Goal: Find specific page/section: Find specific page/section

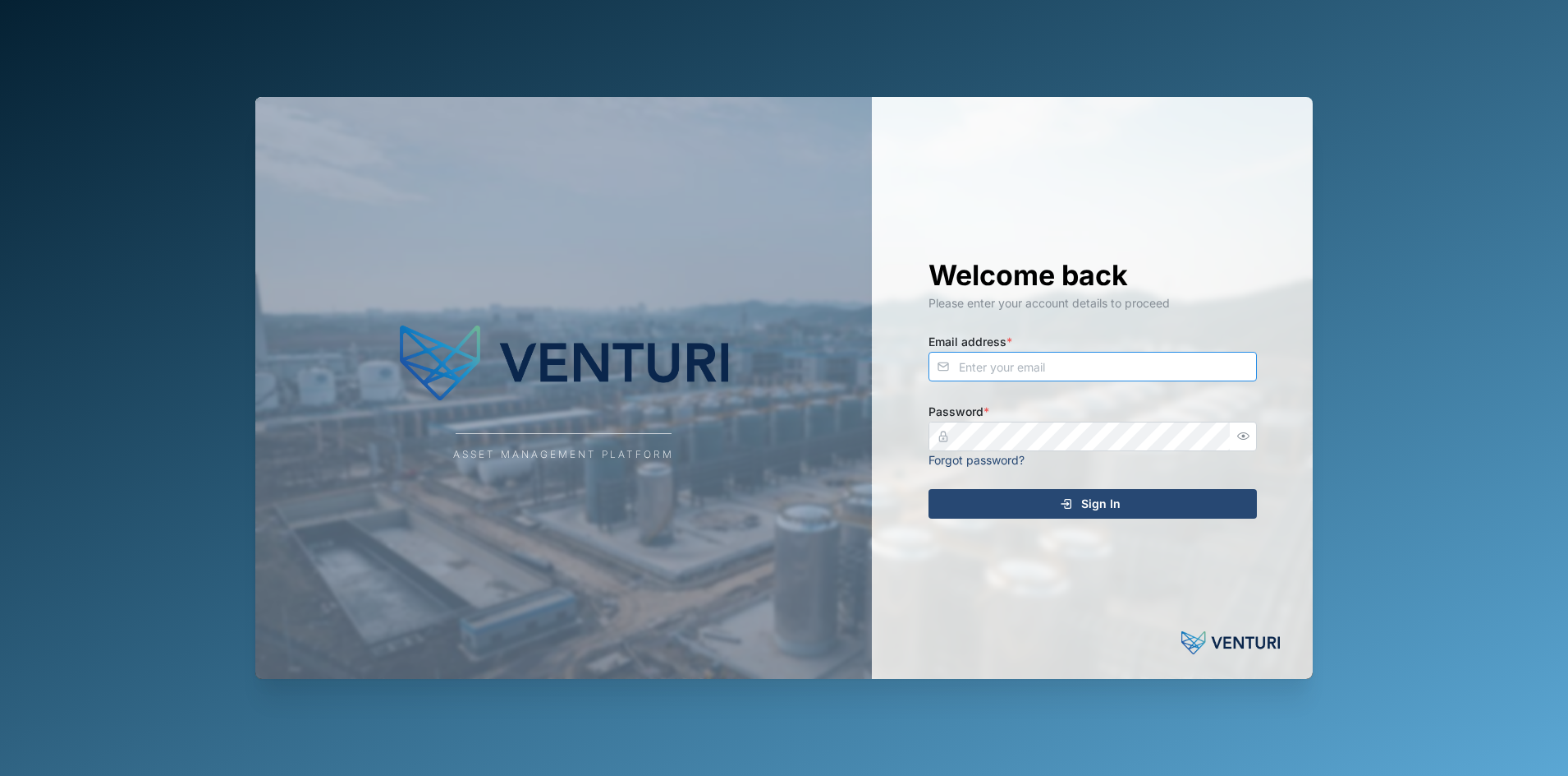
type input "[EMAIL_ADDRESS][DOMAIN_NAME]"
click at [1184, 495] on div "Sign In" at bounding box center [1090, 503] width 302 height 28
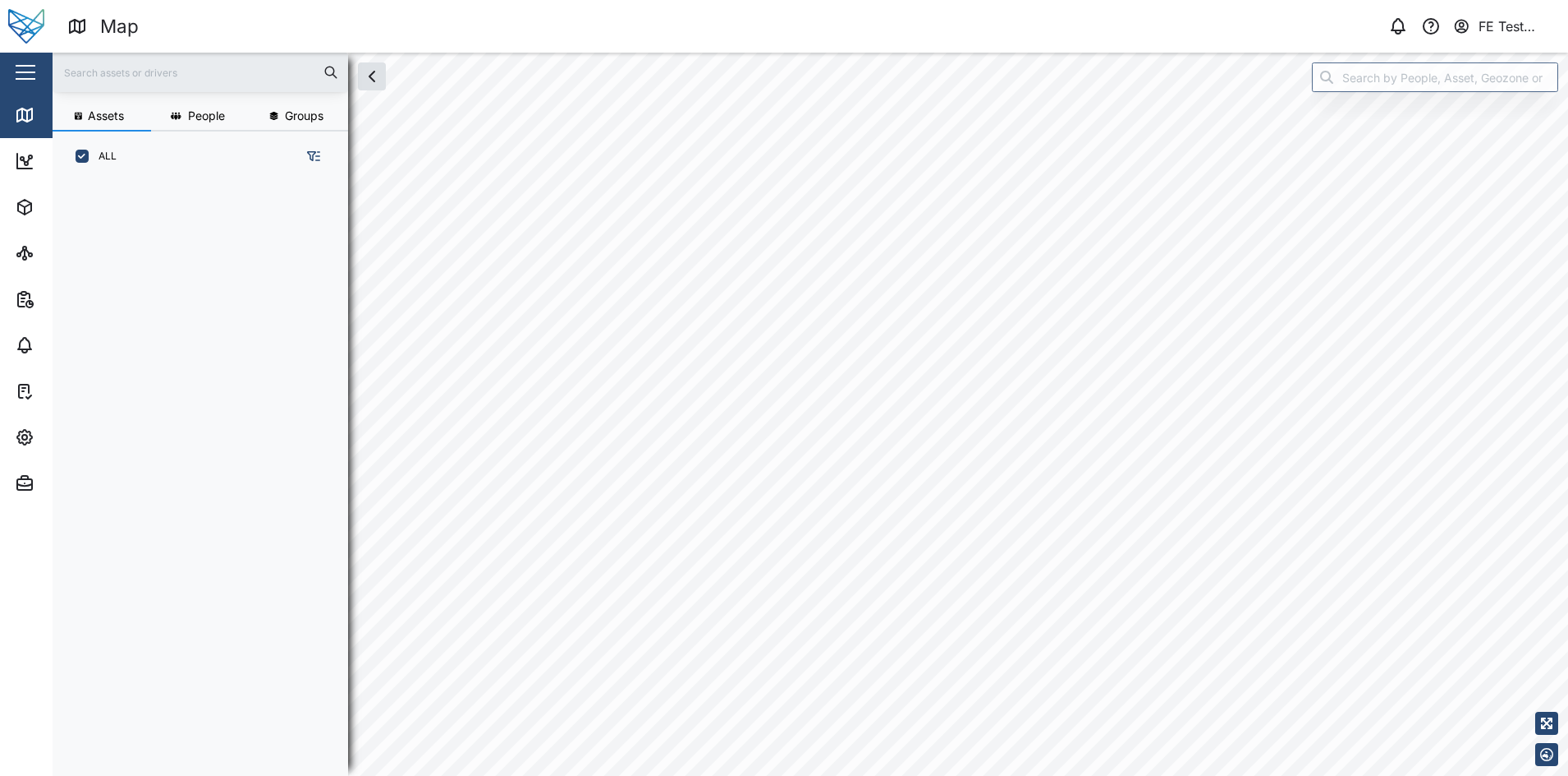
scroll to position [571, 254]
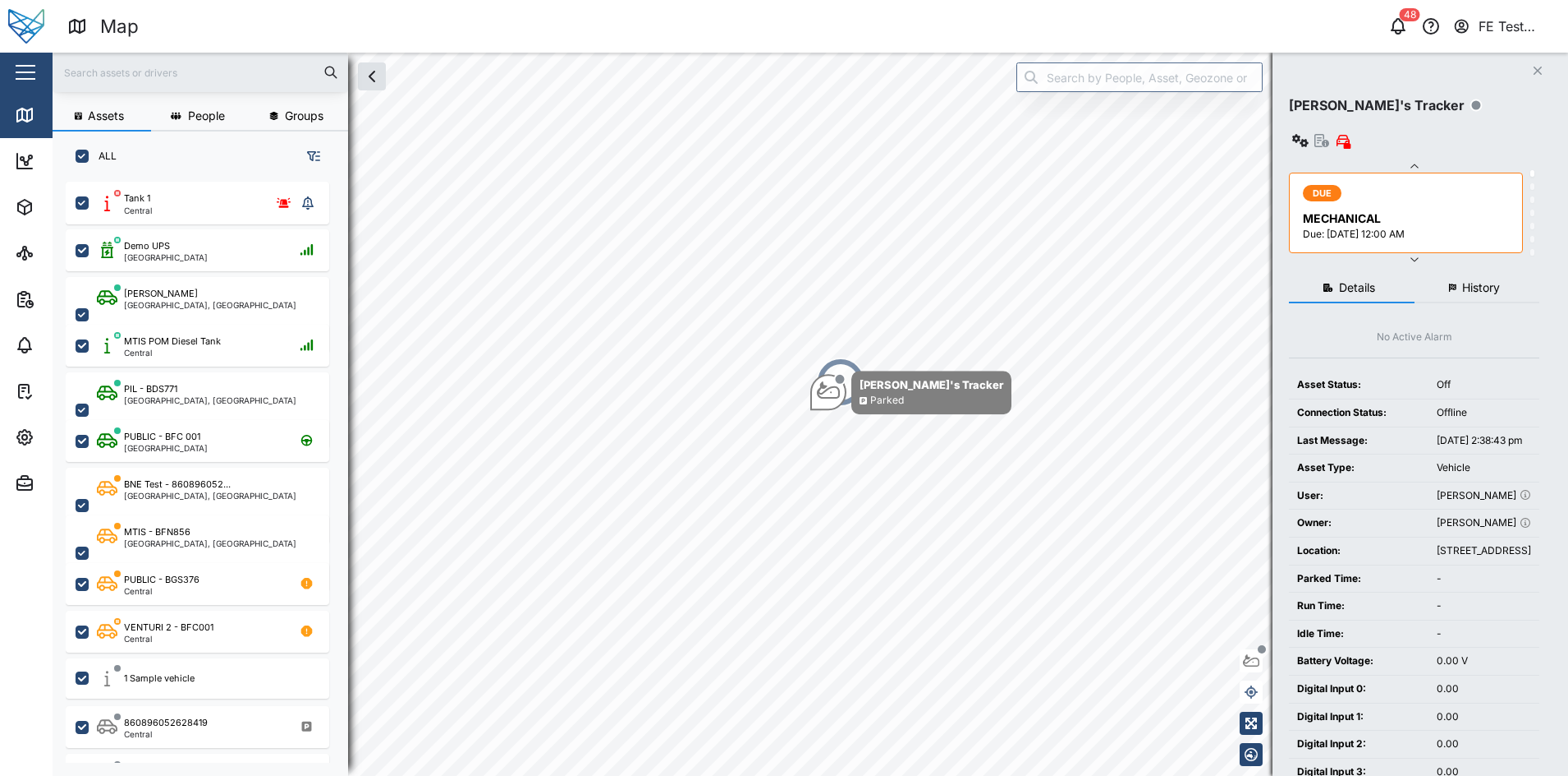
click at [12, 53] on div "Close" at bounding box center [107, 72] width 214 height 39
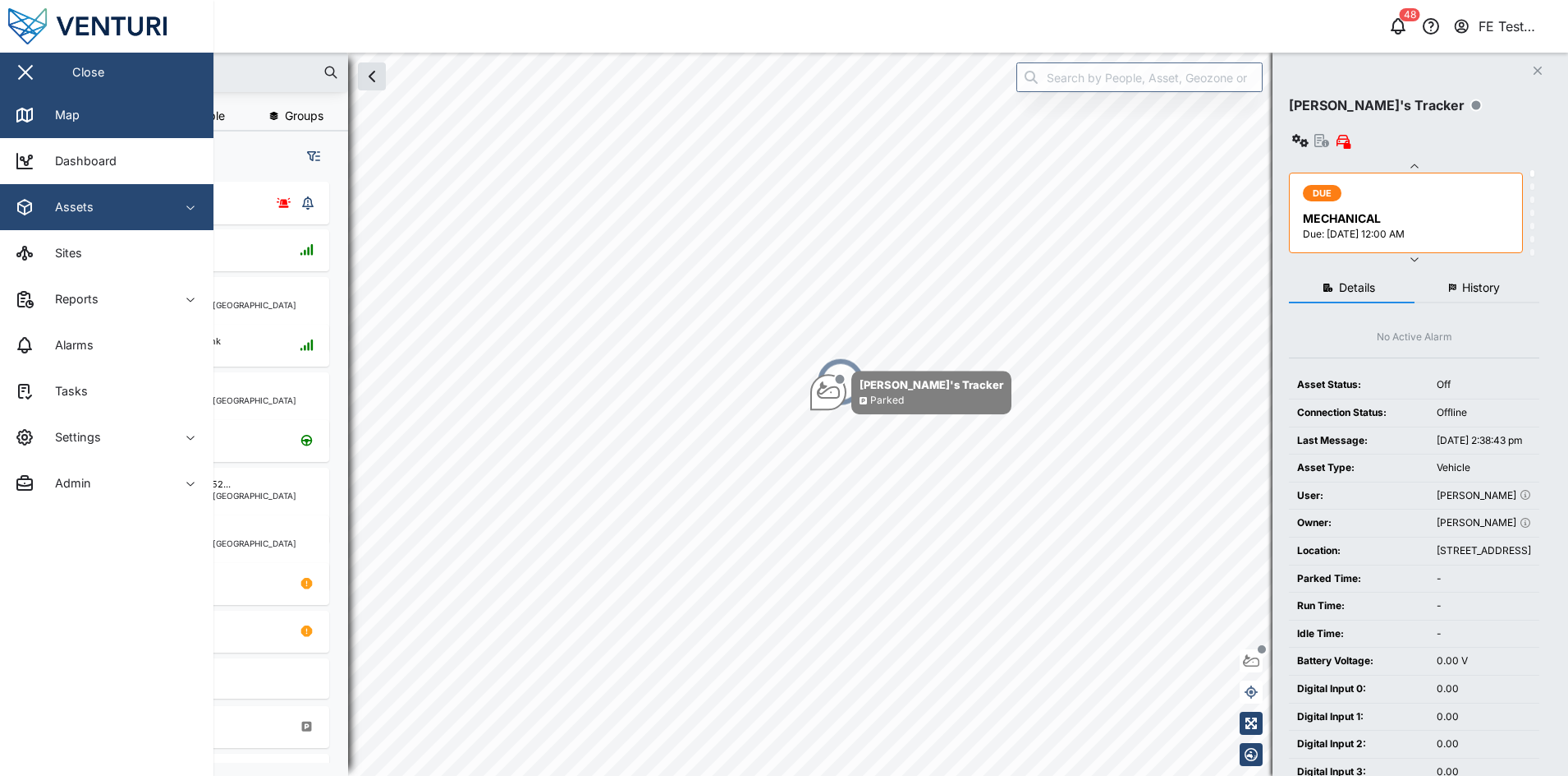
click at [58, 203] on div "Assets" at bounding box center [68, 207] width 51 height 18
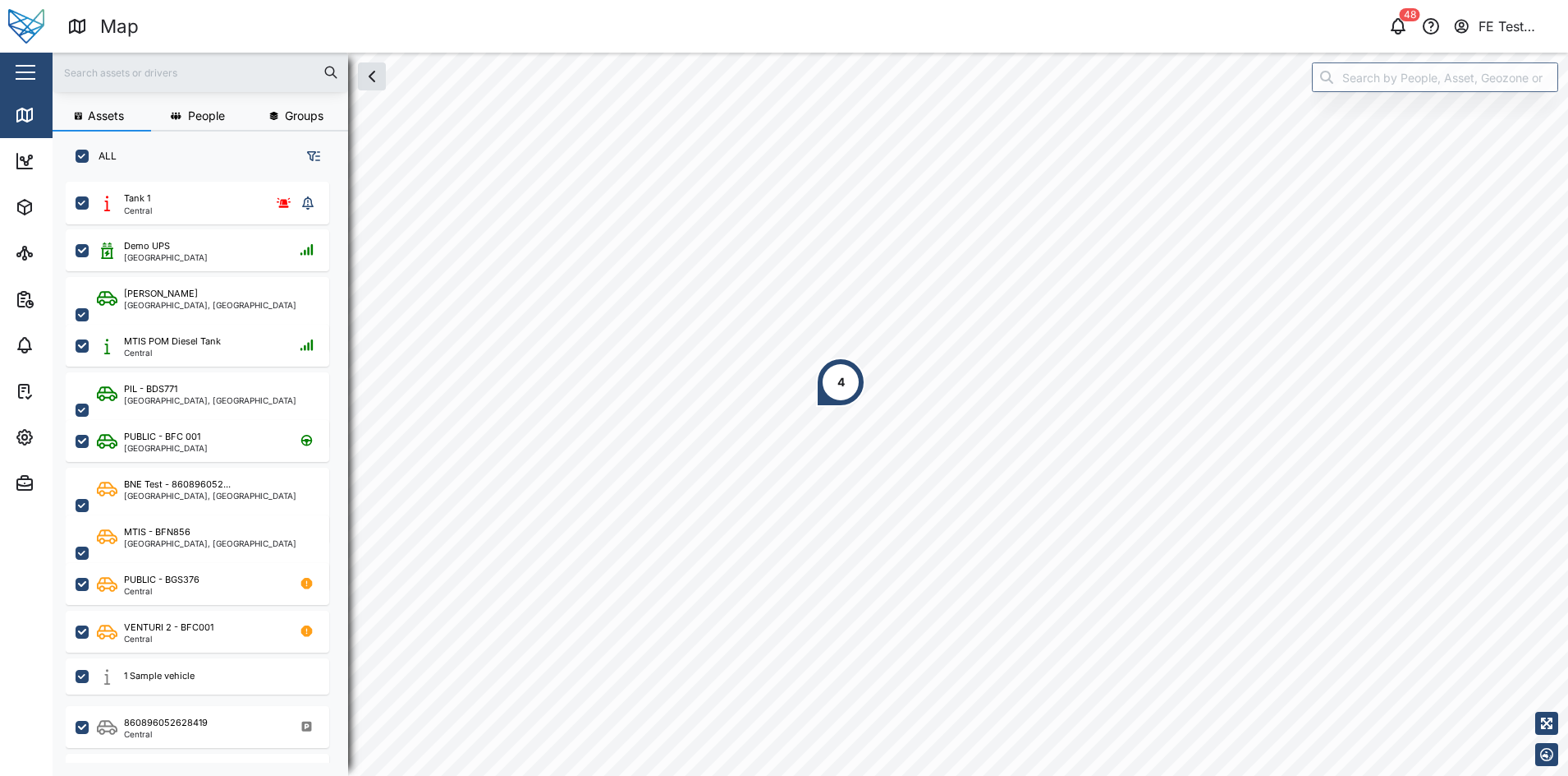
scroll to position [571, 254]
click at [15, 75] on button "button" at bounding box center [25, 71] width 28 height 28
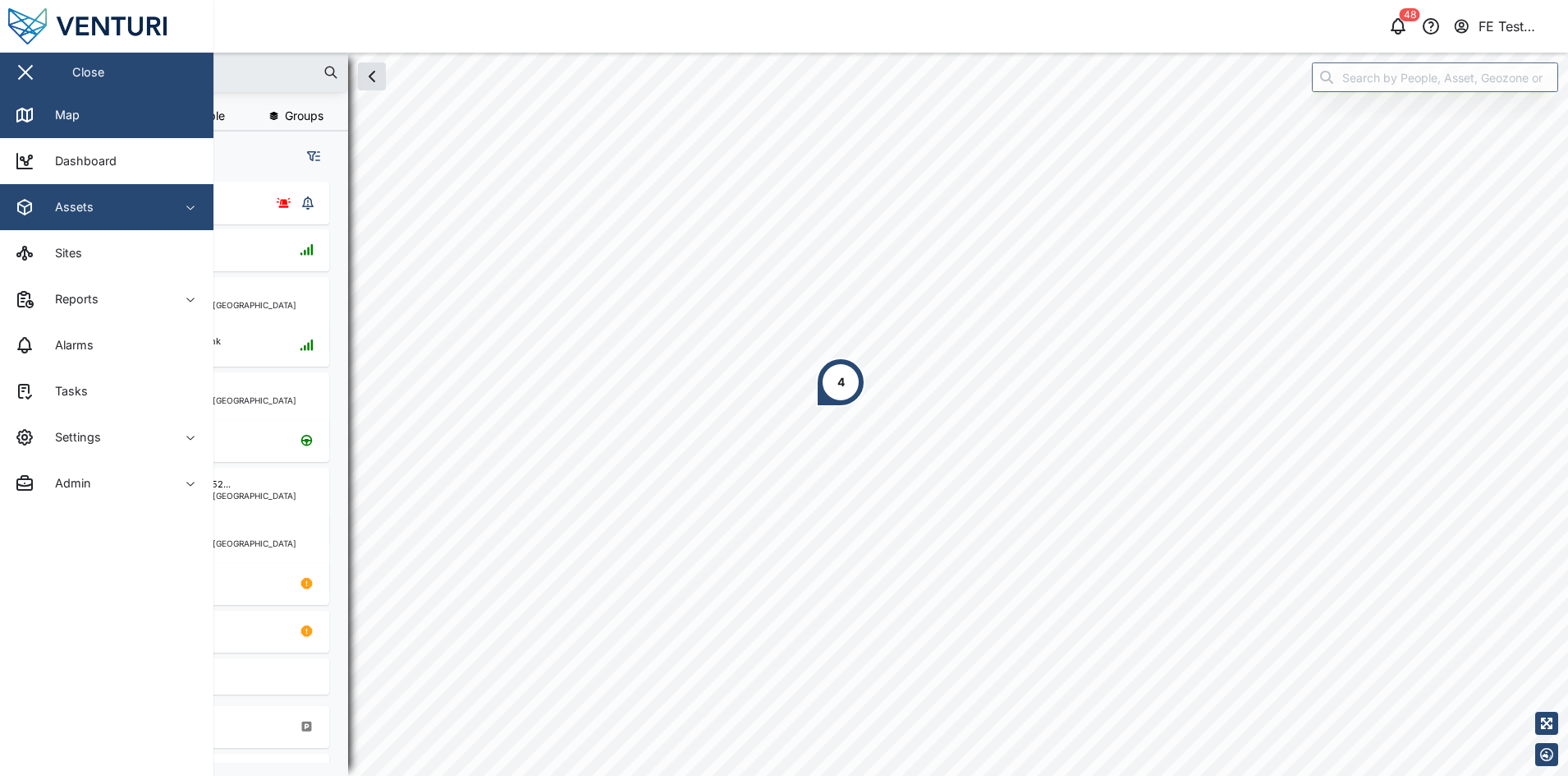
click at [110, 220] on span "Assets" at bounding box center [90, 208] width 150 height 46
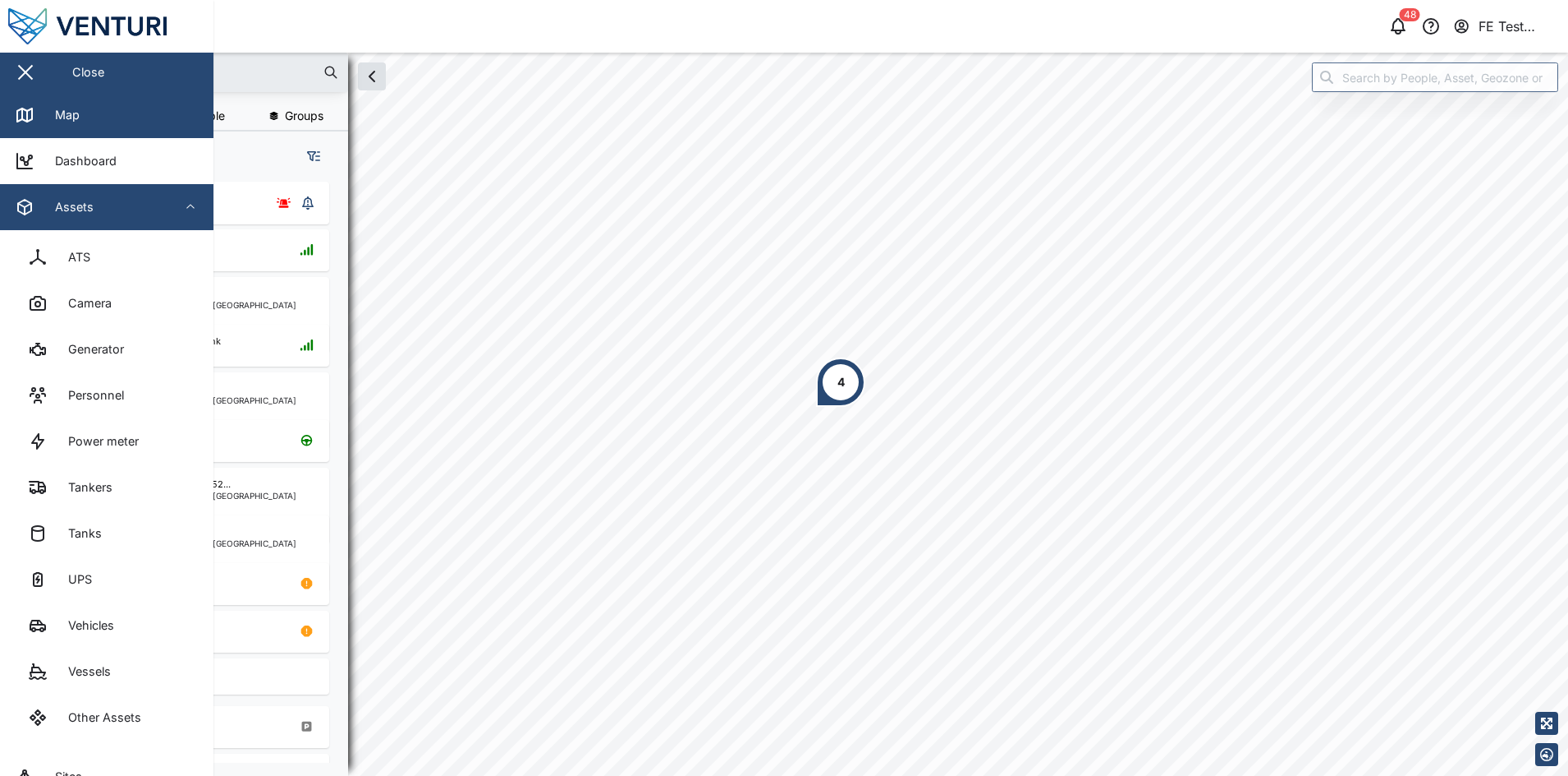
click at [110, 220] on span "Assets" at bounding box center [90, 208] width 150 height 46
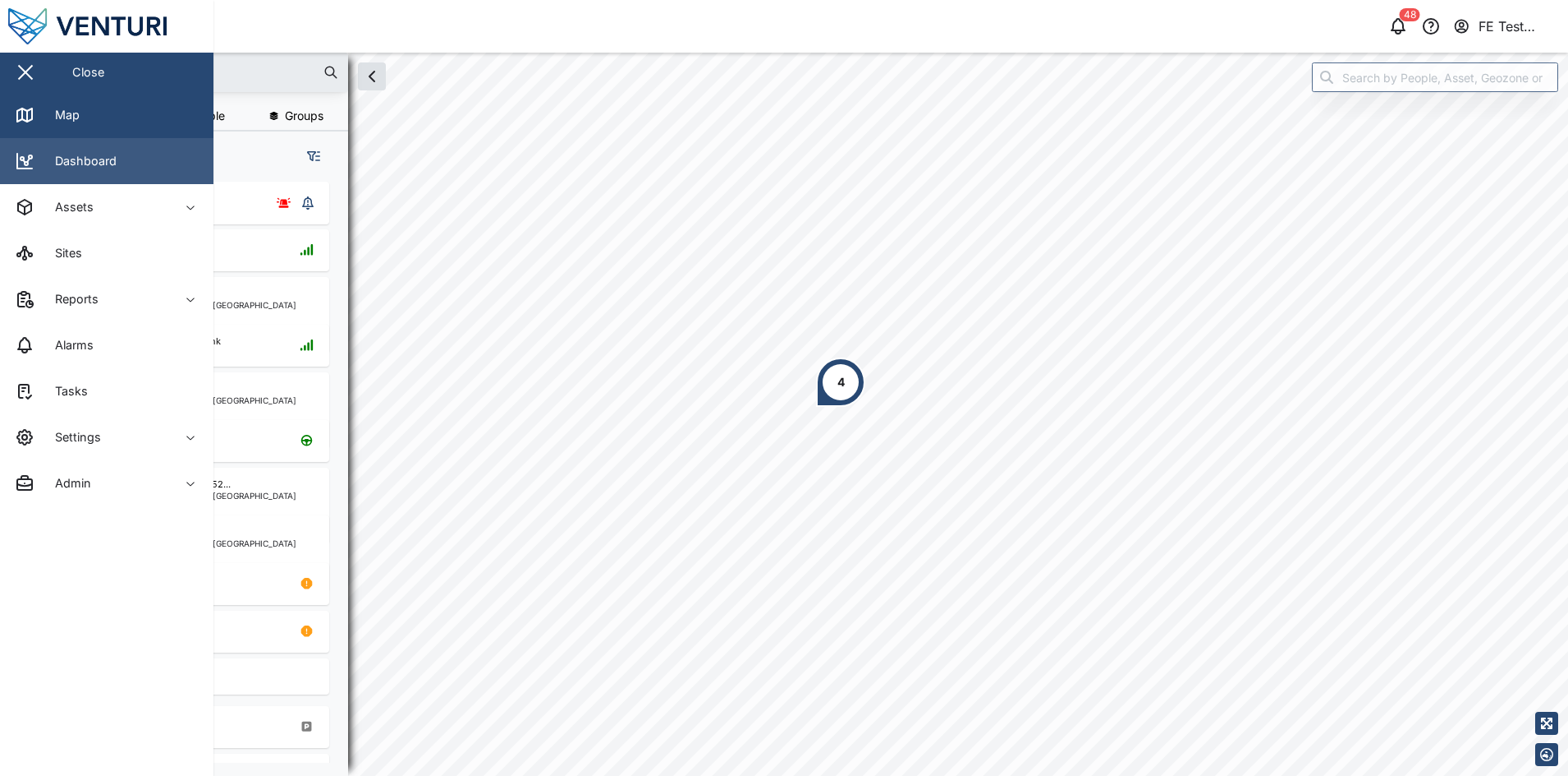
click at [94, 170] on div "Dashboard" at bounding box center [79, 161] width 74 height 18
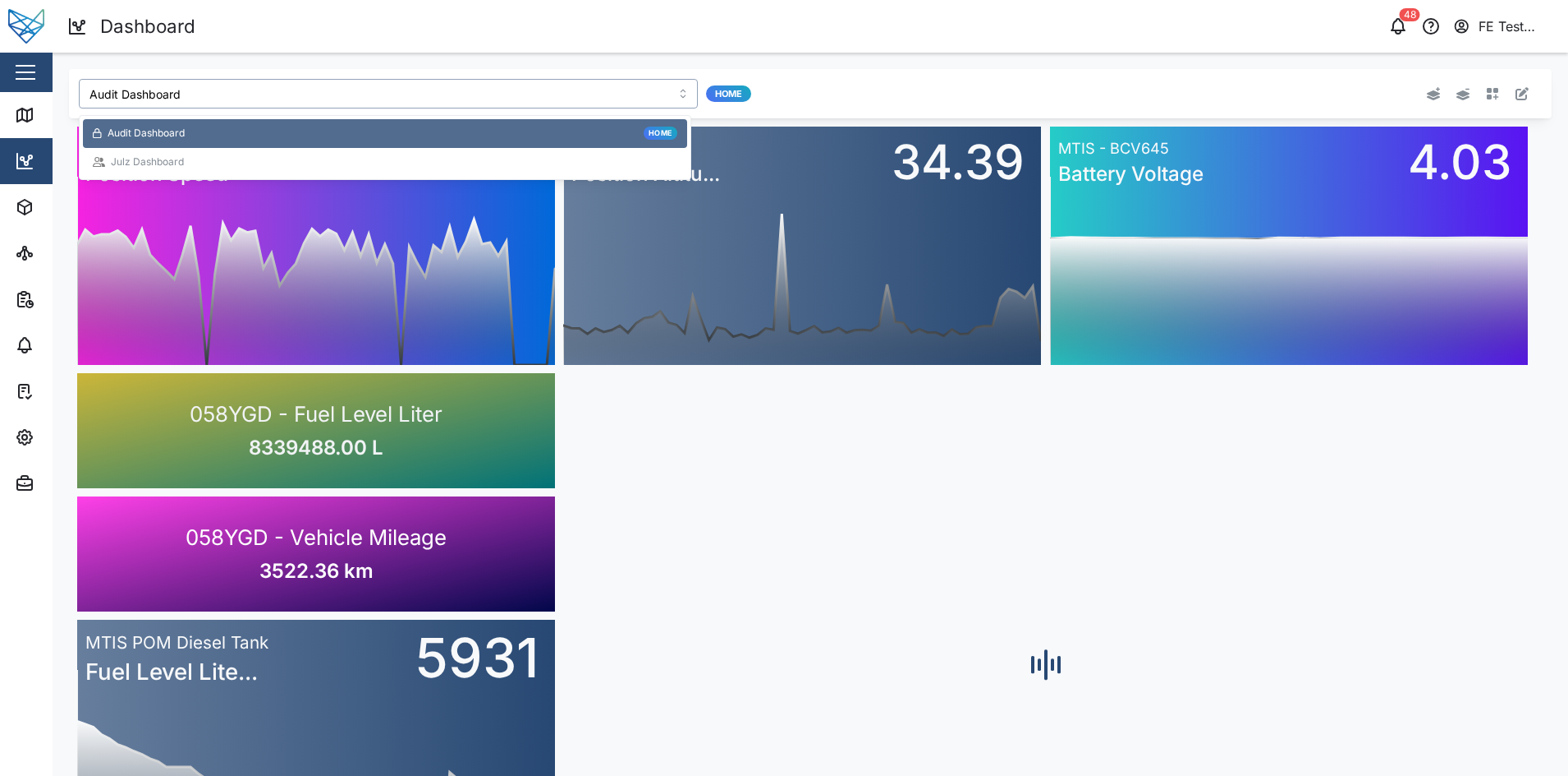
click at [173, 85] on input "Audit Dashboard" at bounding box center [388, 94] width 619 height 29
click at [195, 159] on div "Julz Dashboard" at bounding box center [385, 162] width 585 height 16
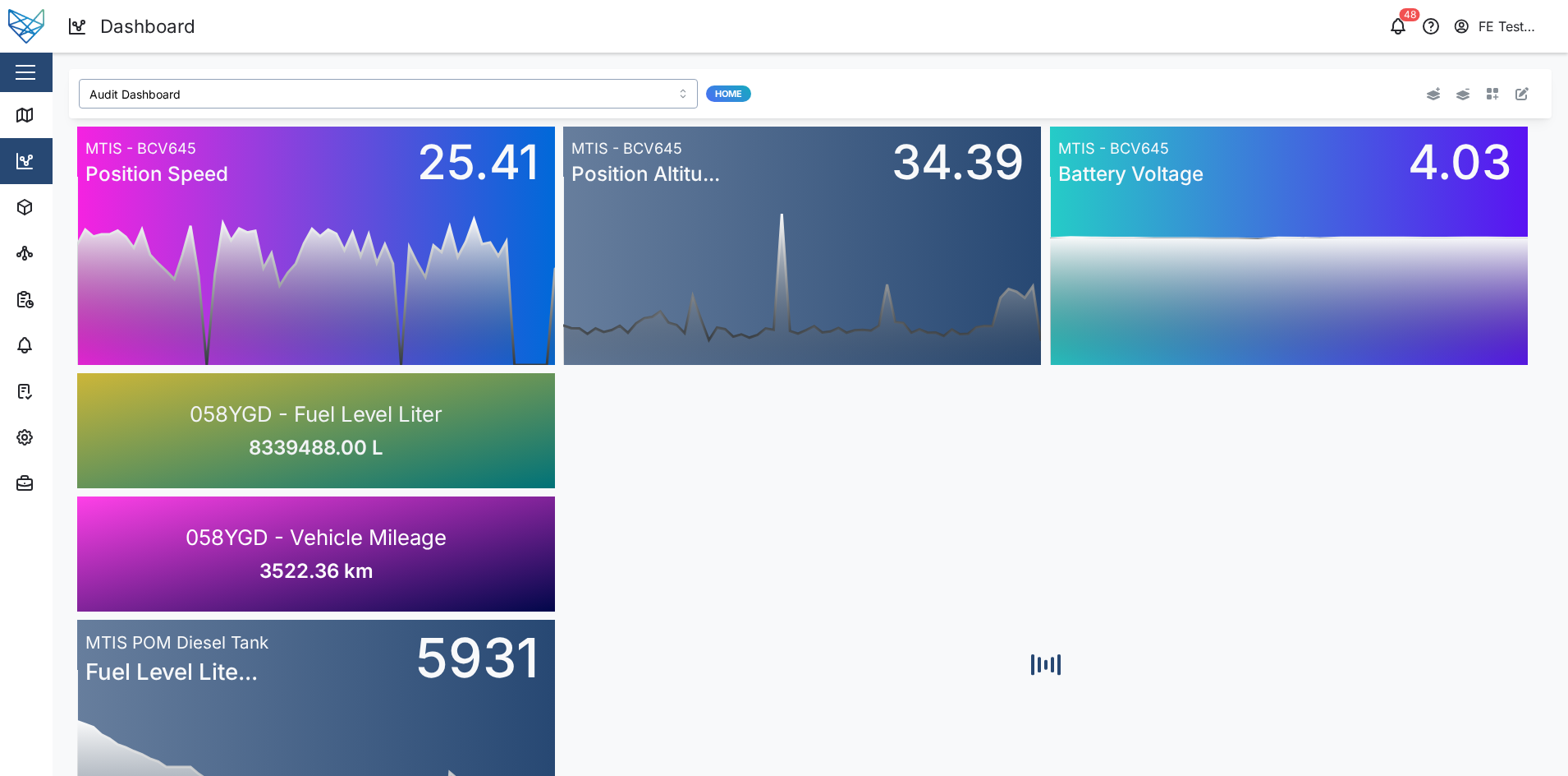
type input "Julz Dashboard"
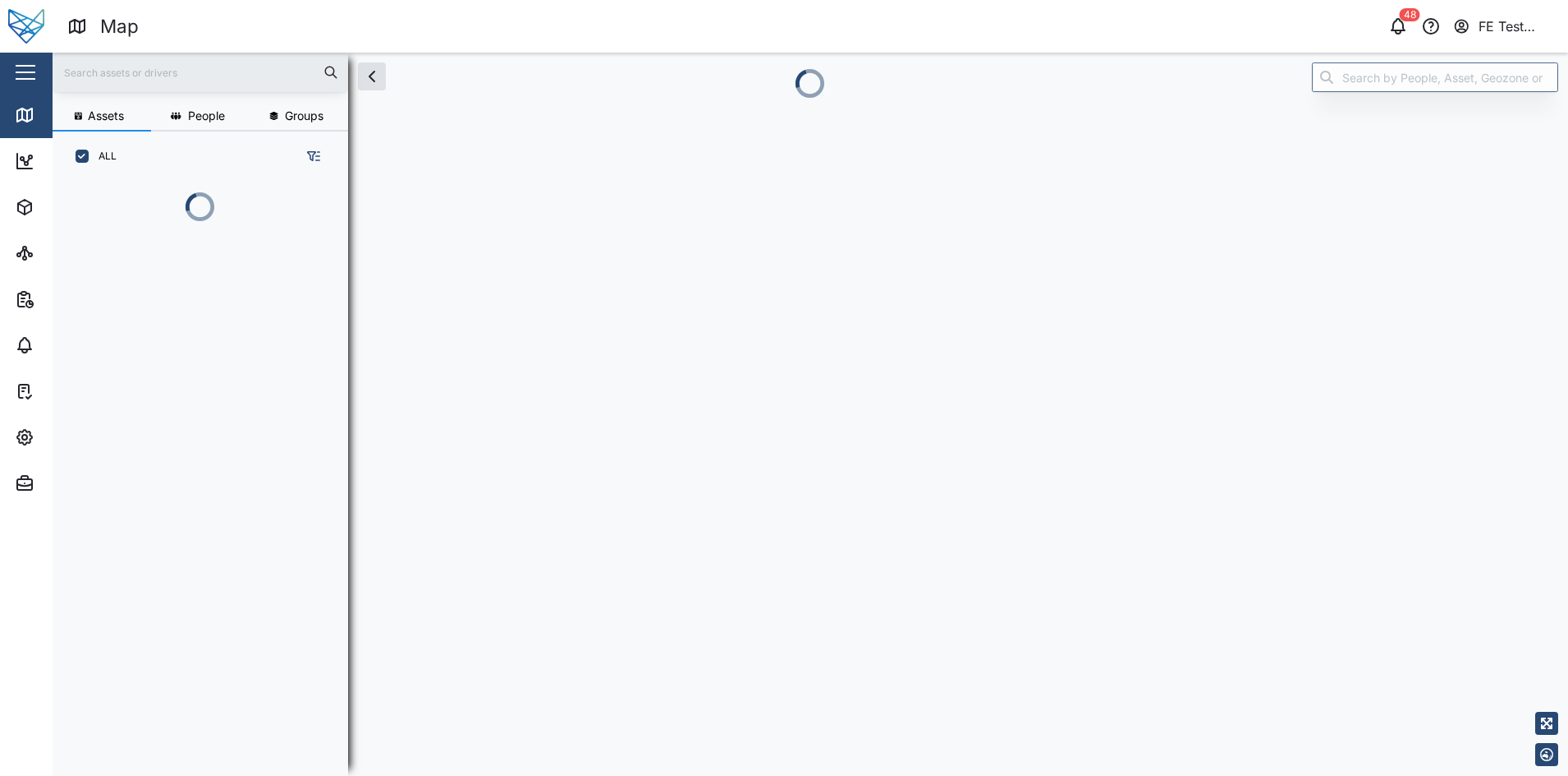
scroll to position [571, 254]
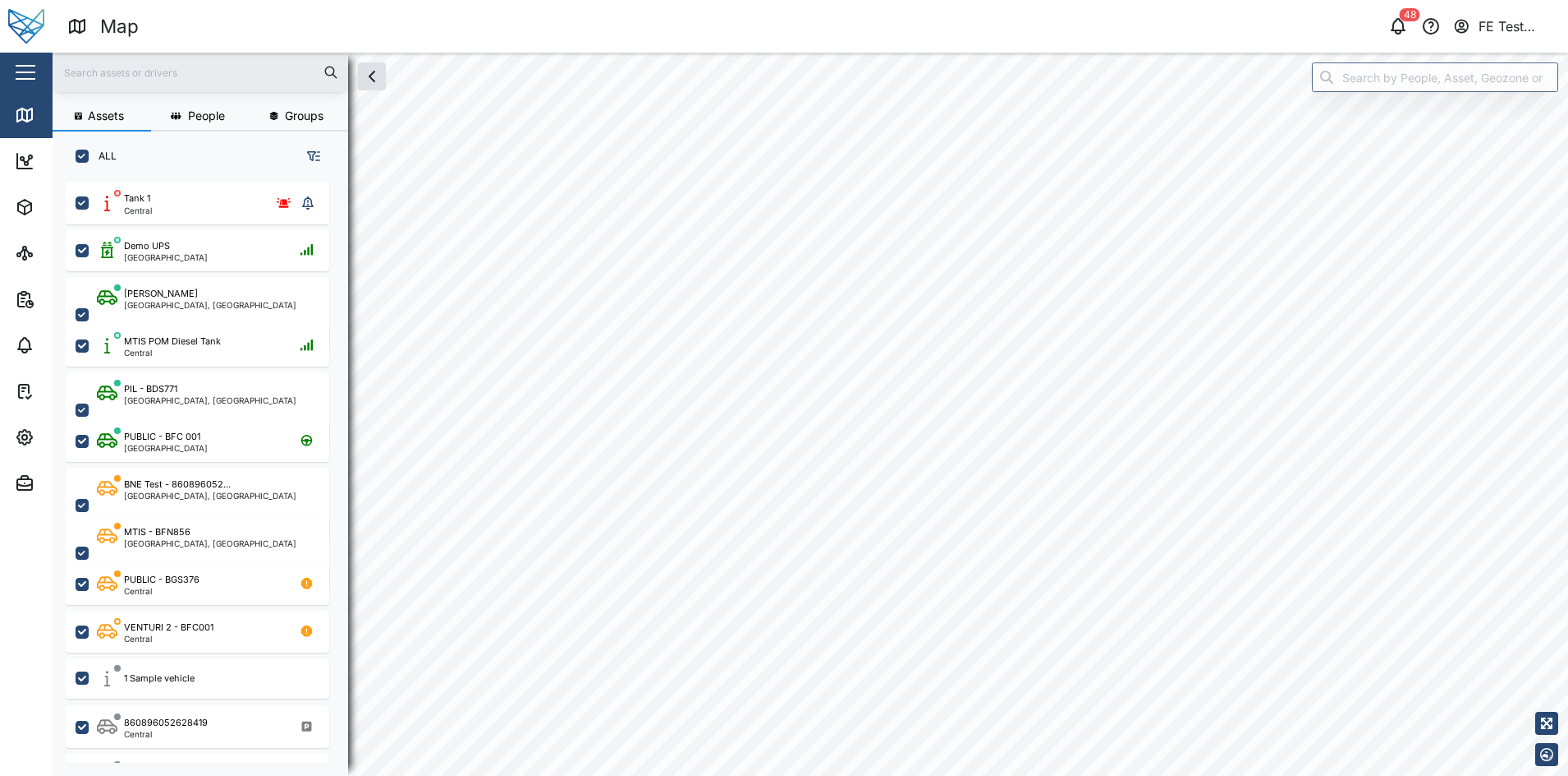
checkbox input "true"
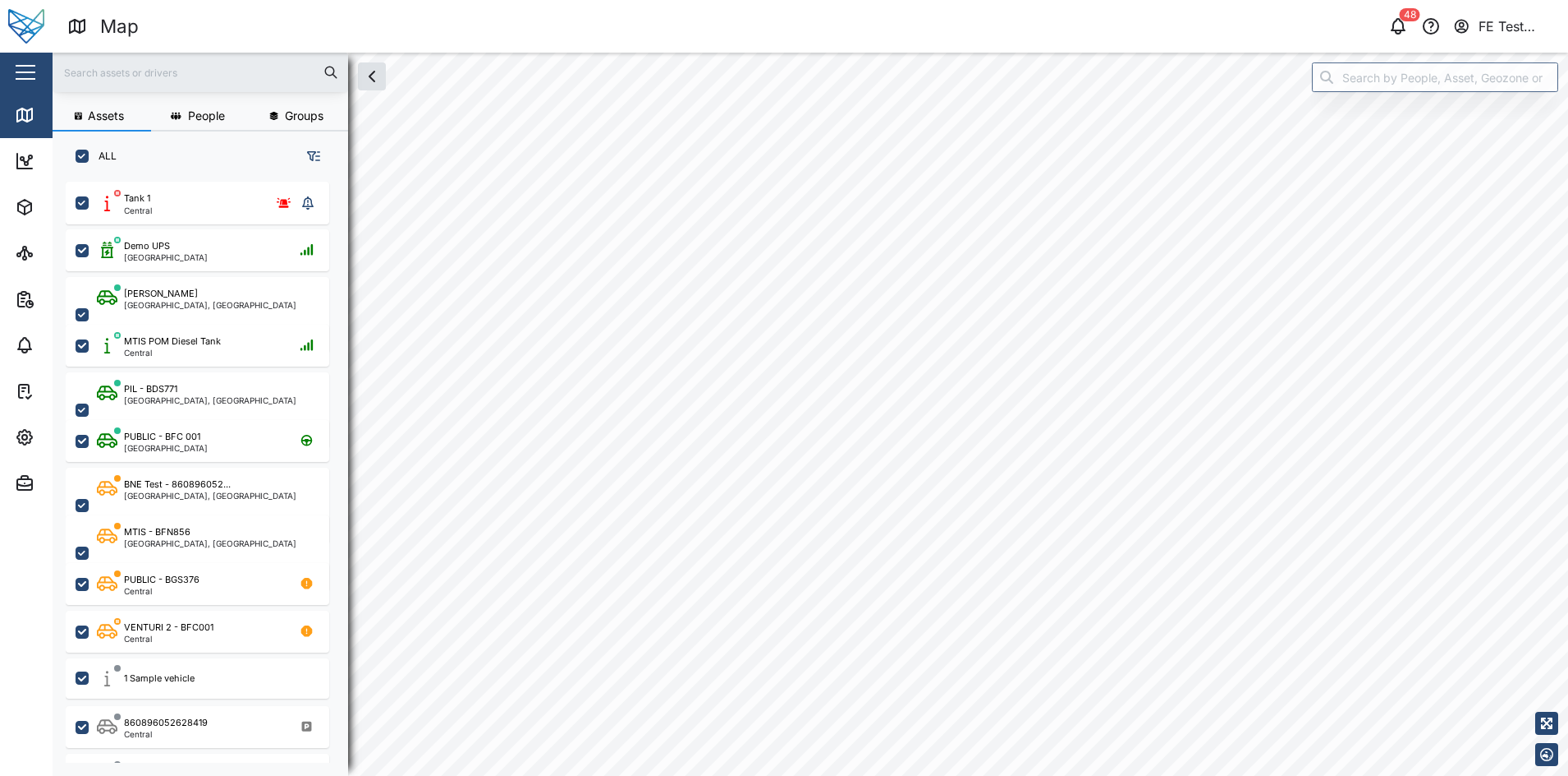
checkbox input "true"
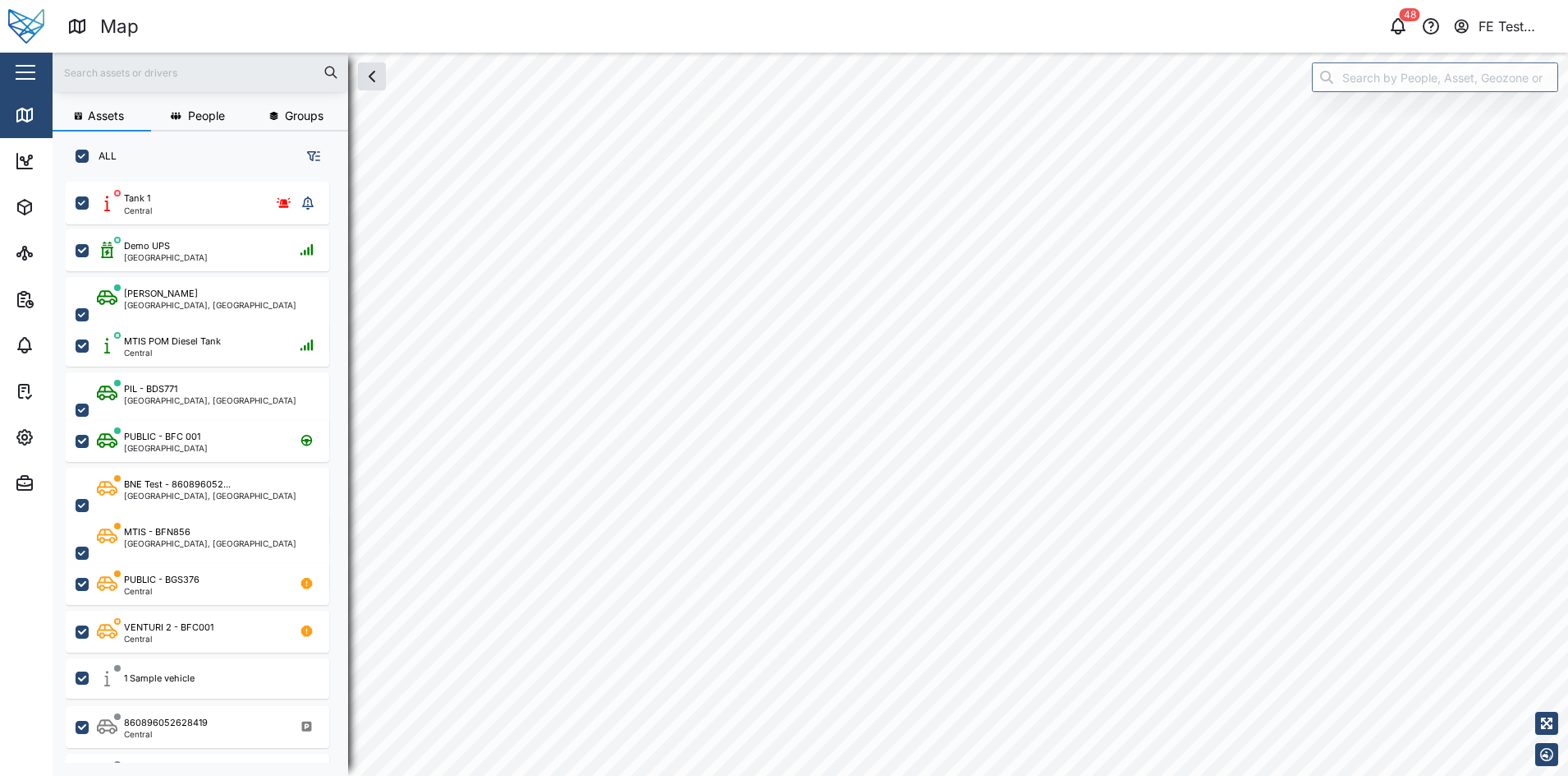
checkbox input "true"
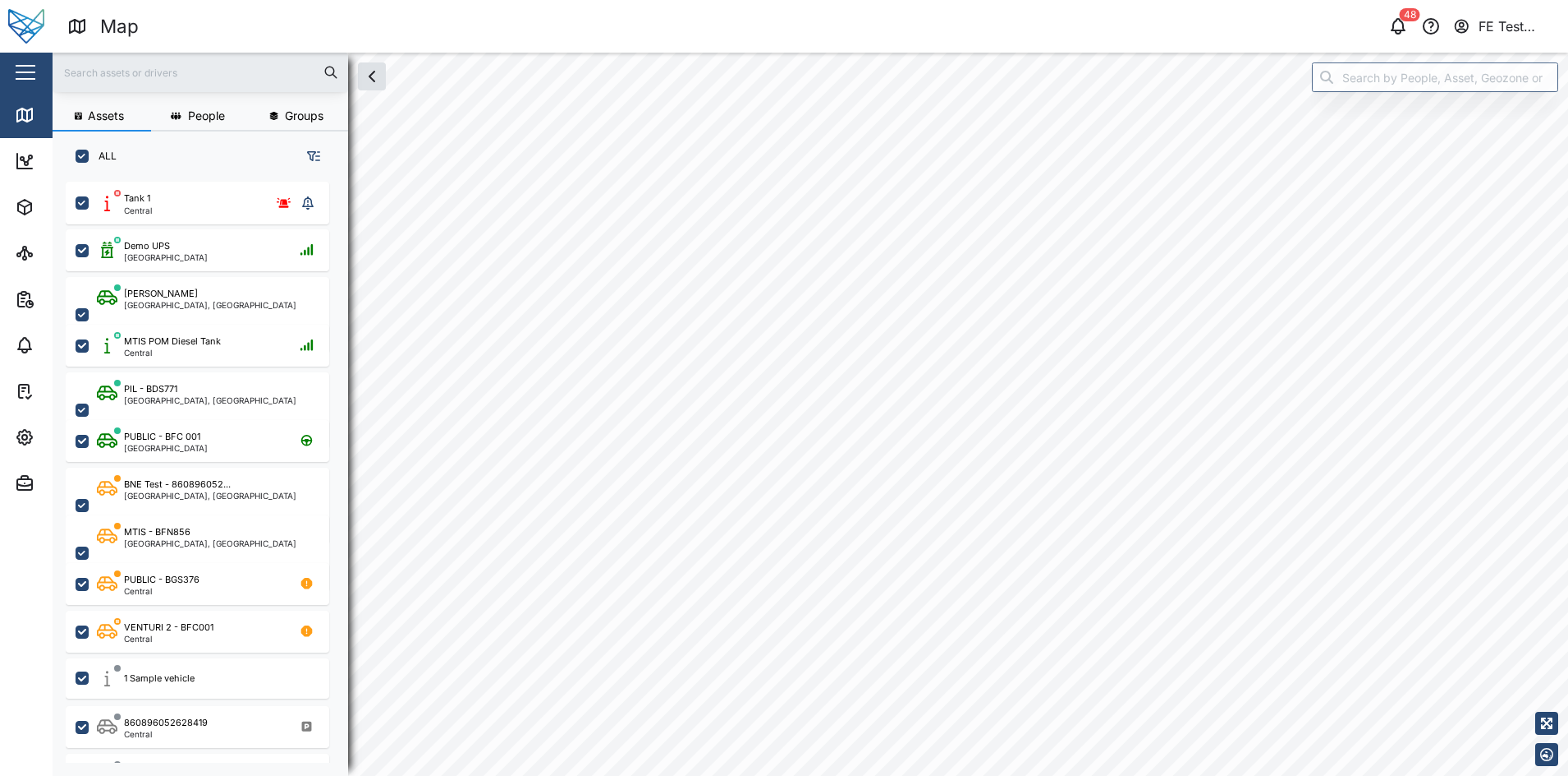
checkbox input "true"
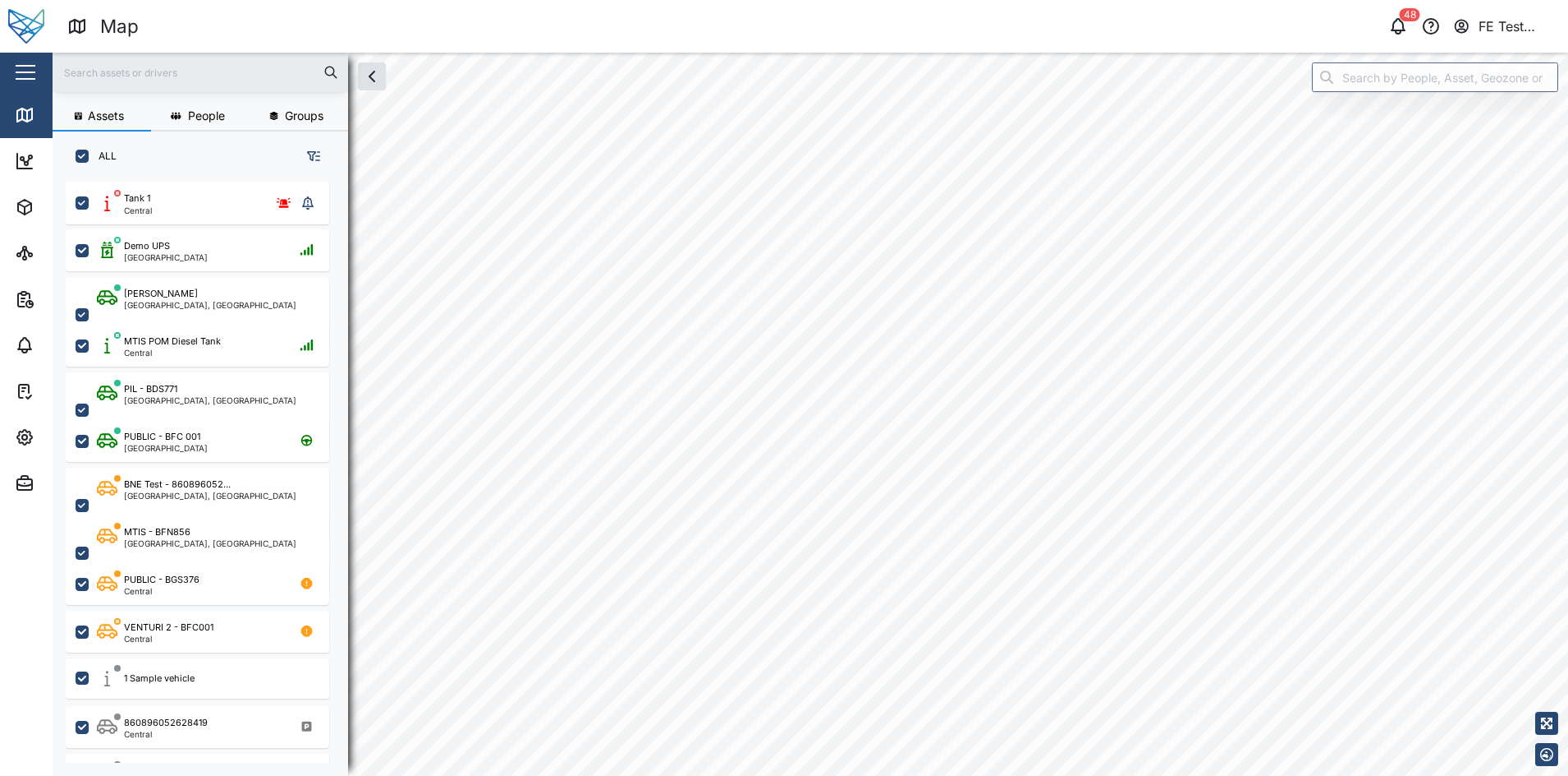
checkbox input "true"
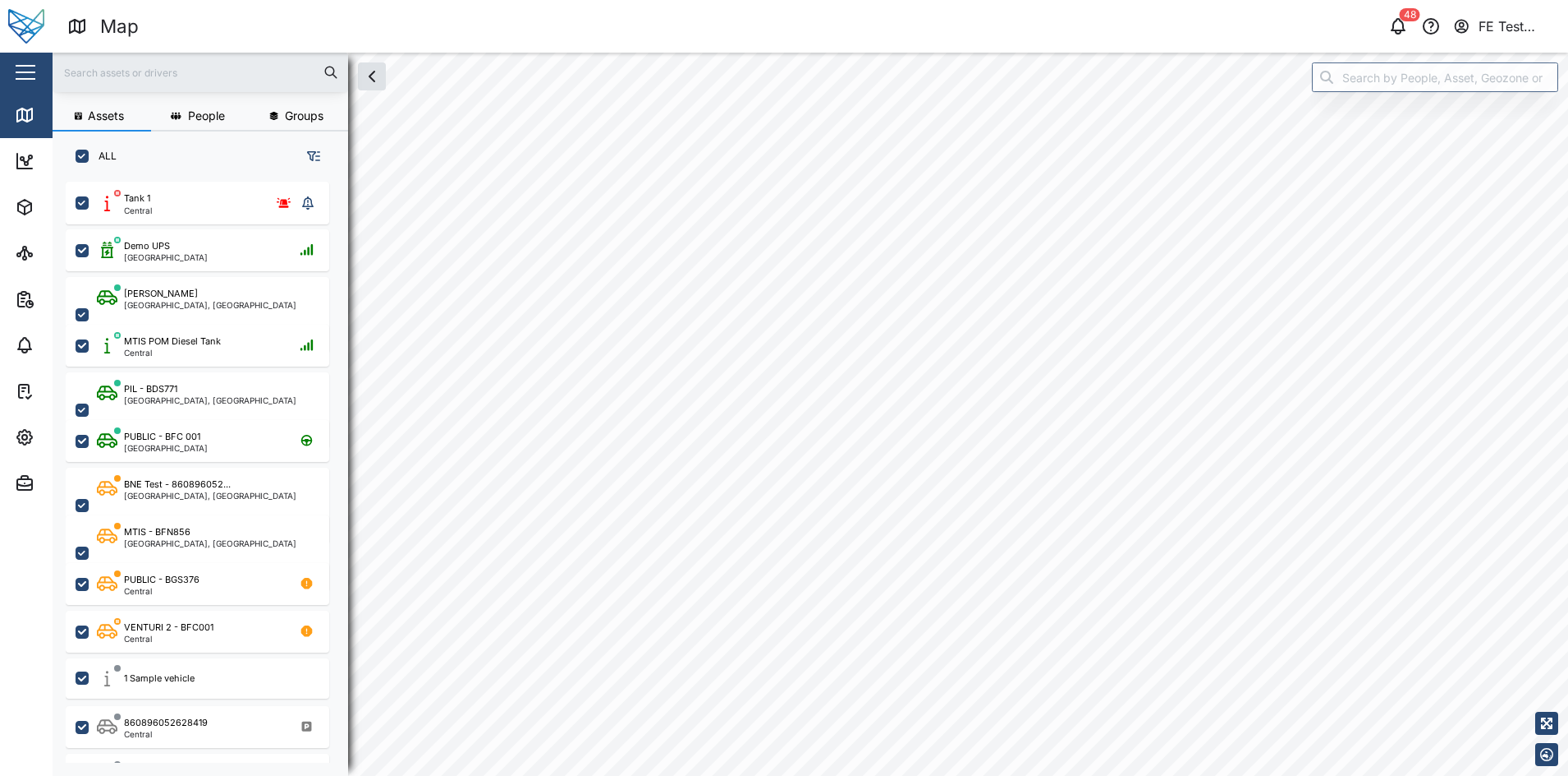
checkbox input "true"
click at [20, 72] on div "button" at bounding box center [26, 72] width 20 height 2
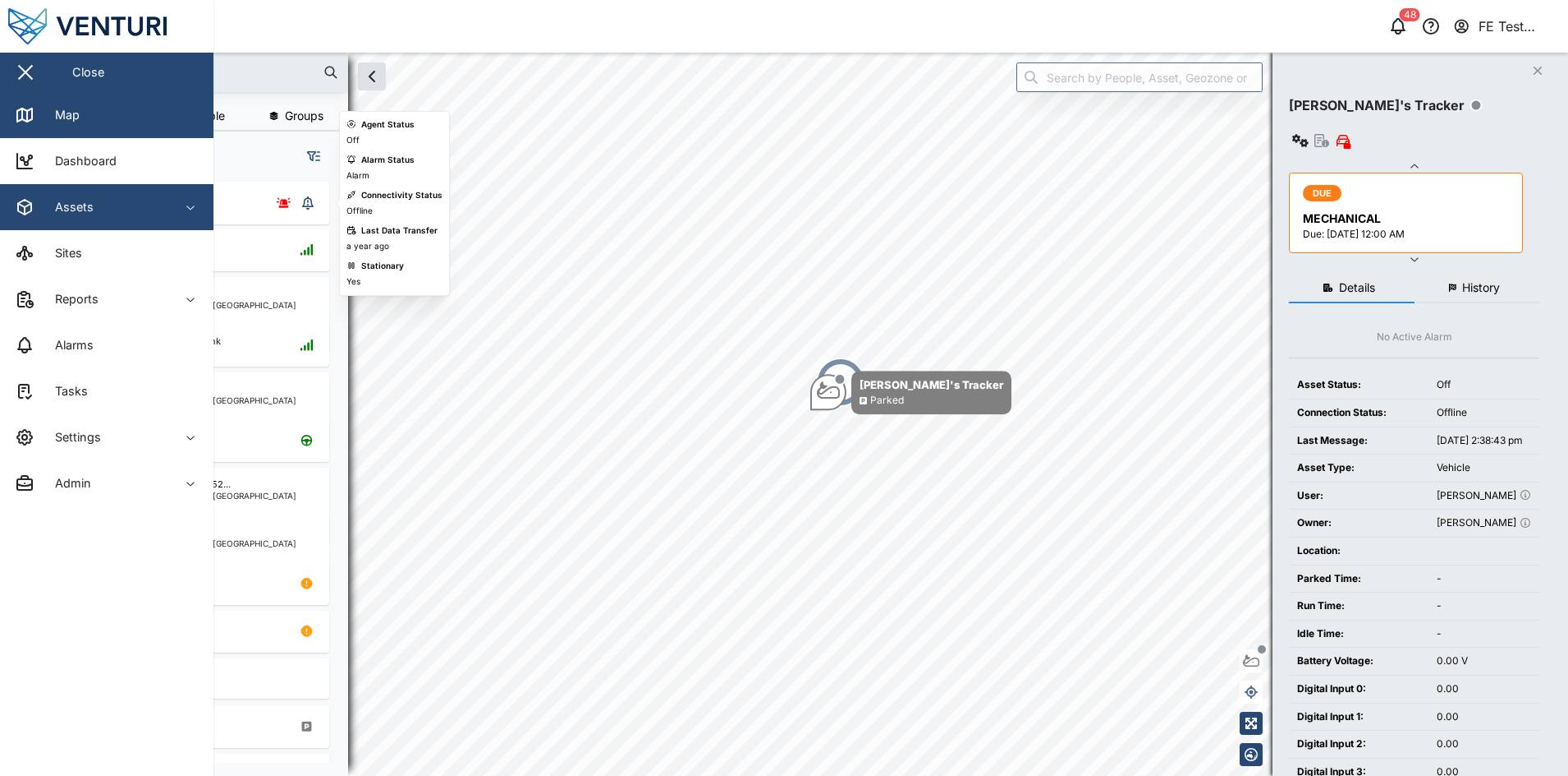
click at [81, 202] on div "Assets" at bounding box center [68, 207] width 51 height 18
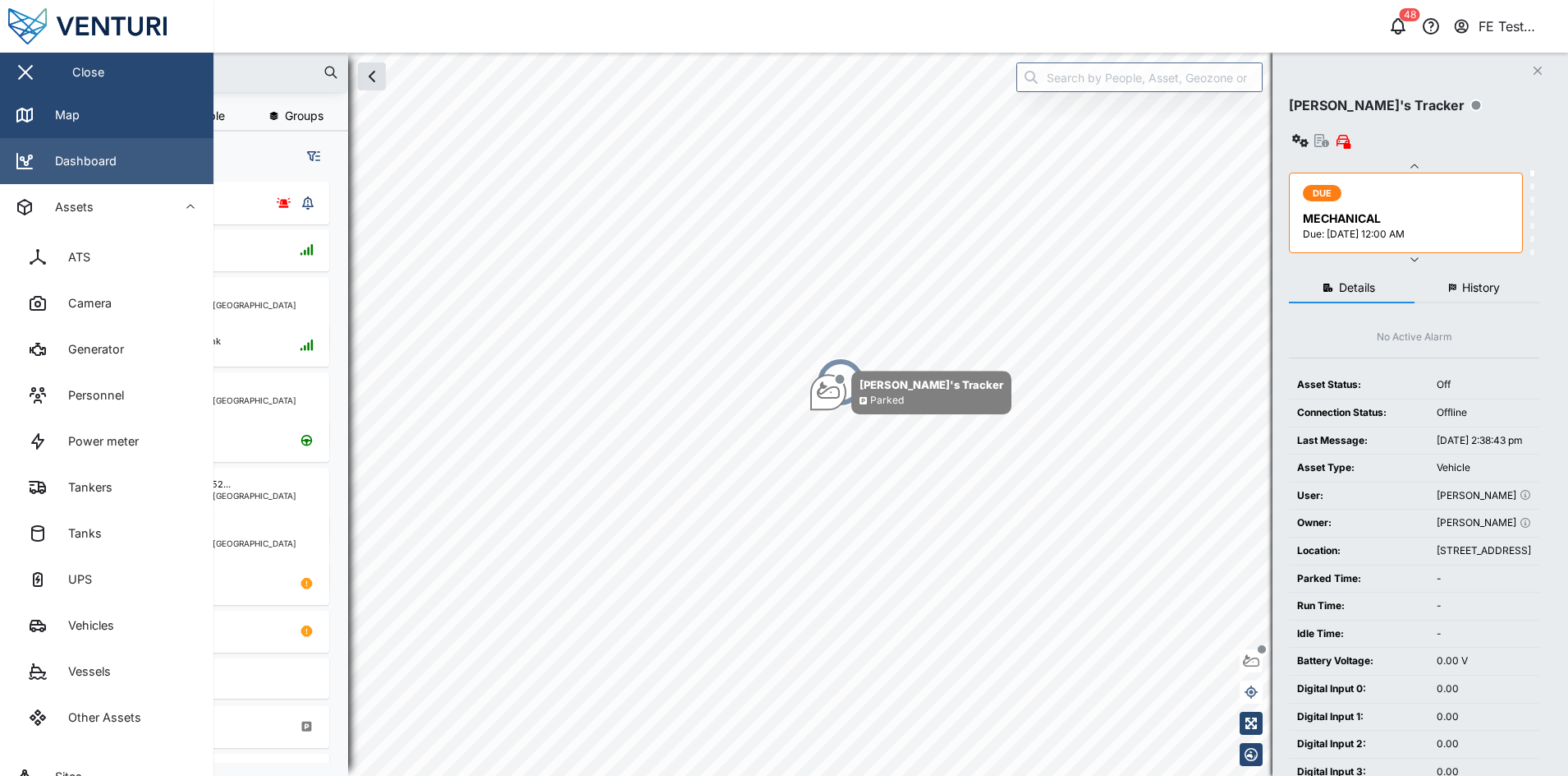
click at [124, 171] on link "Dashboard" at bounding box center [107, 161] width 214 height 46
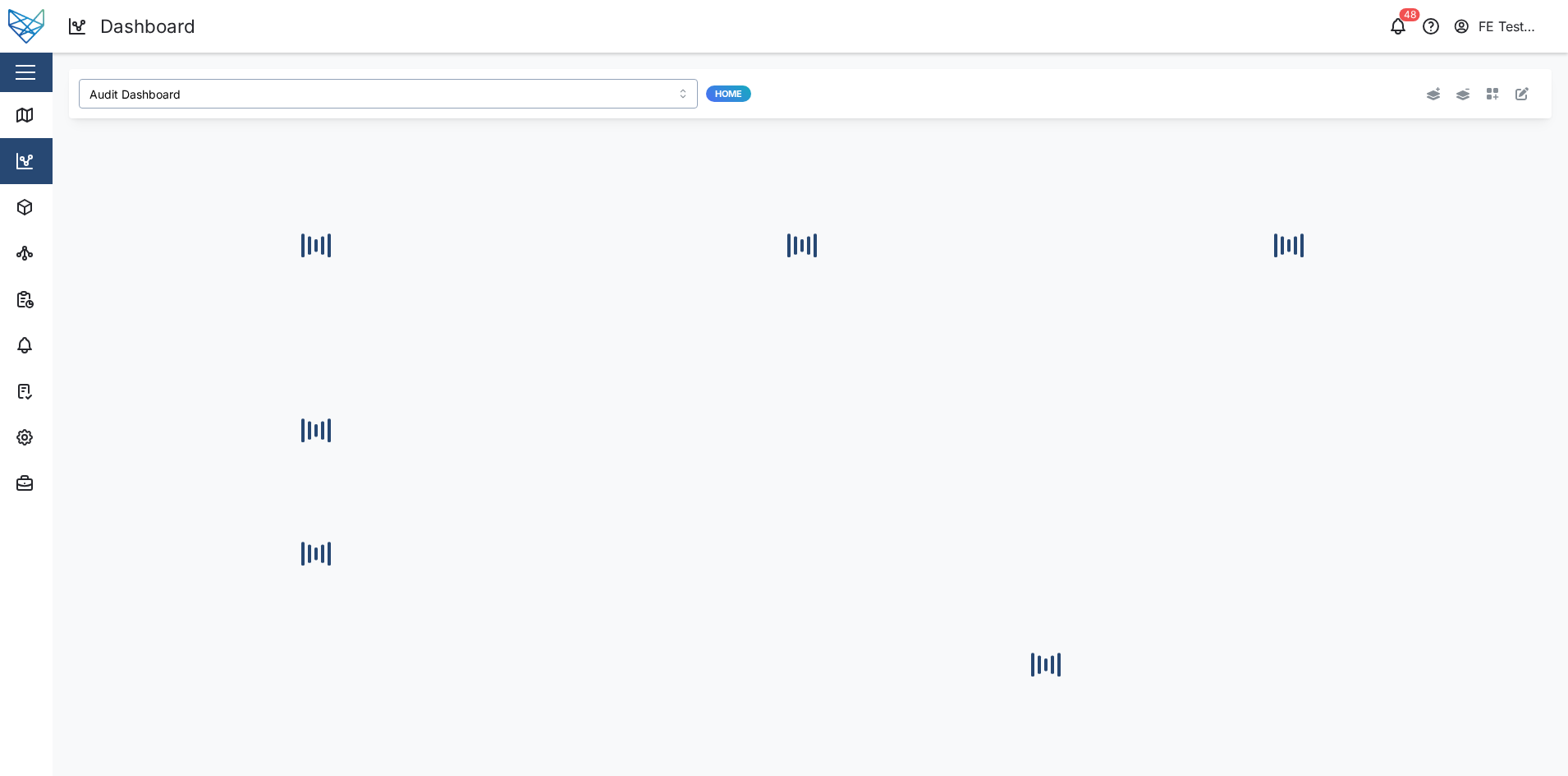
click at [251, 94] on input "Audit Dashboard" at bounding box center [388, 94] width 619 height 29
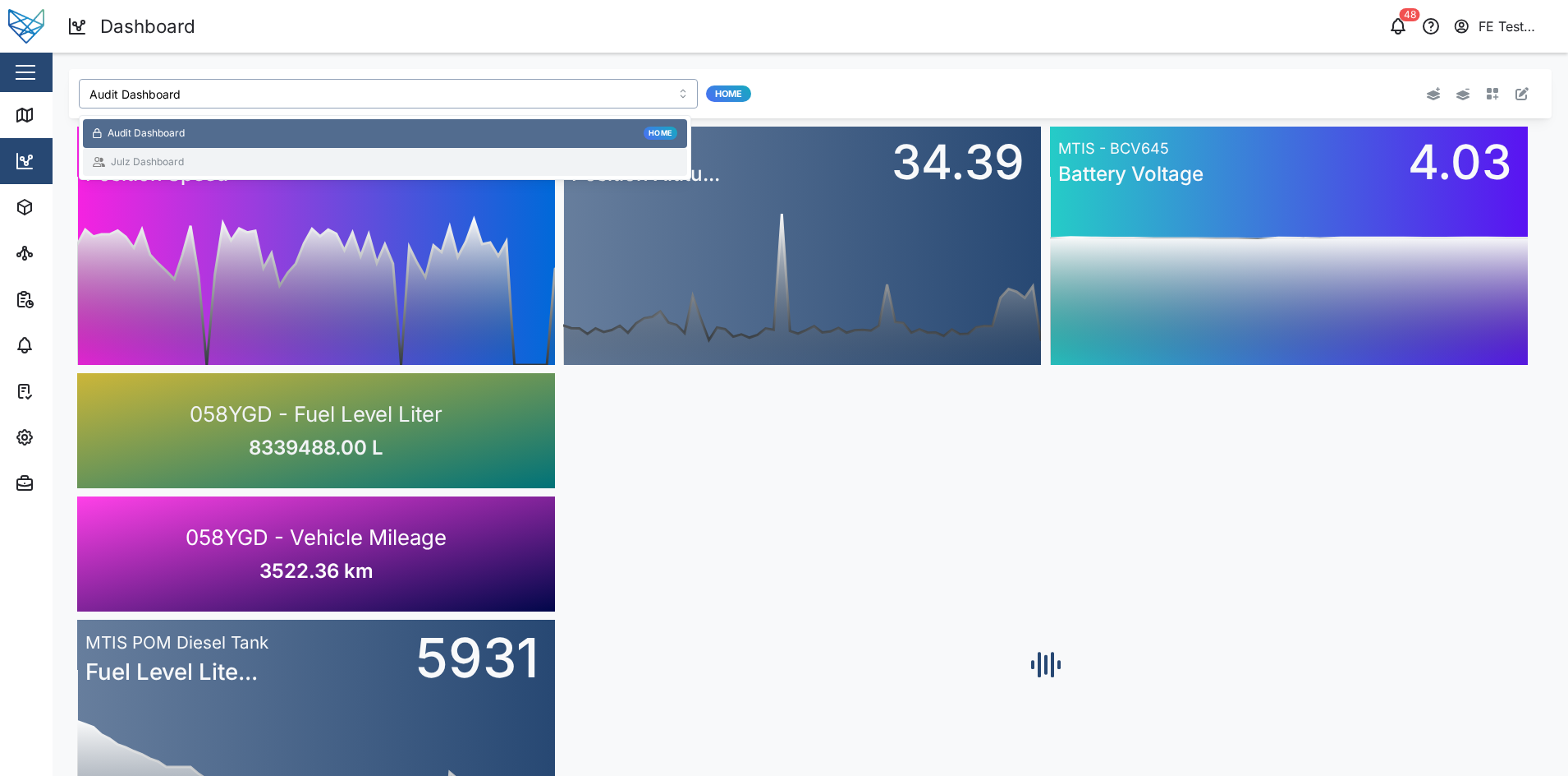
click at [257, 159] on div "Julz Dashboard" at bounding box center [385, 162] width 585 height 16
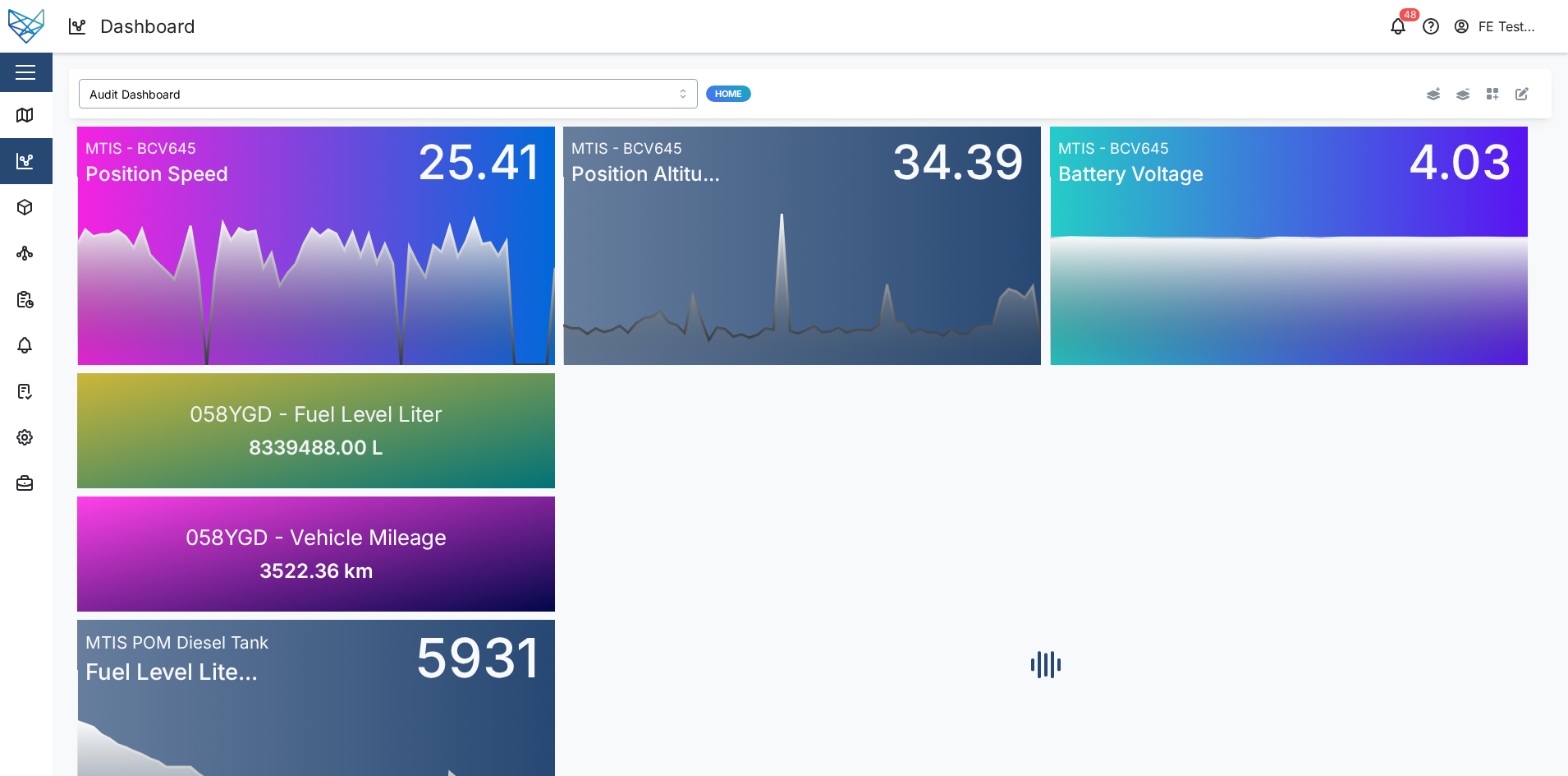
type input "Julz Dashboard"
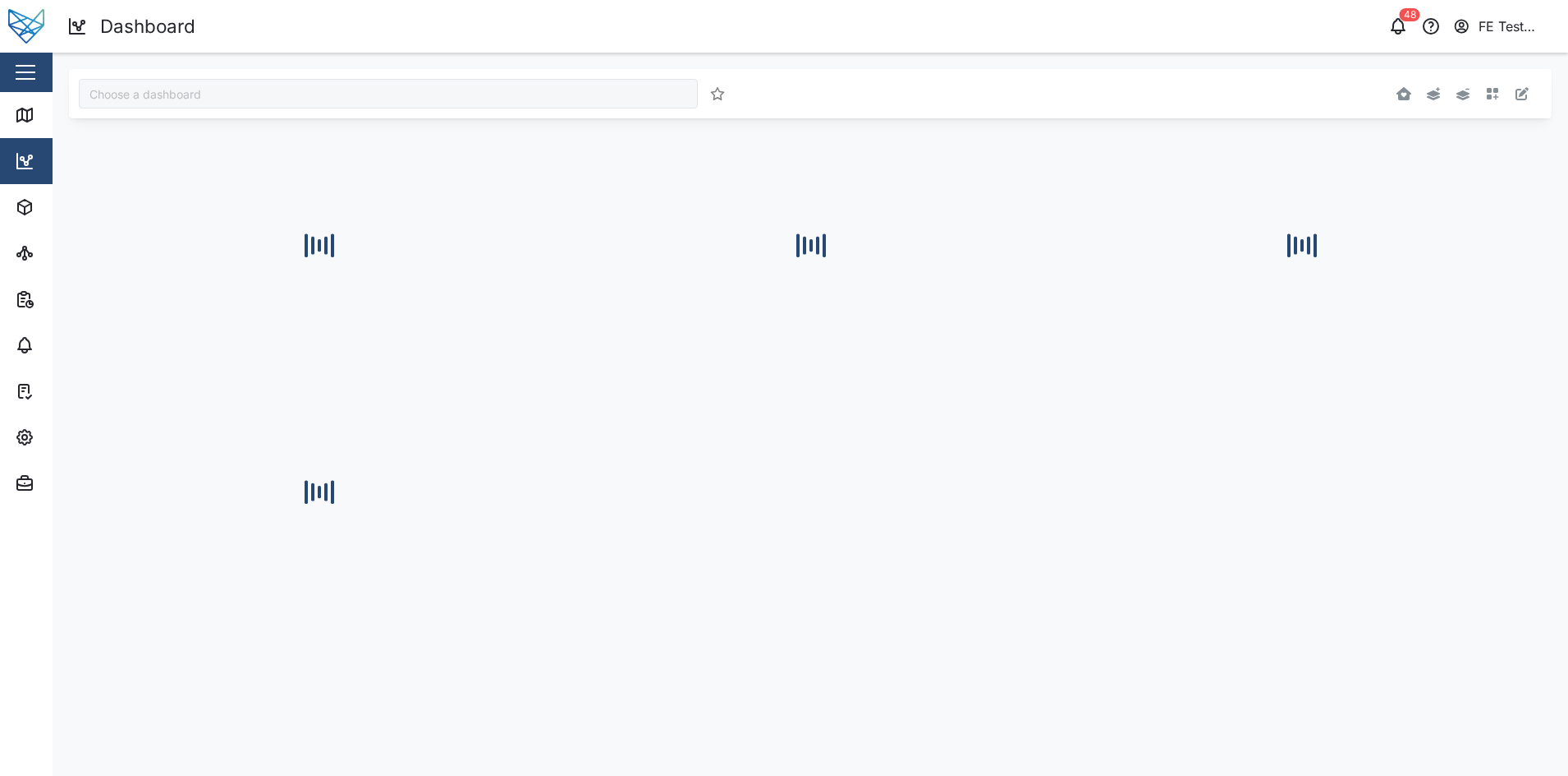
type input "Julz Dashboard"
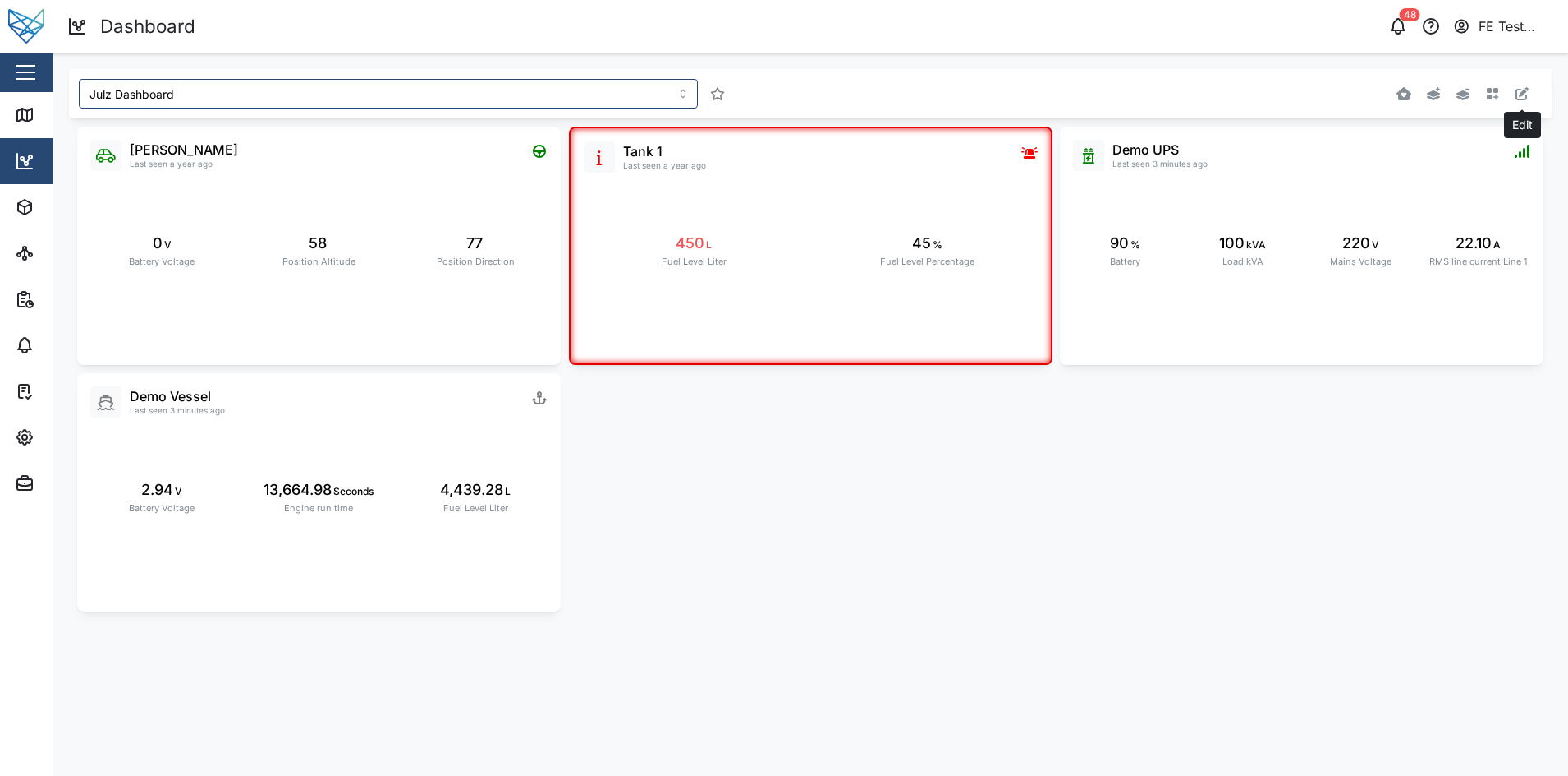
click at [1525, 100] on icon "button" at bounding box center [1522, 94] width 13 height 13
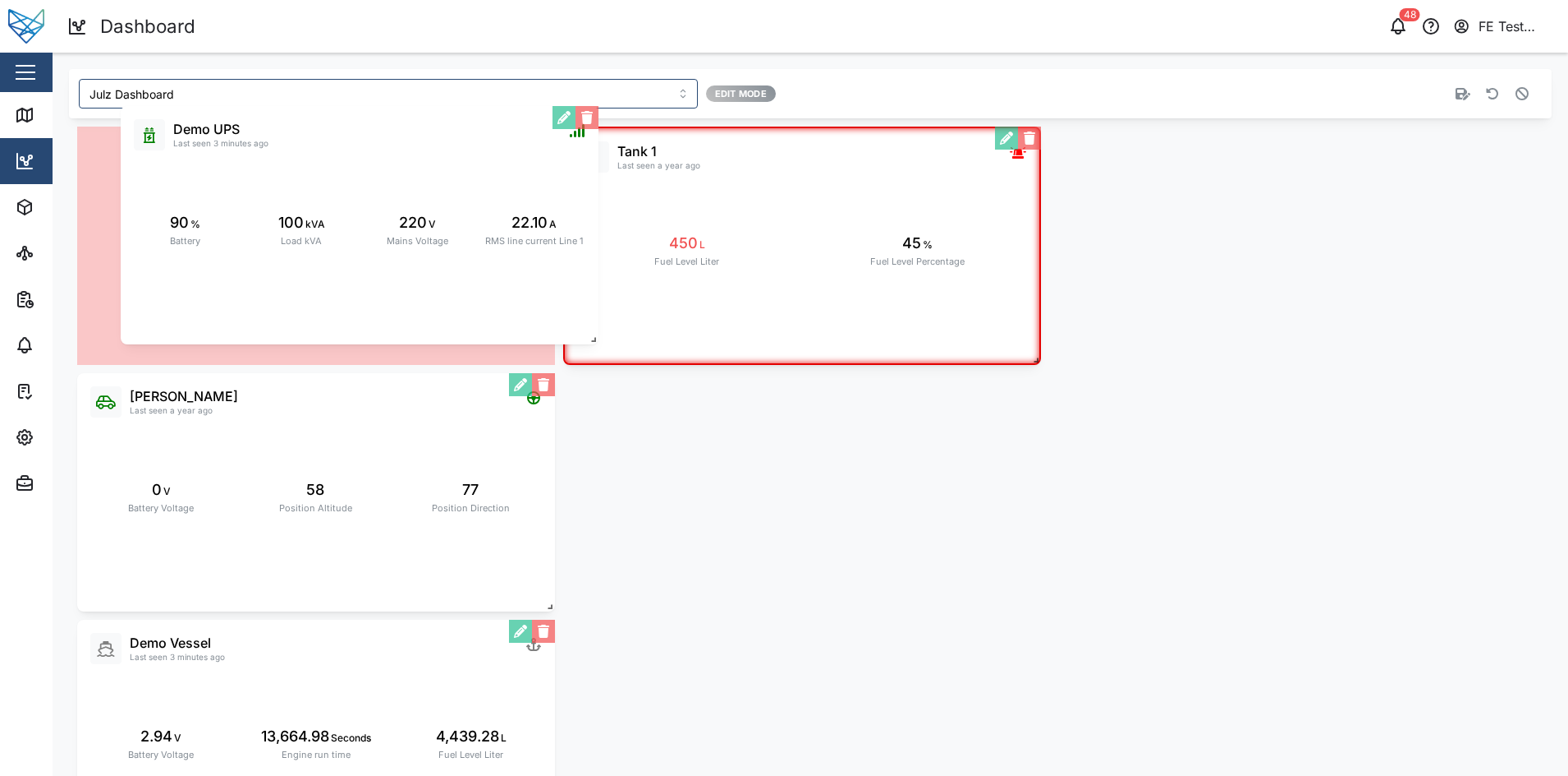
drag, startPoint x: 1260, startPoint y: 227, endPoint x: 307, endPoint y: 200, distance: 953.4
click at [307, 200] on div "Demo UPS Last seen 3 minutes ago 90 % Battery 100 kVA Load kVA 220 V Mains Volt…" at bounding box center [360, 225] width 478 height 238
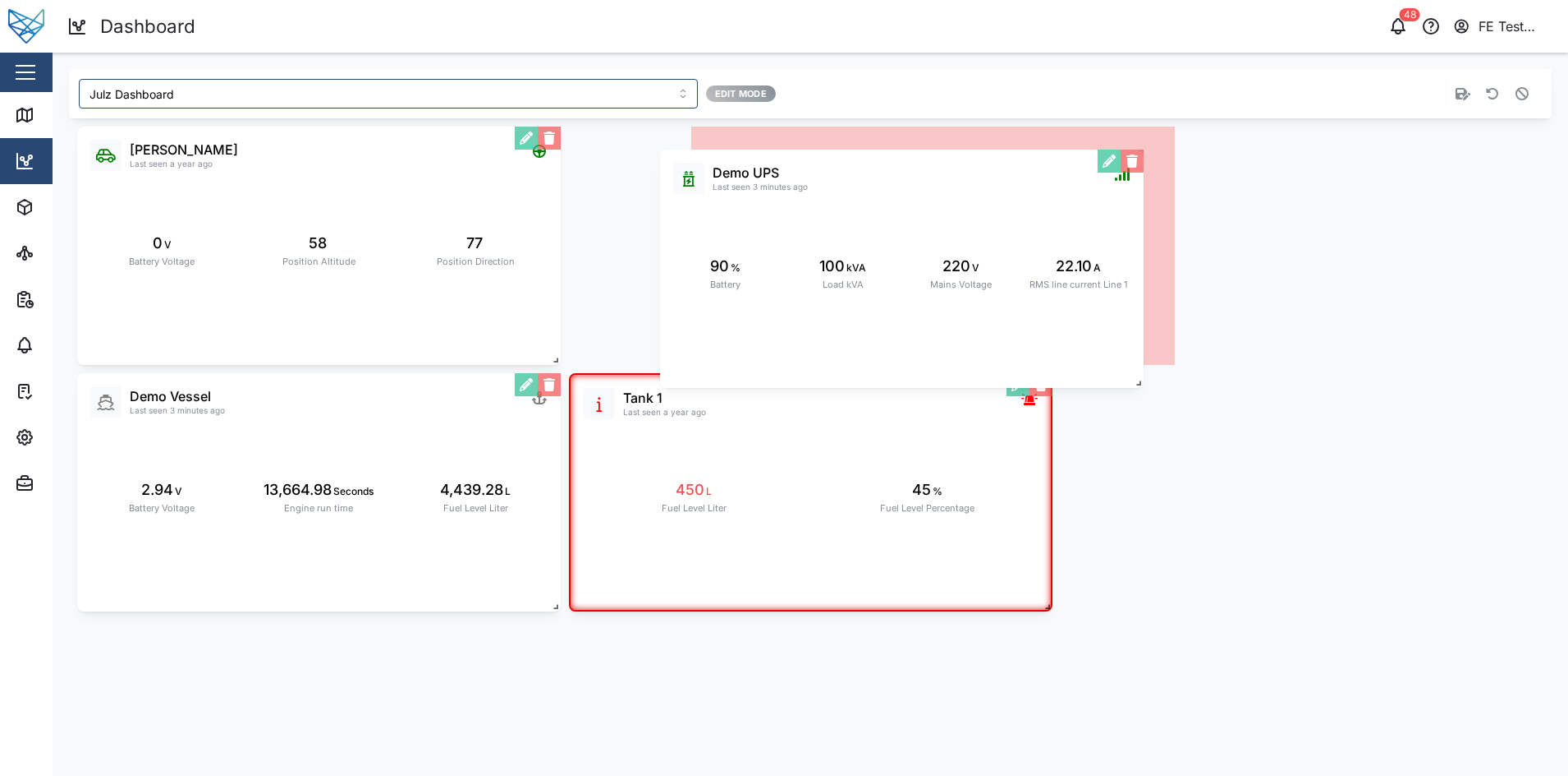
drag, startPoint x: 1112, startPoint y: 209, endPoint x: 716, endPoint y: 233, distance: 396.7
click at [716, 233] on div "Demo UPS Last seen 3 minutes ago 90 % Battery 100 kVA Load kVA 220 V Mains Volt…" at bounding box center [901, 268] width 483 height 238
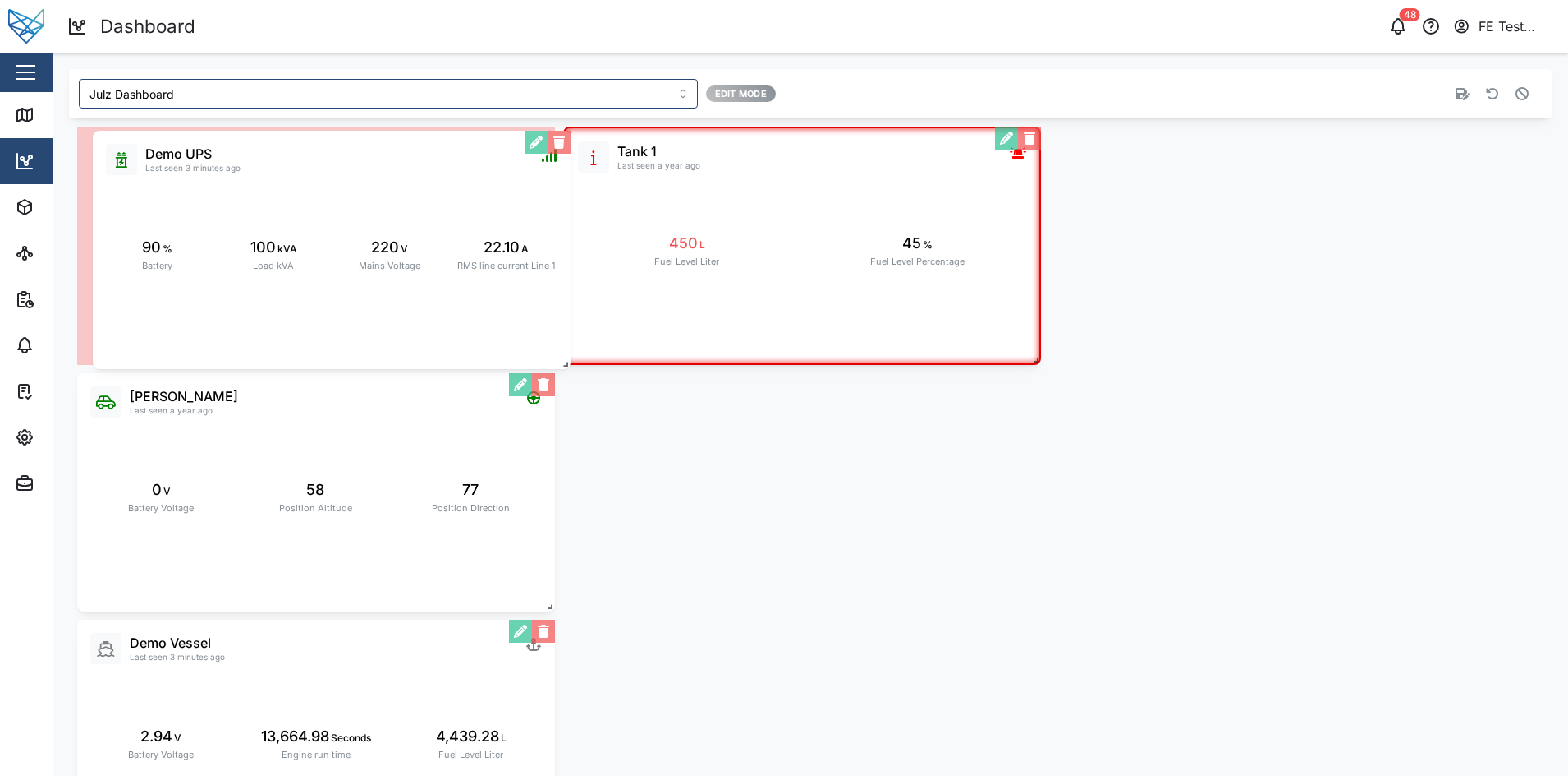
drag, startPoint x: 955, startPoint y: 225, endPoint x: 351, endPoint y: 229, distance: 604.0
click at [351, 229] on div "Demo UPS Last seen 3 minutes ago 90 % Battery 100 kVA Load kVA 220 V Mains Volt…" at bounding box center [331, 249] width 478 height 238
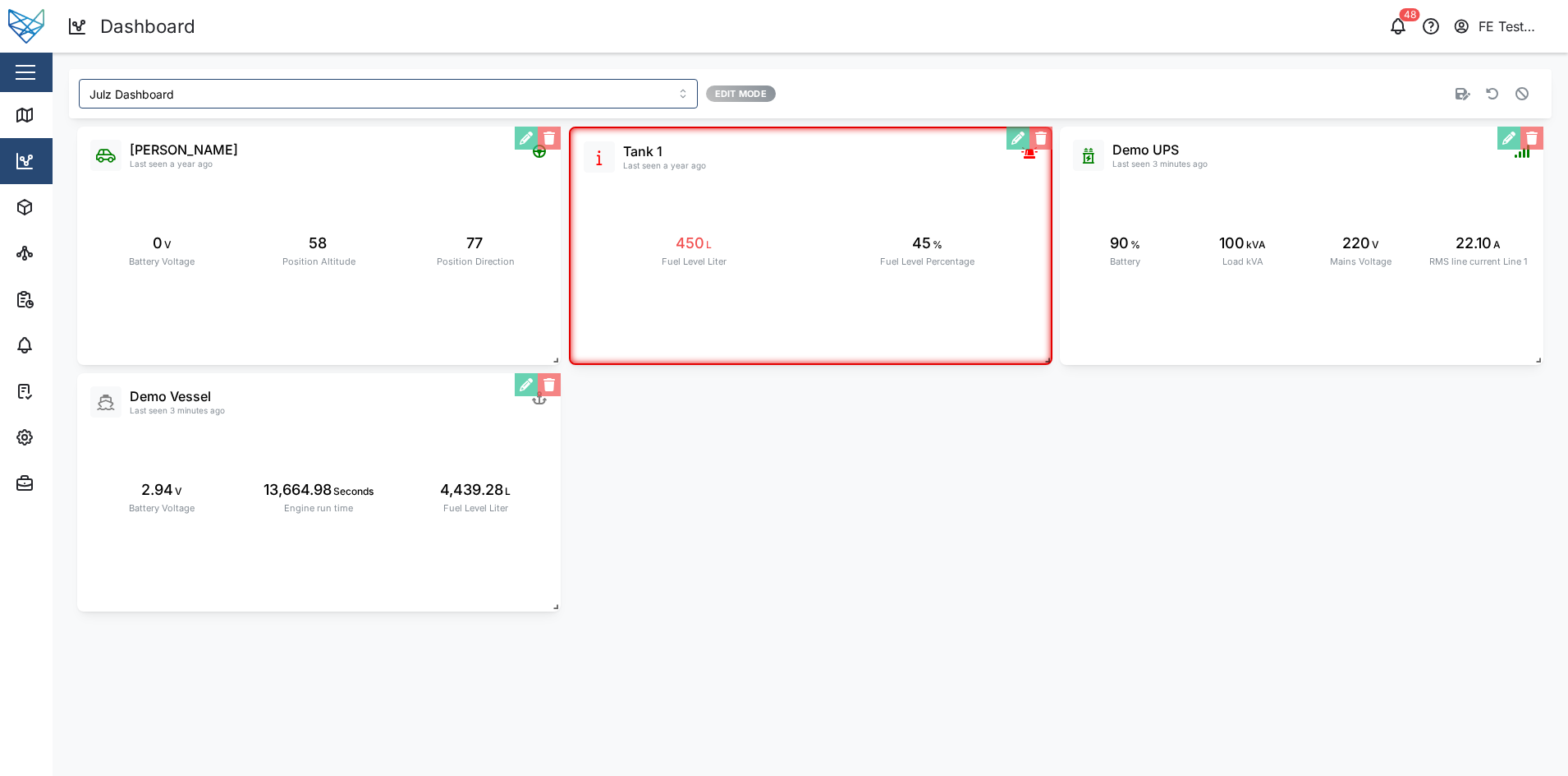
drag, startPoint x: 1208, startPoint y: 246, endPoint x: 622, endPoint y: 218, distance: 586.7
drag, startPoint x: 622, startPoint y: 218, endPoint x: 1183, endPoint y: 195, distance: 561.5
click at [1183, 195] on div "Demo UPS Last seen 3 minutes ago 90 % Battery 100 kVA Load kVA 220 V Mains Volt…" at bounding box center [1302, 245] width 483 height 238
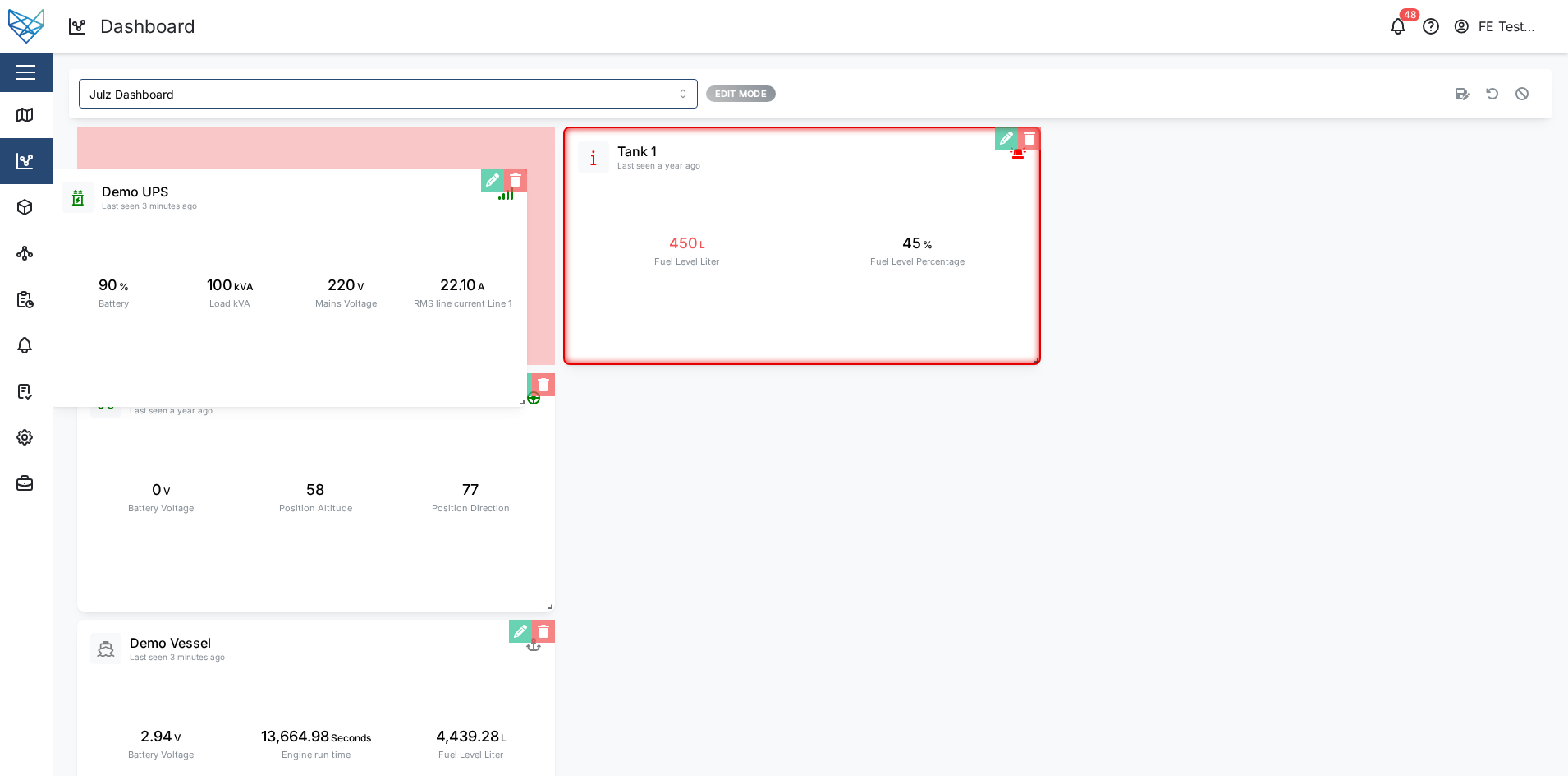
drag, startPoint x: 1221, startPoint y: 204, endPoint x: 177, endPoint y: 241, distance: 1044.7
click at [177, 241] on div "Demo UPS Last seen 3 minutes ago 90 % Battery 100 kVA Load kVA 220 V Mains Volt…" at bounding box center [288, 287] width 478 height 238
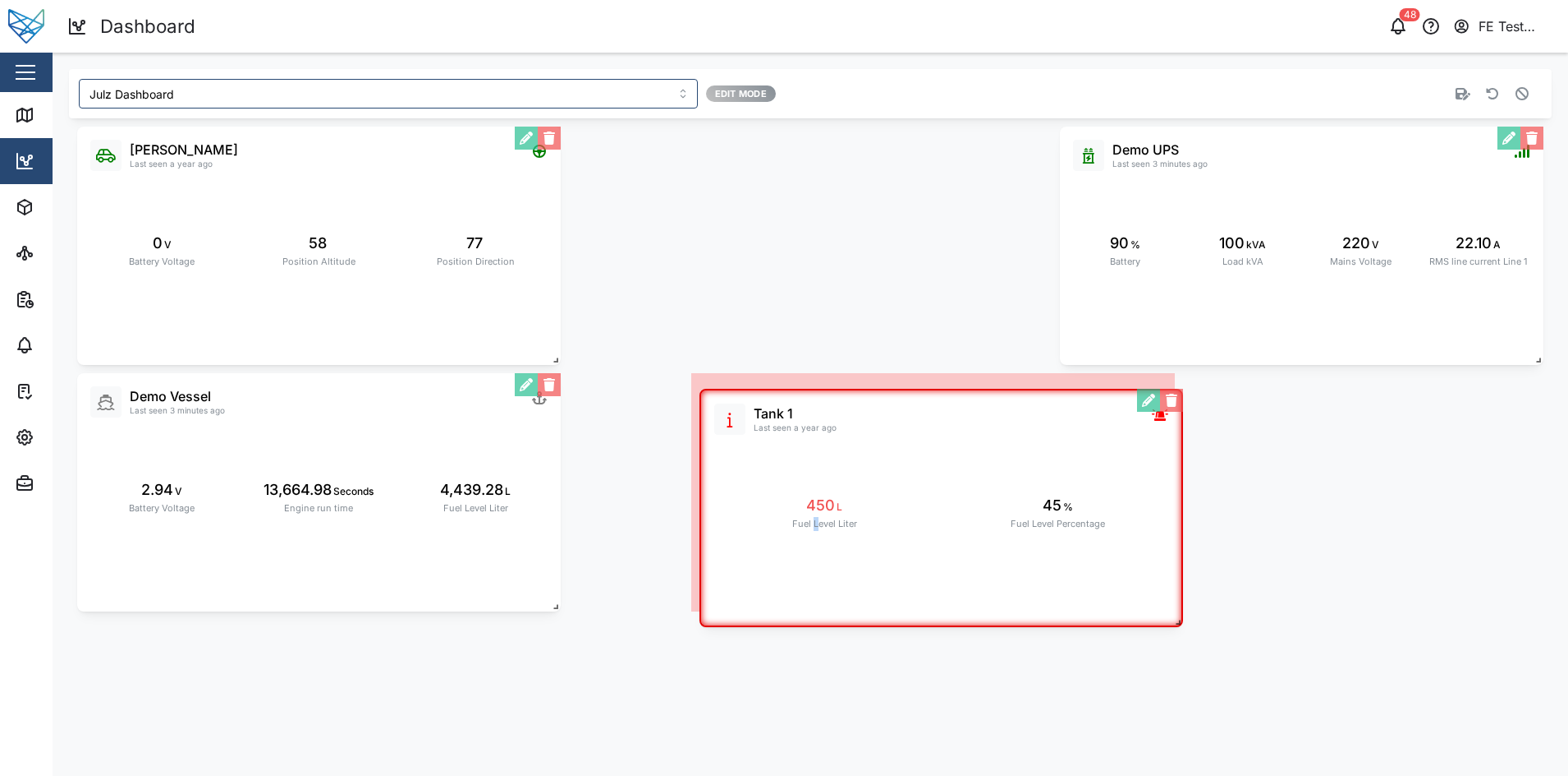
drag, startPoint x: 687, startPoint y: 274, endPoint x: 776, endPoint y: 542, distance: 282.4
click at [776, 542] on div "Tank 1 Last seen a year ago 450 L Fuel Level Liter 45 % Fuel Level Percentage" at bounding box center [941, 507] width 483 height 238
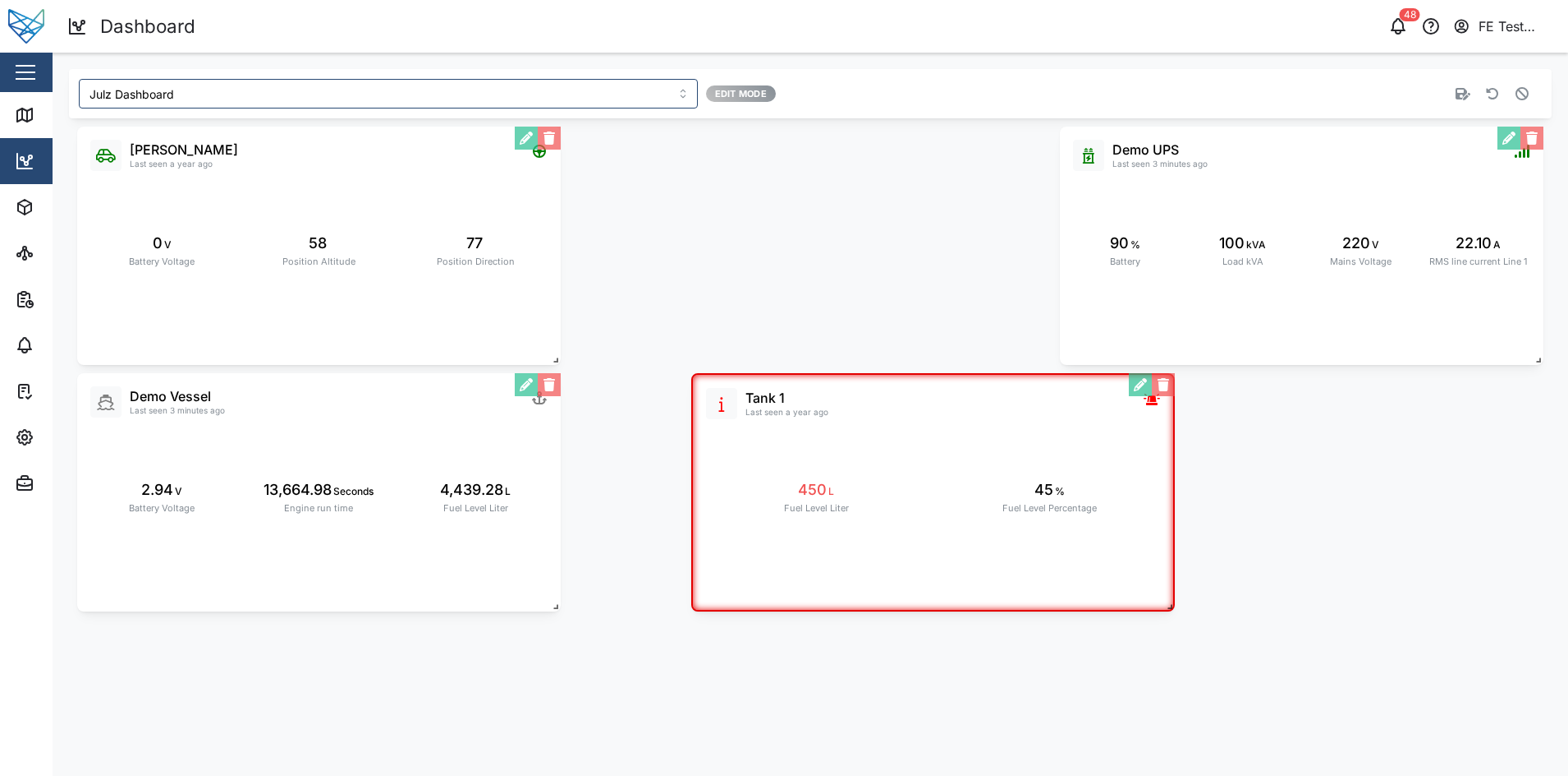
drag, startPoint x: 825, startPoint y: 529, endPoint x: 641, endPoint y: 537, distance: 184.2
drag, startPoint x: 641, startPoint y: 537, endPoint x: 919, endPoint y: 565, distance: 279.4
click at [919, 565] on div "Tank 1 Last seen a year ago 450 L Fuel Level Liter 45 % Fuel Level Percentage" at bounding box center [933, 494] width 483 height 238
drag, startPoint x: 995, startPoint y: 539, endPoint x: 853, endPoint y: 543, distance: 142.1
drag, startPoint x: 853, startPoint y: 543, endPoint x: 944, endPoint y: 576, distance: 96.8
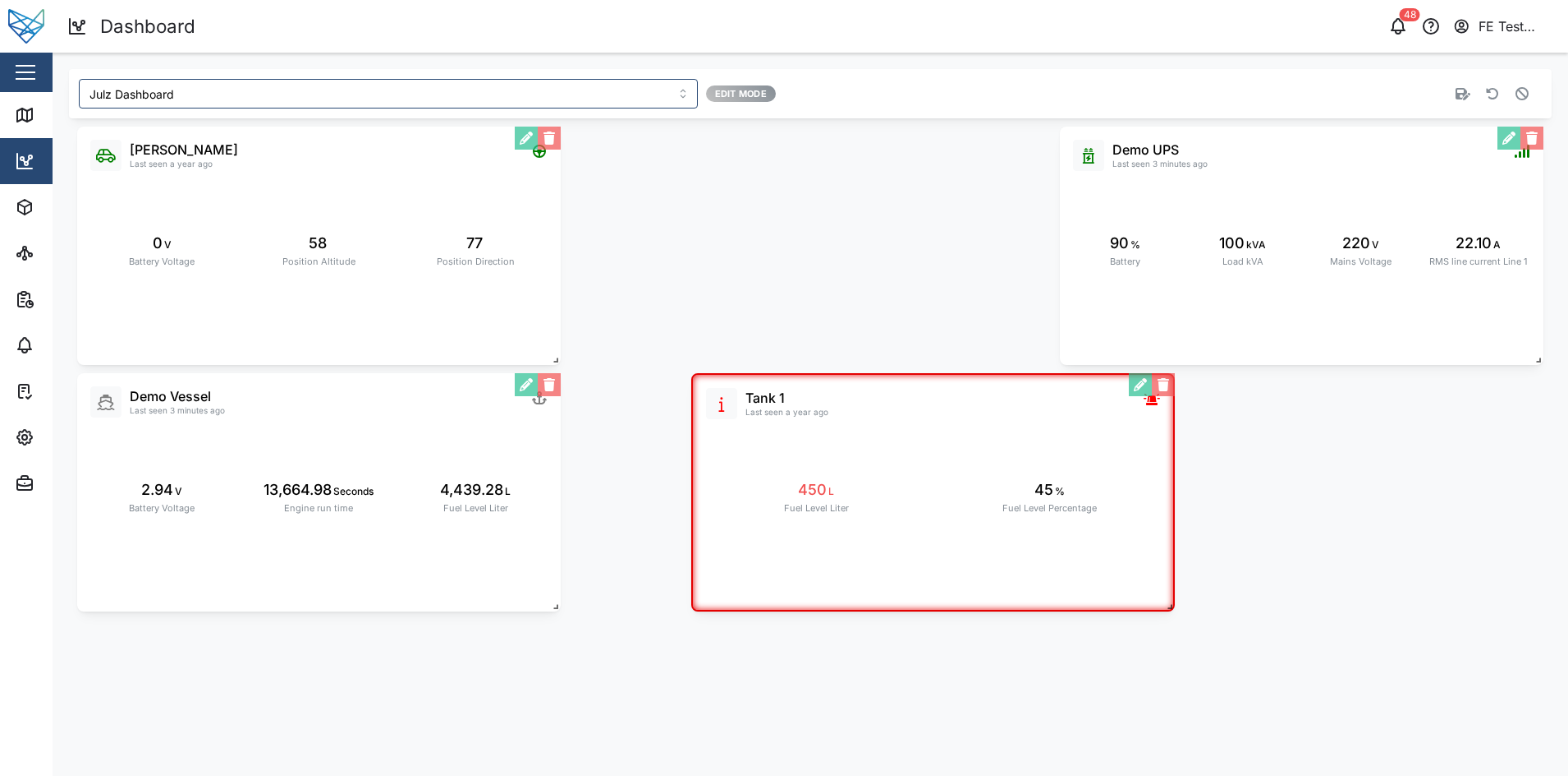
click at [944, 576] on div "Tank 1 Last seen a year ago 450 L Fuel Level Liter 45 % Fuel Level Percentage" at bounding box center [932, 492] width 483 height 238
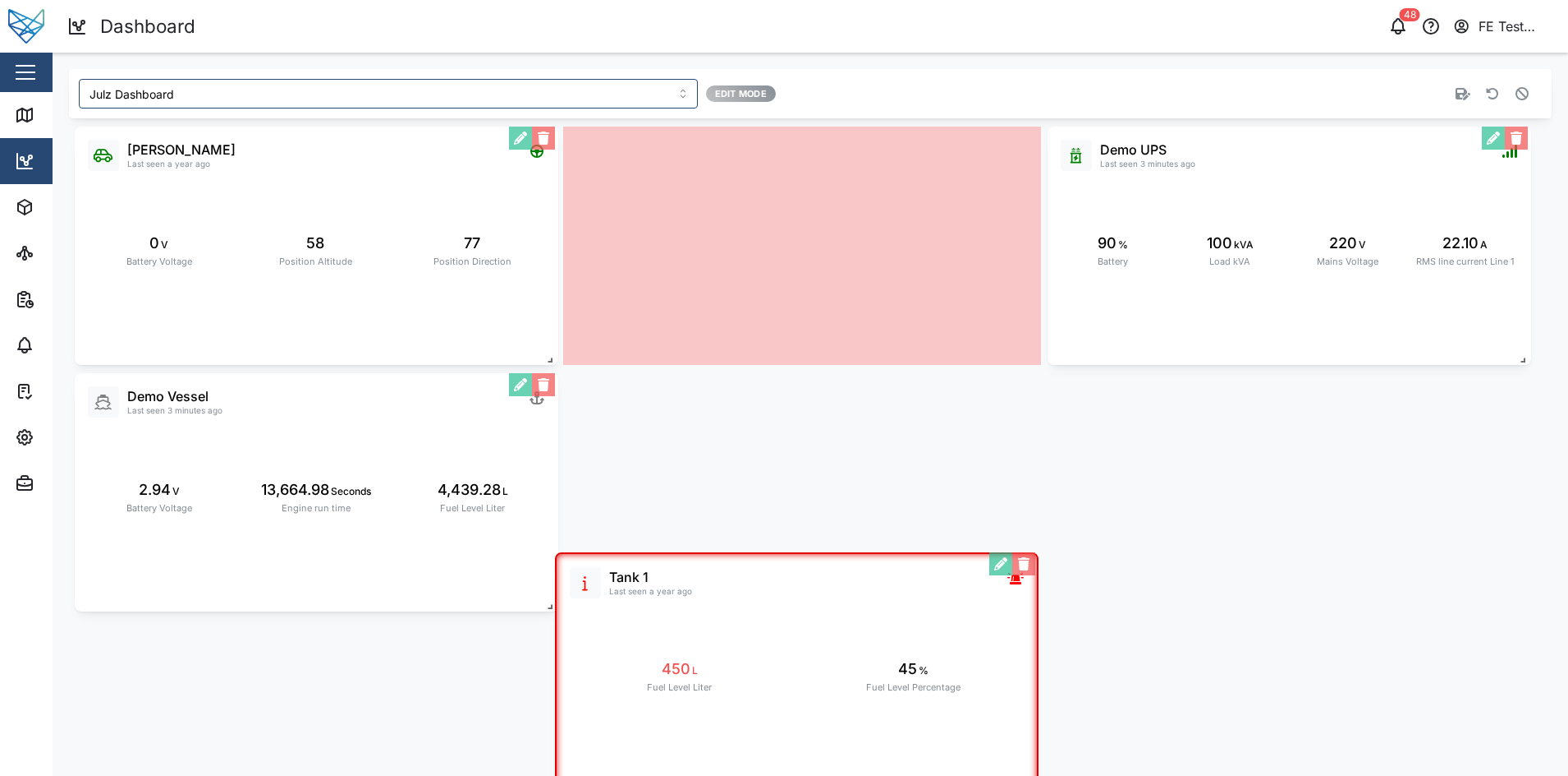
drag, startPoint x: 944, startPoint y: 480, endPoint x: 808, endPoint y: 682, distance: 243.5
click at [808, 682] on div "Tank 1 Last seen a year ago 450 L Fuel Level Liter 45 % Fuel Level Percentage" at bounding box center [796, 671] width 478 height 238
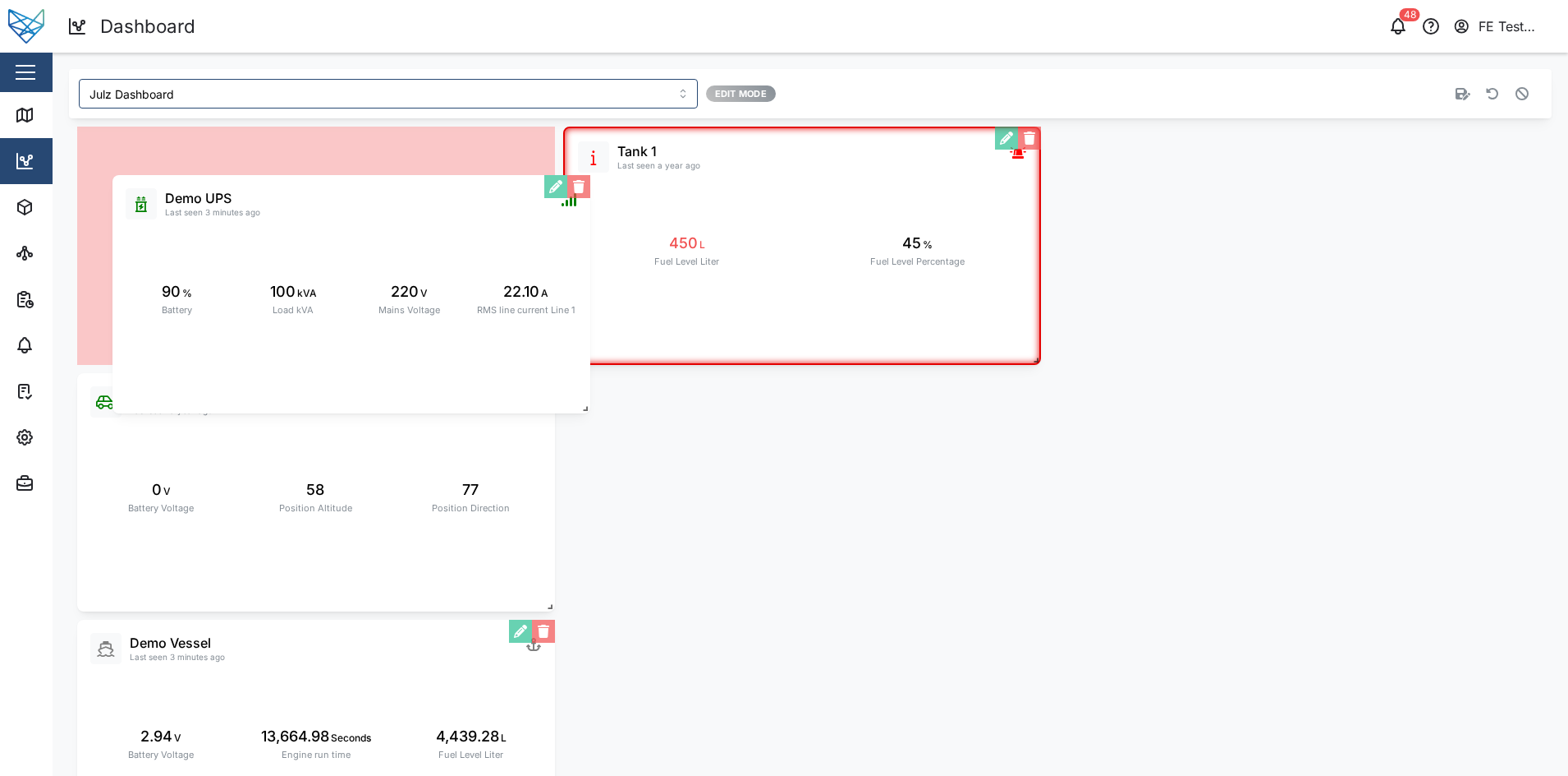
drag, startPoint x: 1108, startPoint y: 271, endPoint x: 158, endPoint y: 320, distance: 951.3
click at [158, 320] on div "Demo UPS Last seen 3 minutes ago 90 % Battery 100 kVA Load kVA 220 V Mains Volt…" at bounding box center [351, 293] width 478 height 238
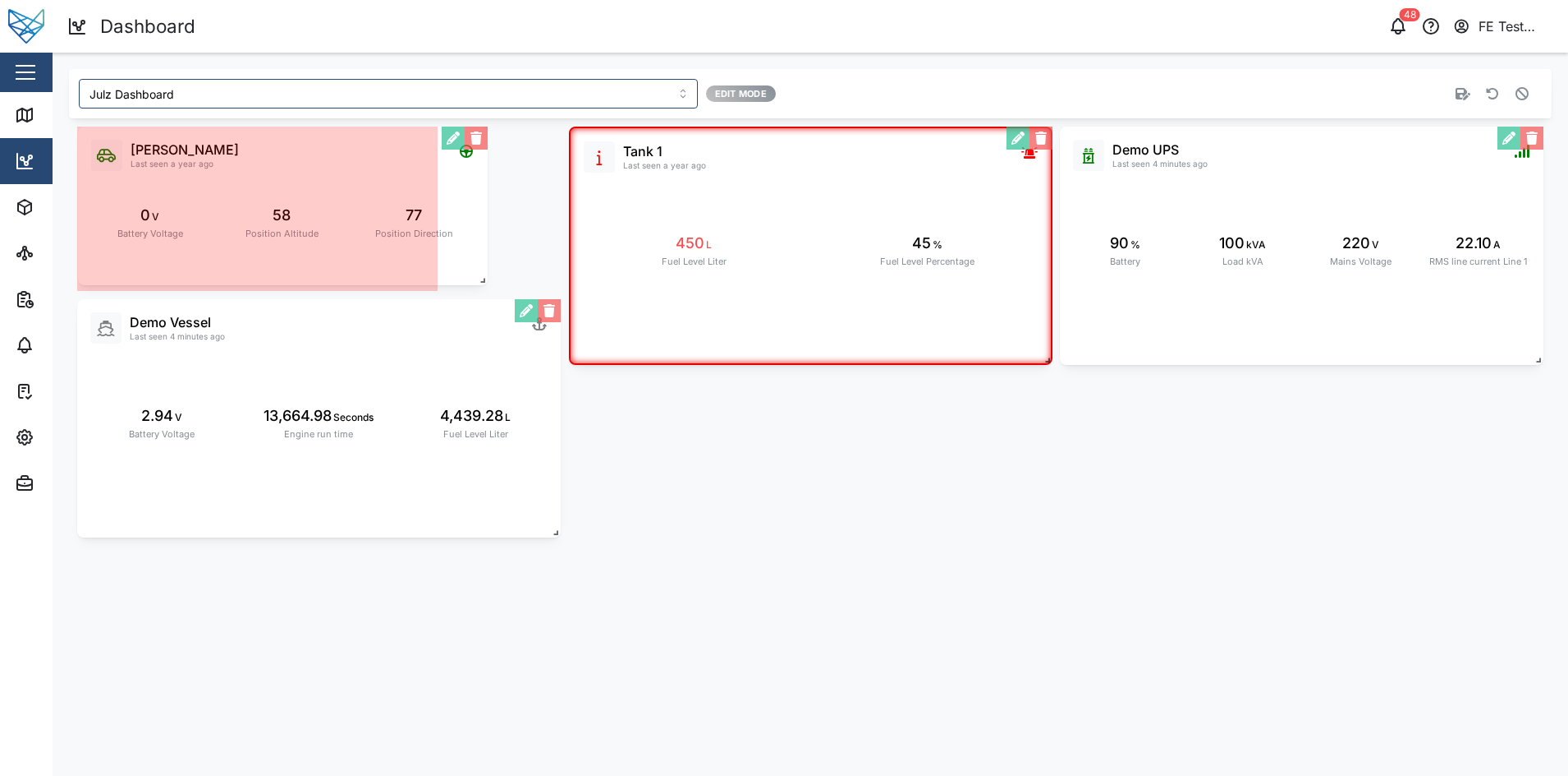
drag, startPoint x: 557, startPoint y: 358, endPoint x: 483, endPoint y: 279, distance: 108.2
click at [483, 279] on span at bounding box center [479, 277] width 16 height 16
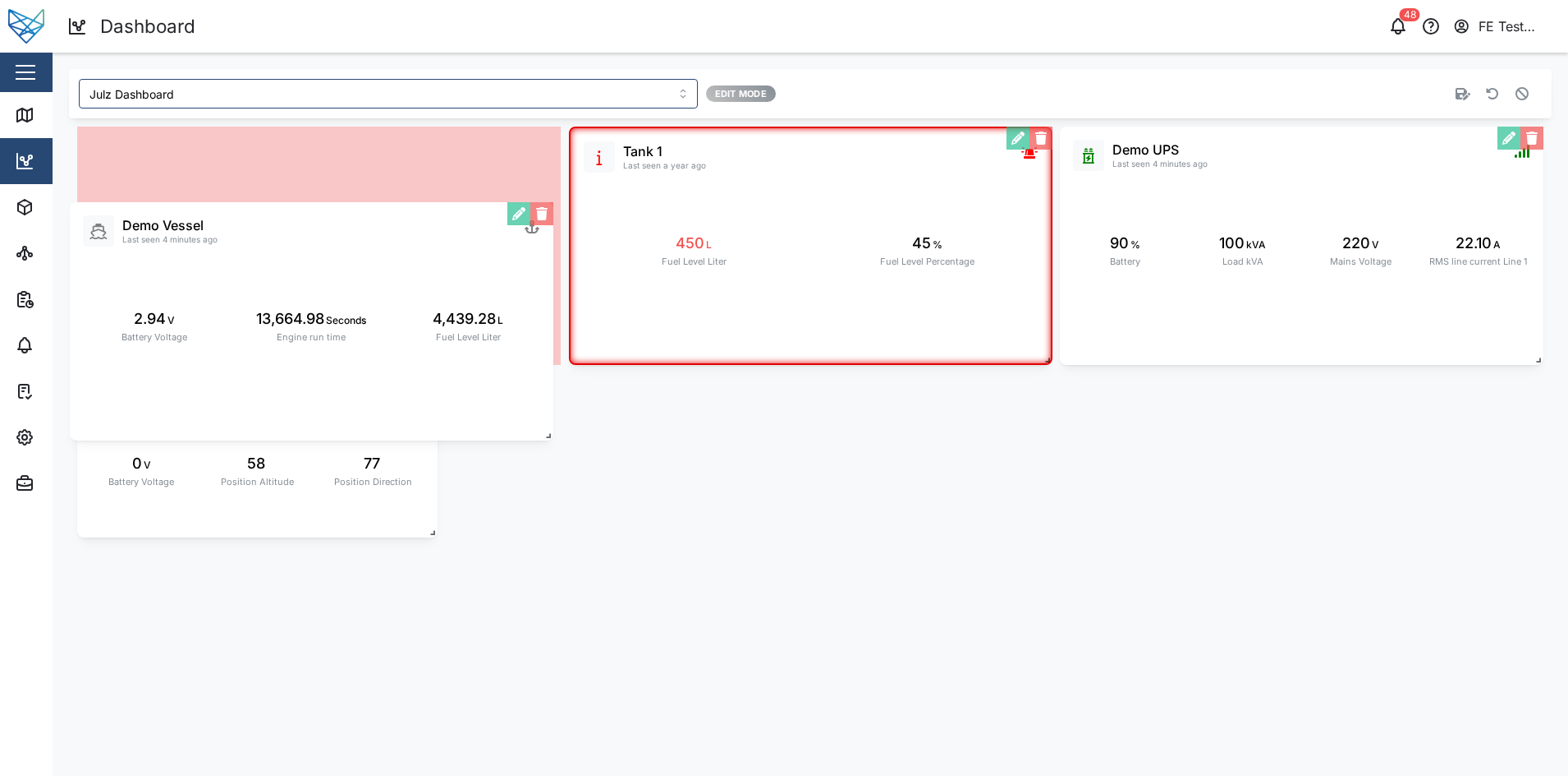
drag, startPoint x: 432, startPoint y: 390, endPoint x: 422, endPoint y: 290, distance: 100.5
click at [422, 290] on div "Demo Vessel Last seen 4 minutes ago 2.94 V Battery Voltage 13,664.98 Seconds En…" at bounding box center [311, 321] width 483 height 238
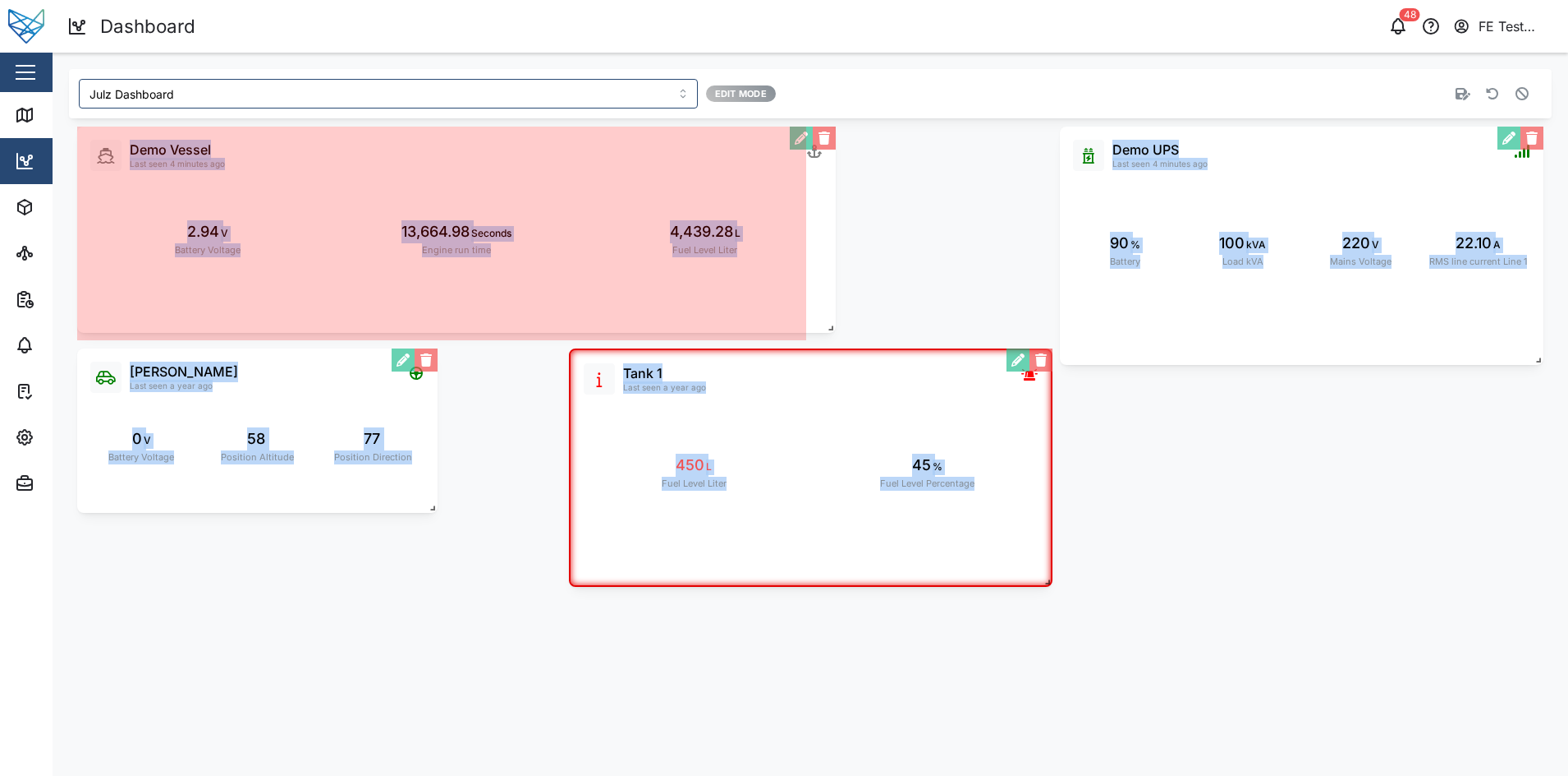
drag, startPoint x: 557, startPoint y: 359, endPoint x: 833, endPoint y: 327, distance: 277.8
click at [833, 327] on span at bounding box center [827, 324] width 16 height 16
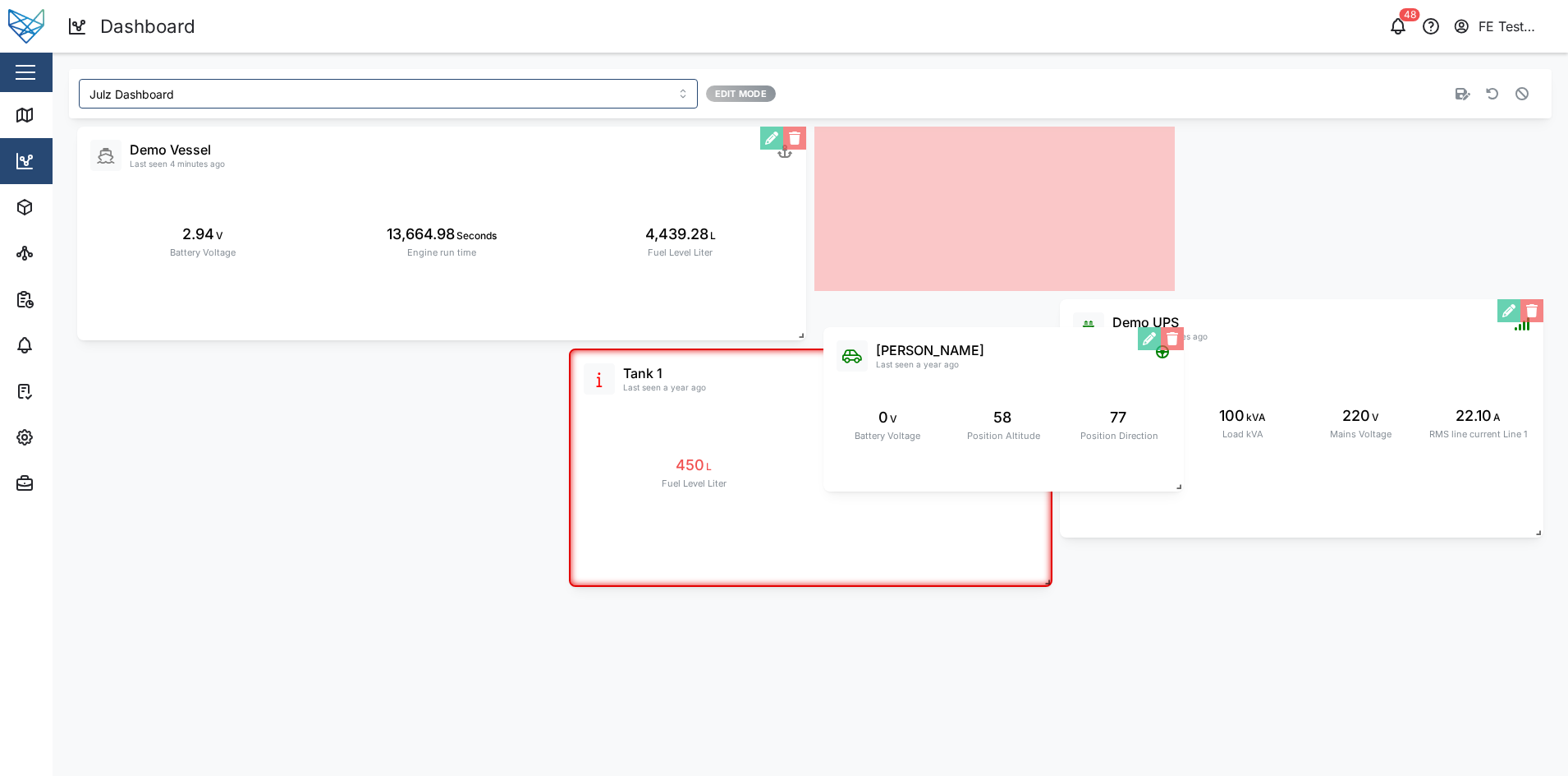
drag, startPoint x: 362, startPoint y: 428, endPoint x: 1109, endPoint y: 406, distance: 747.3
click at [1109, 406] on div "Liam Audi Last seen a year ago 0 V Battery Voltage 58 Position Altitude 77 Posi…" at bounding box center [1003, 409] width 361 height 164
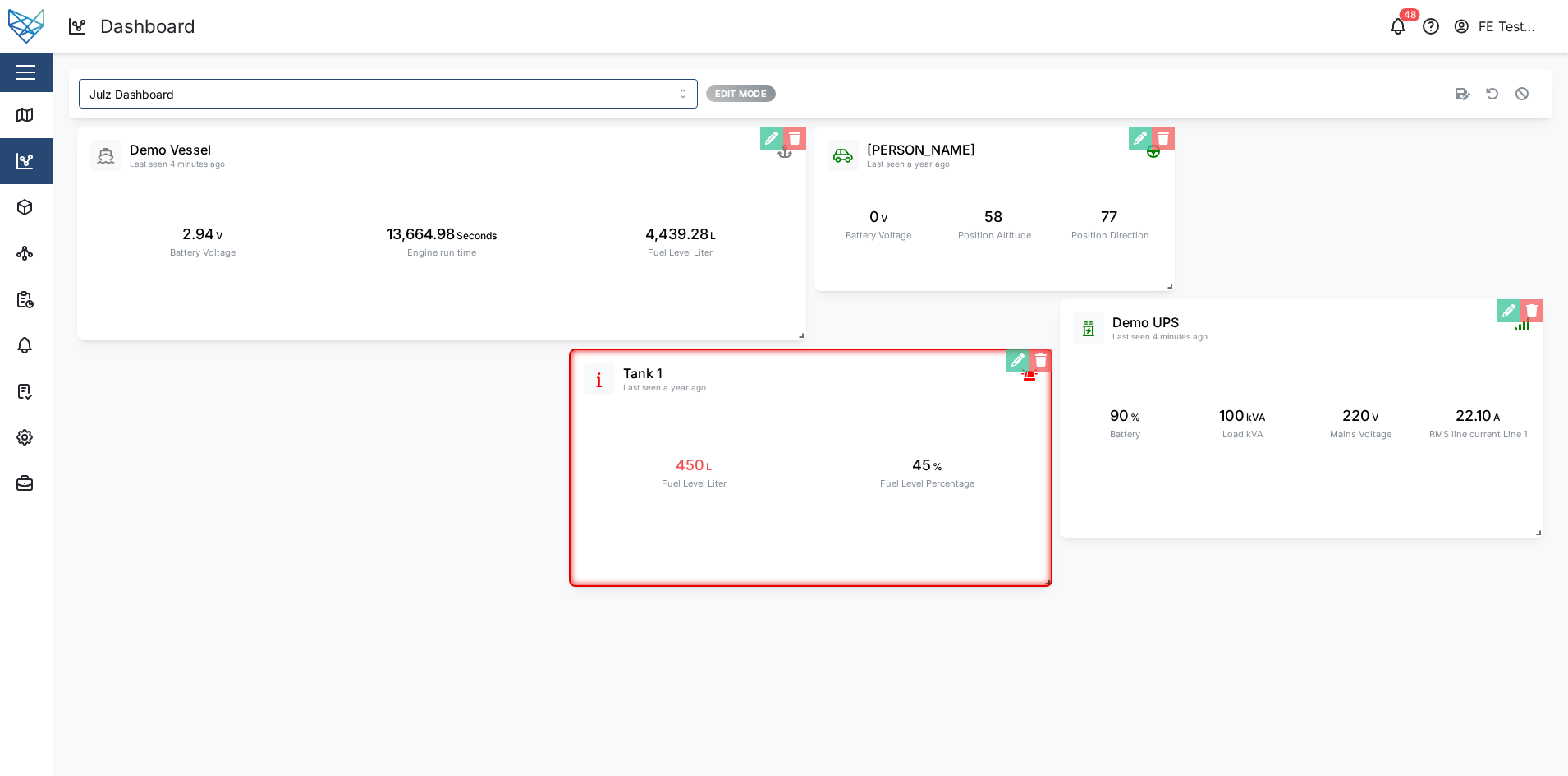
drag, startPoint x: 1165, startPoint y: 286, endPoint x: 1295, endPoint y: 338, distance: 140.0
drag, startPoint x: 1295, startPoint y: 338, endPoint x: 1179, endPoint y: 280, distance: 129.7
click at [1179, 280] on div "Liam Audi Last seen a year ago 0 V Battery Voltage 58 Position Altitude 77 Posi…" at bounding box center [809, 356] width 1483 height 477
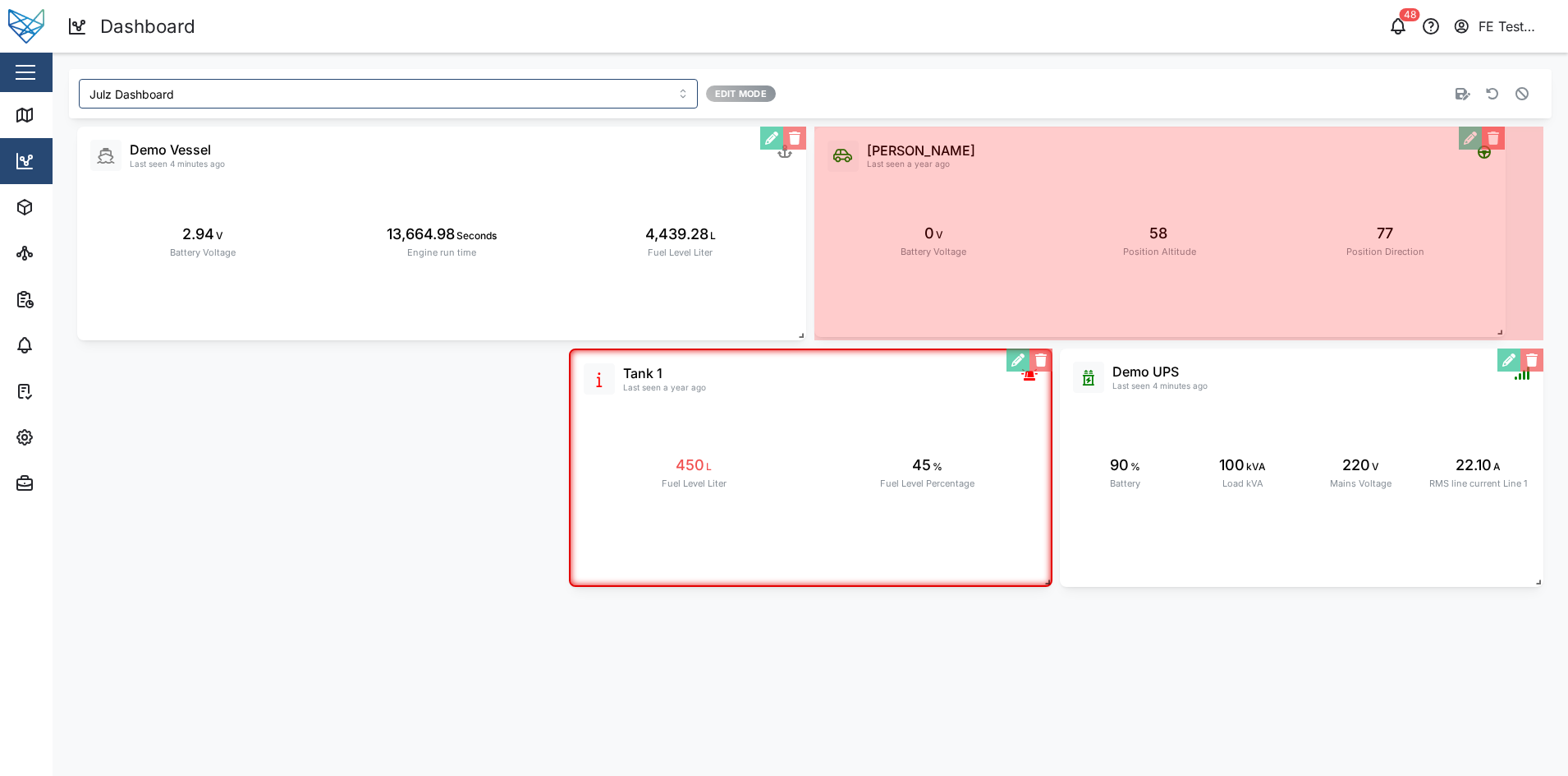
drag, startPoint x: 1171, startPoint y: 288, endPoint x: 1501, endPoint y: 334, distance: 333.2
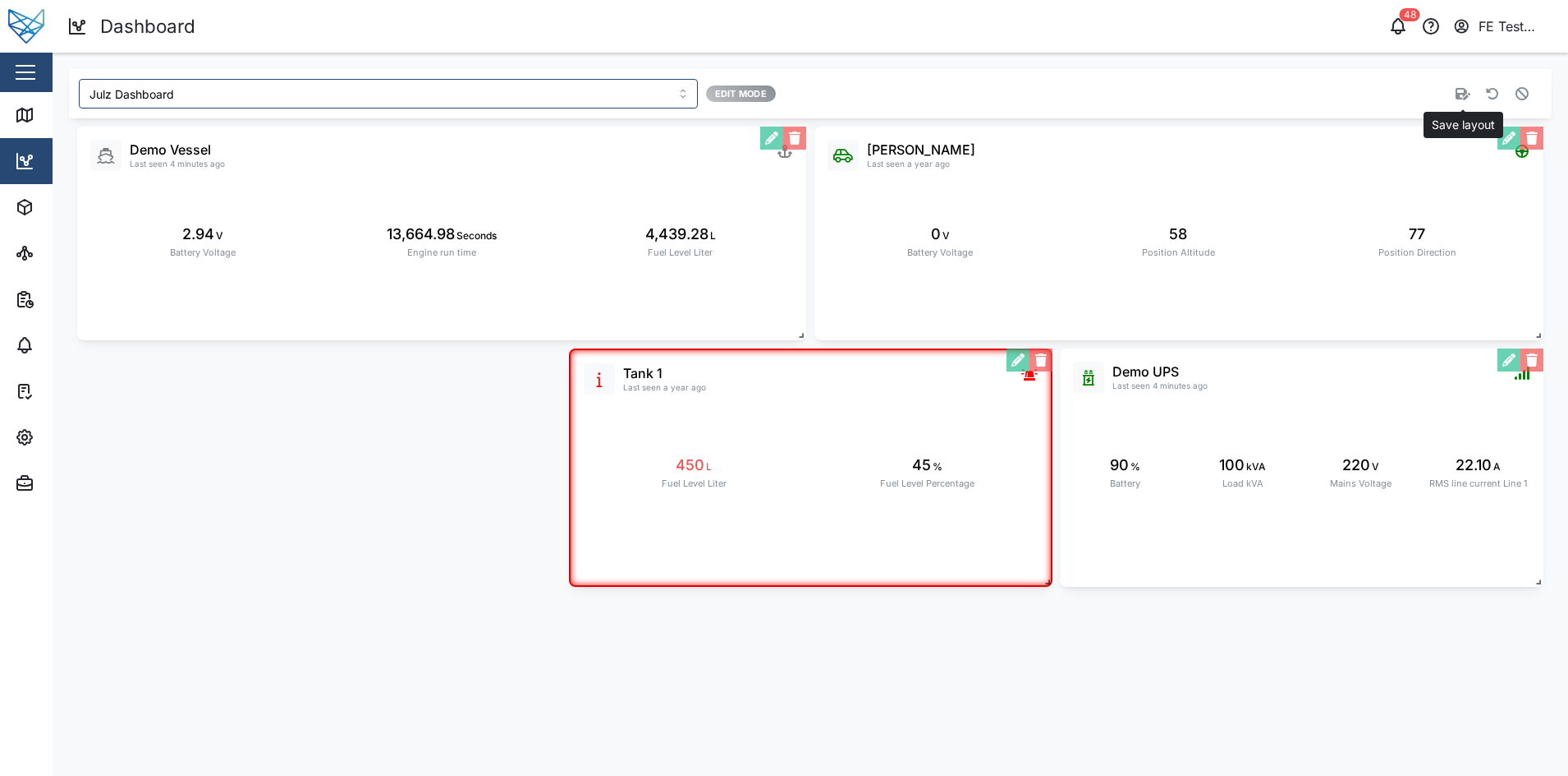
click at [1462, 92] on icon "button" at bounding box center [1463, 94] width 15 height 13
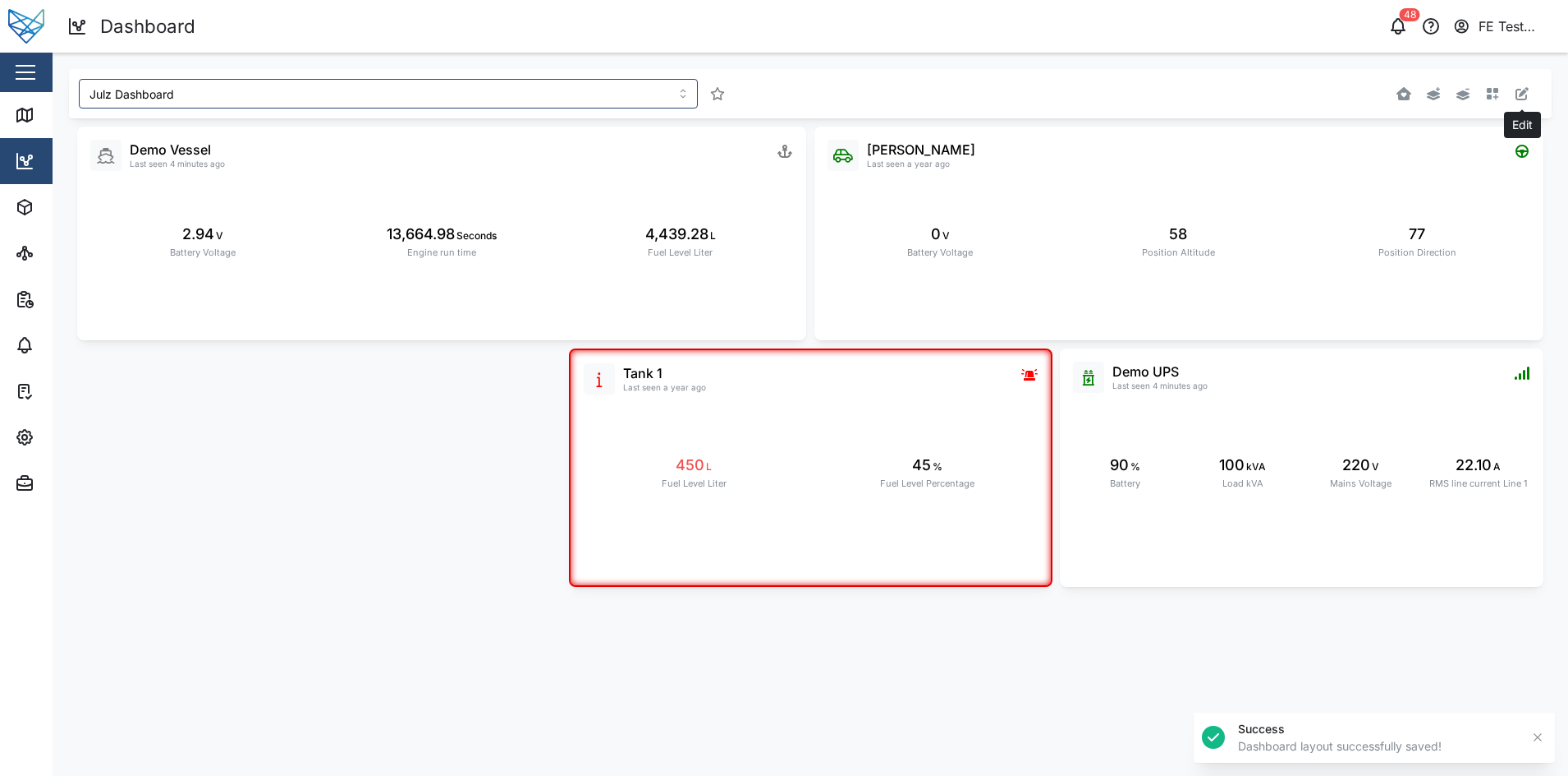
click at [1526, 88] on icon "button" at bounding box center [1522, 94] width 13 height 13
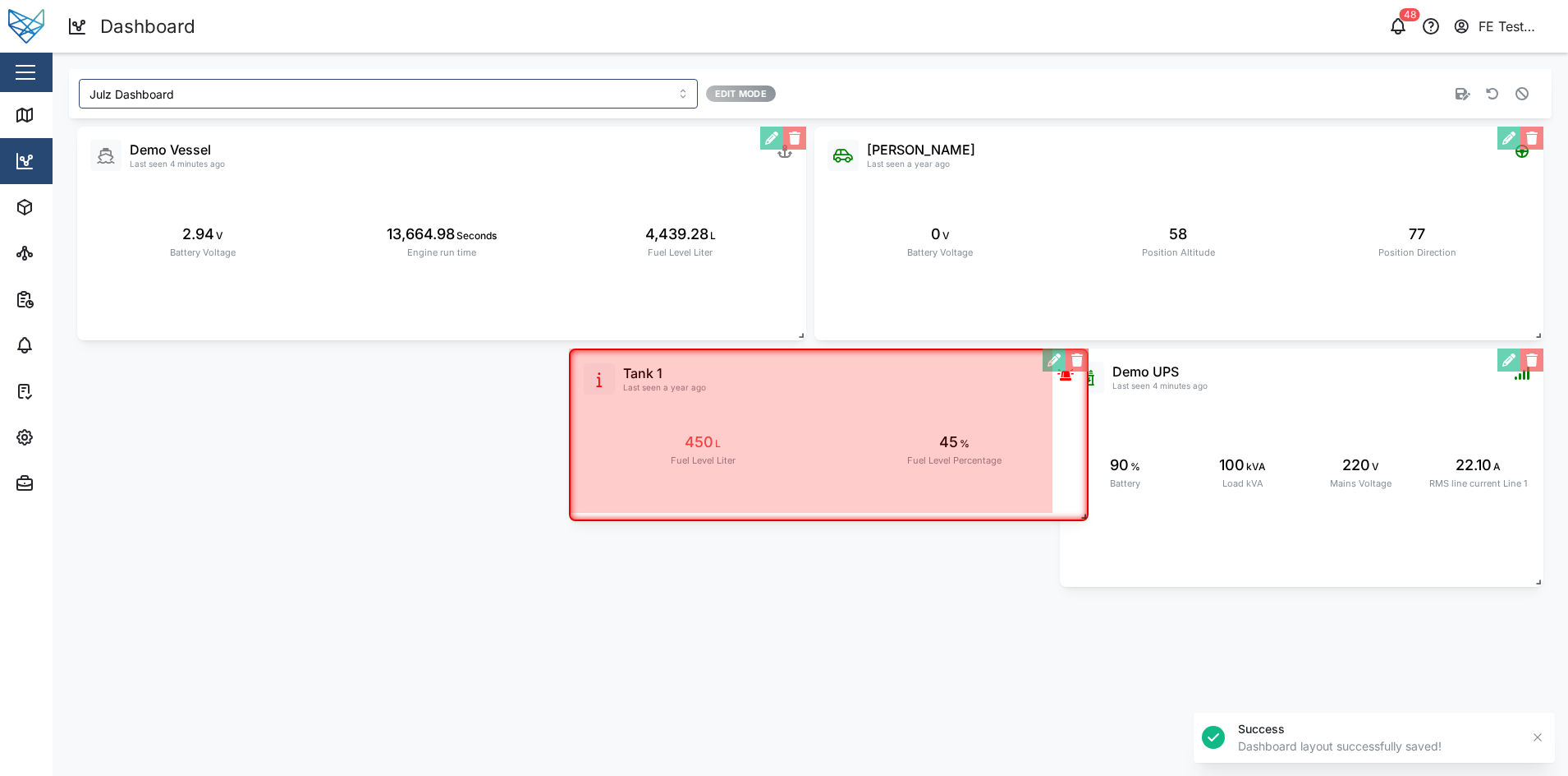
drag, startPoint x: 1039, startPoint y: 575, endPoint x: 1076, endPoint y: 505, distance: 79.2
click at [1076, 505] on span at bounding box center [1080, 512] width 16 height 16
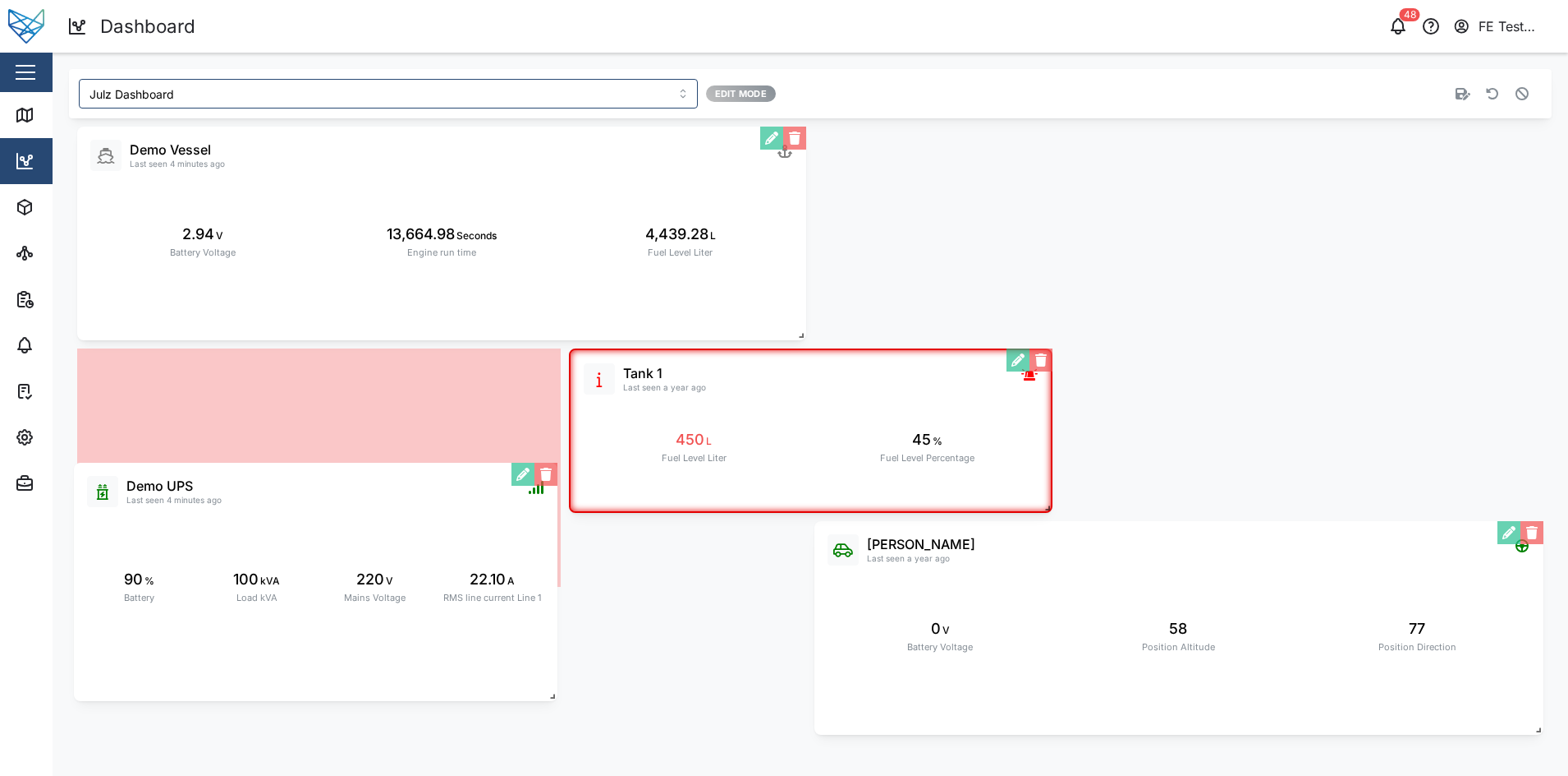
drag, startPoint x: 1229, startPoint y: 499, endPoint x: 240, endPoint y: 611, distance: 995.3
click at [240, 611] on div "Demo UPS Last seen 4 minutes ago 90 % Battery 100 kVA Load kVA 220 V Mains Volt…" at bounding box center [315, 581] width 483 height 238
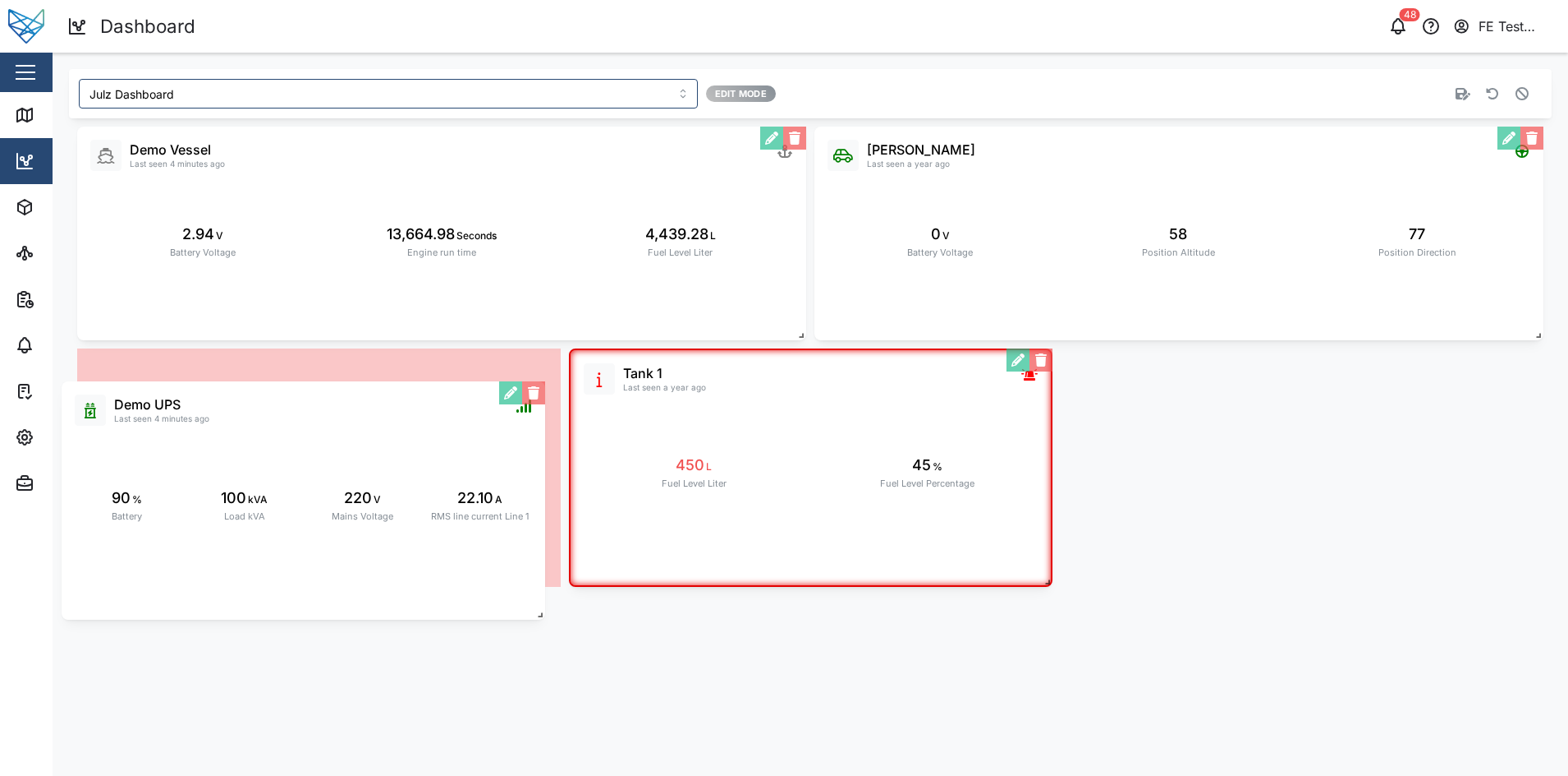
drag, startPoint x: 1341, startPoint y: 514, endPoint x: 320, endPoint y: 558, distance: 1021.9
click at [320, 558] on div "Demo UPS Last seen 4 minutes ago 90 % Battery 100 kVA Load kVA 220 V Mains Volt…" at bounding box center [303, 500] width 483 height 238
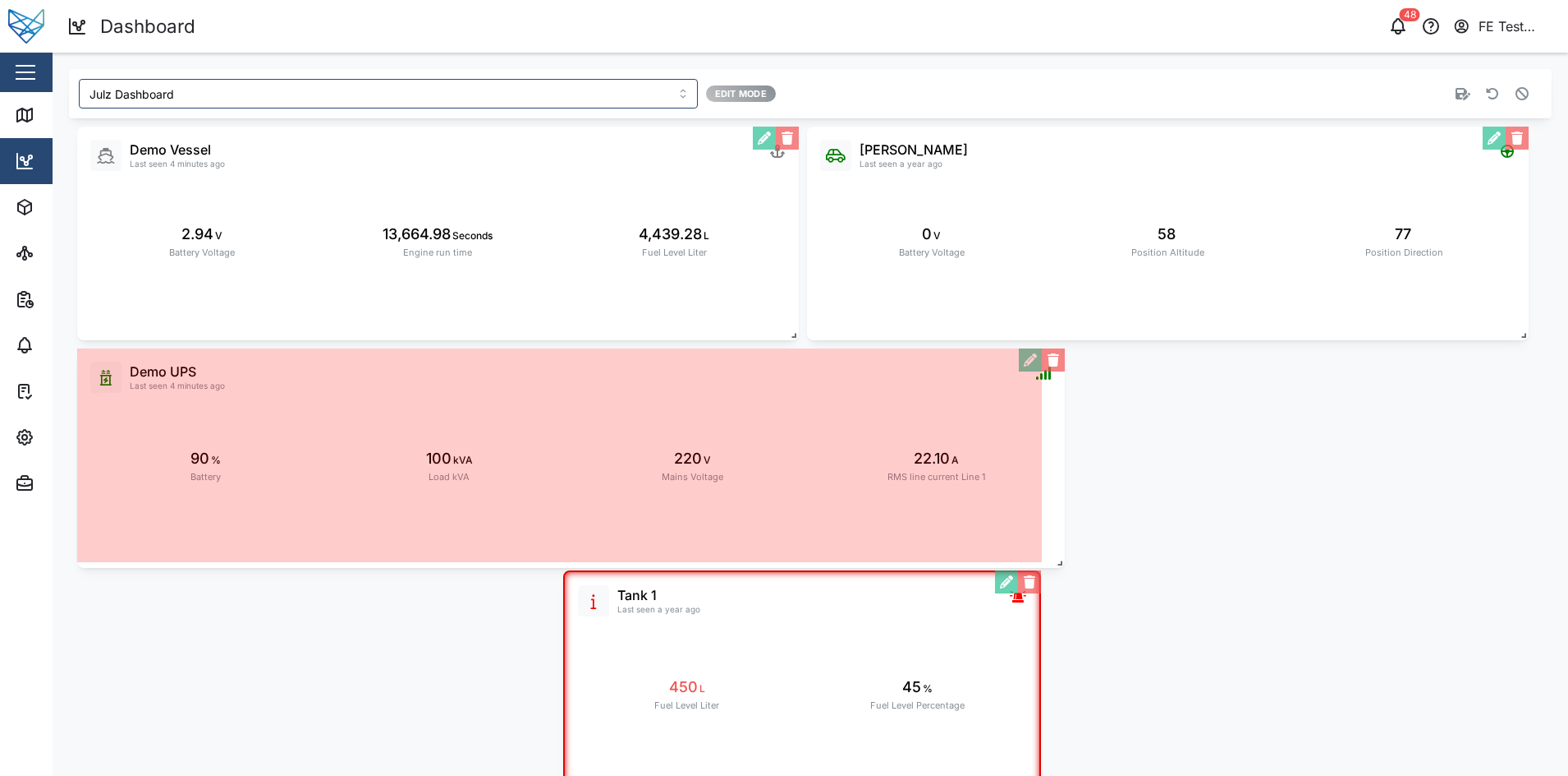
drag, startPoint x: 548, startPoint y: 578, endPoint x: 1052, endPoint y: 560, distance: 504.3
click at [1052, 560] on span at bounding box center [1057, 560] width 16 height 16
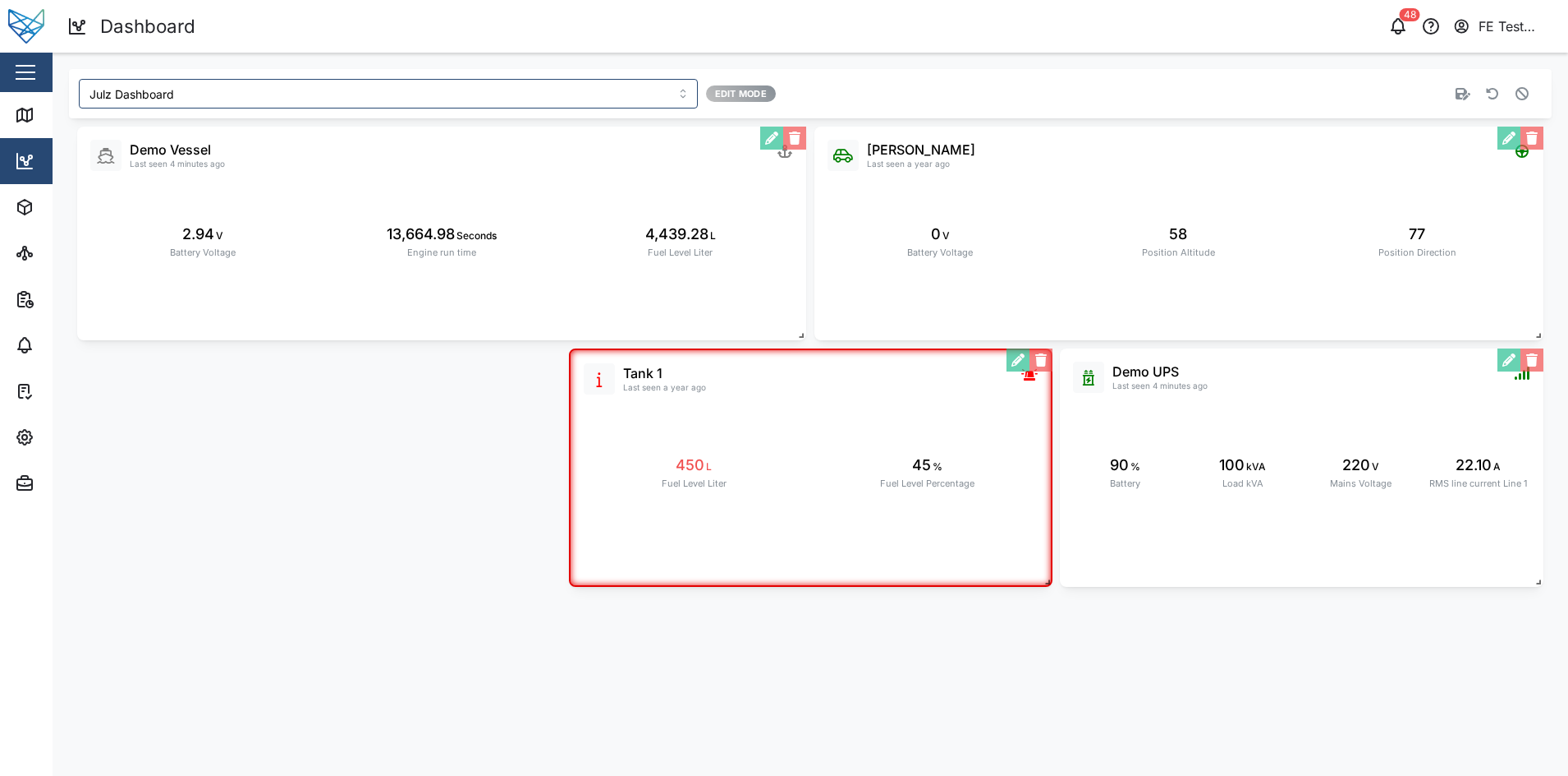
drag, startPoint x: 1230, startPoint y: 507, endPoint x: 1092, endPoint y: 466, distance: 144.0
drag, startPoint x: 1092, startPoint y: 466, endPoint x: 1223, endPoint y: 579, distance: 173.0
click at [1223, 579] on div "Demo UPS Last seen 4 minutes ago 90 % Battery 100 kVA Load kVA 220 V Mains Volt…" at bounding box center [1303, 467] width 483 height 238
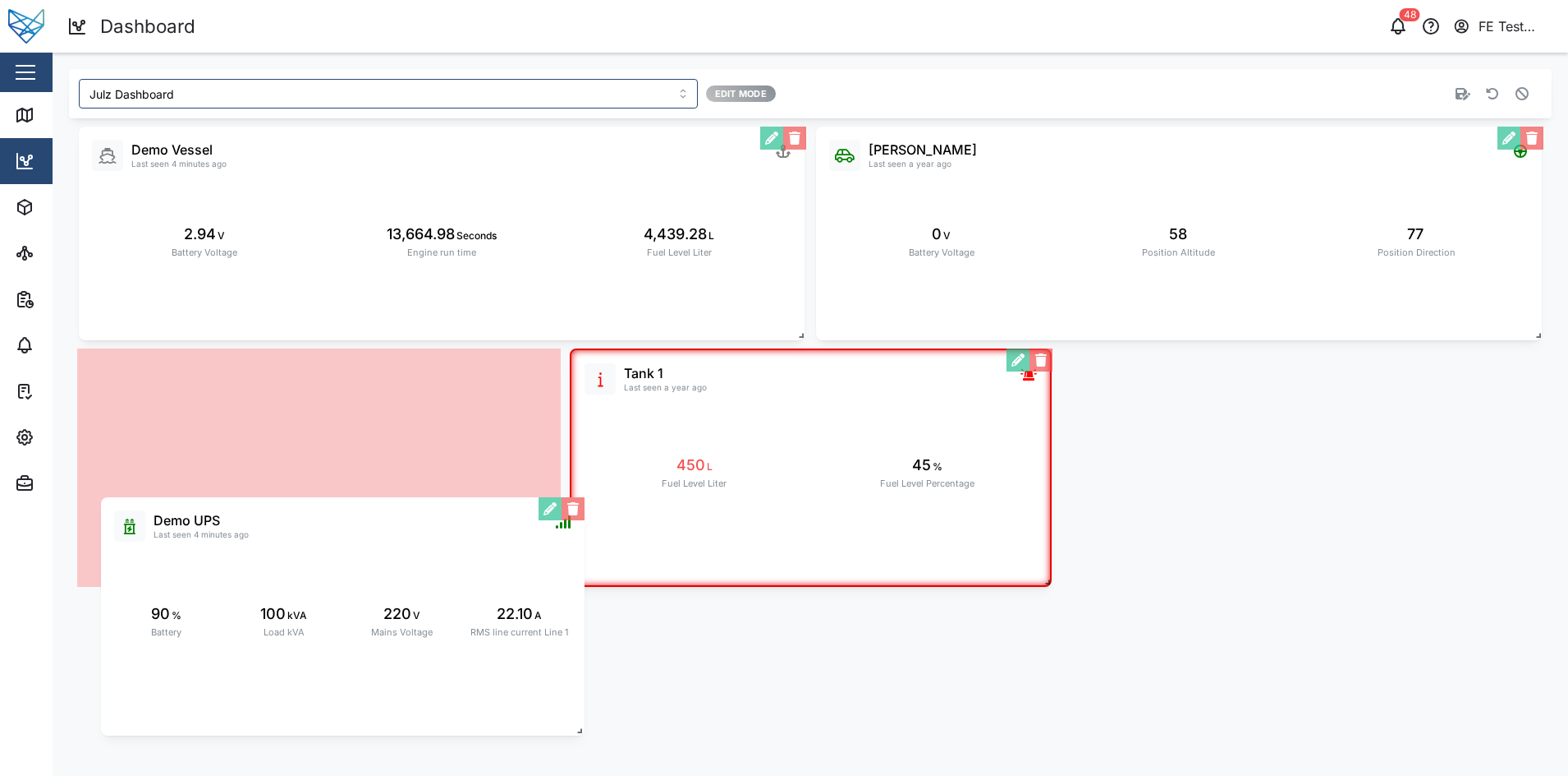
drag, startPoint x: 1293, startPoint y: 525, endPoint x: 312, endPoint y: 674, distance: 992.3
click at [312, 674] on div "Demo UPS Last seen 4 minutes ago 90 % Battery 100 kVA Load kVA 220 V Mains Volt…" at bounding box center [342, 616] width 483 height 238
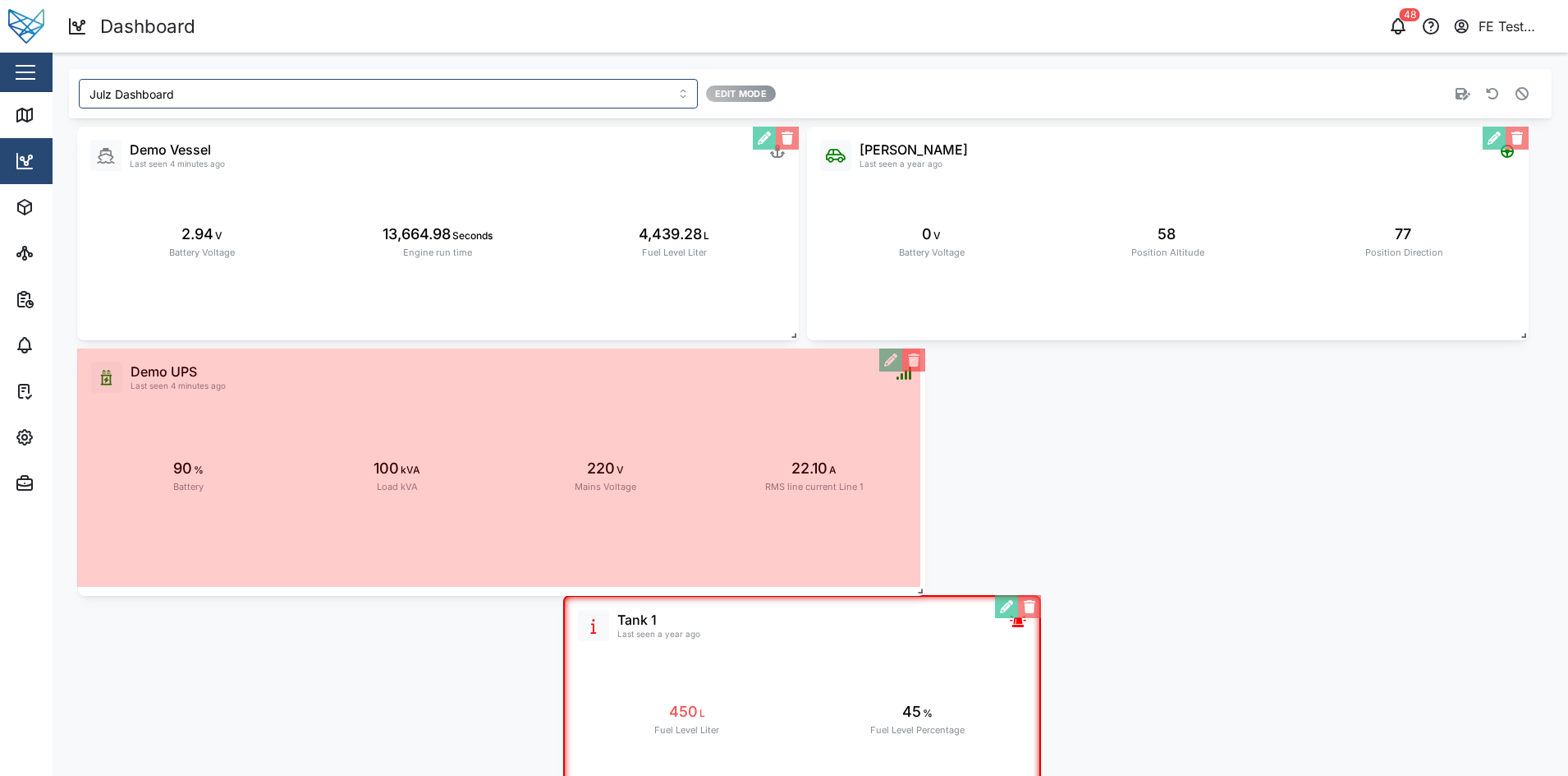
drag, startPoint x: 557, startPoint y: 584, endPoint x: 923, endPoint y: 593, distance: 366.1
click at [923, 593] on span at bounding box center [917, 587] width 16 height 16
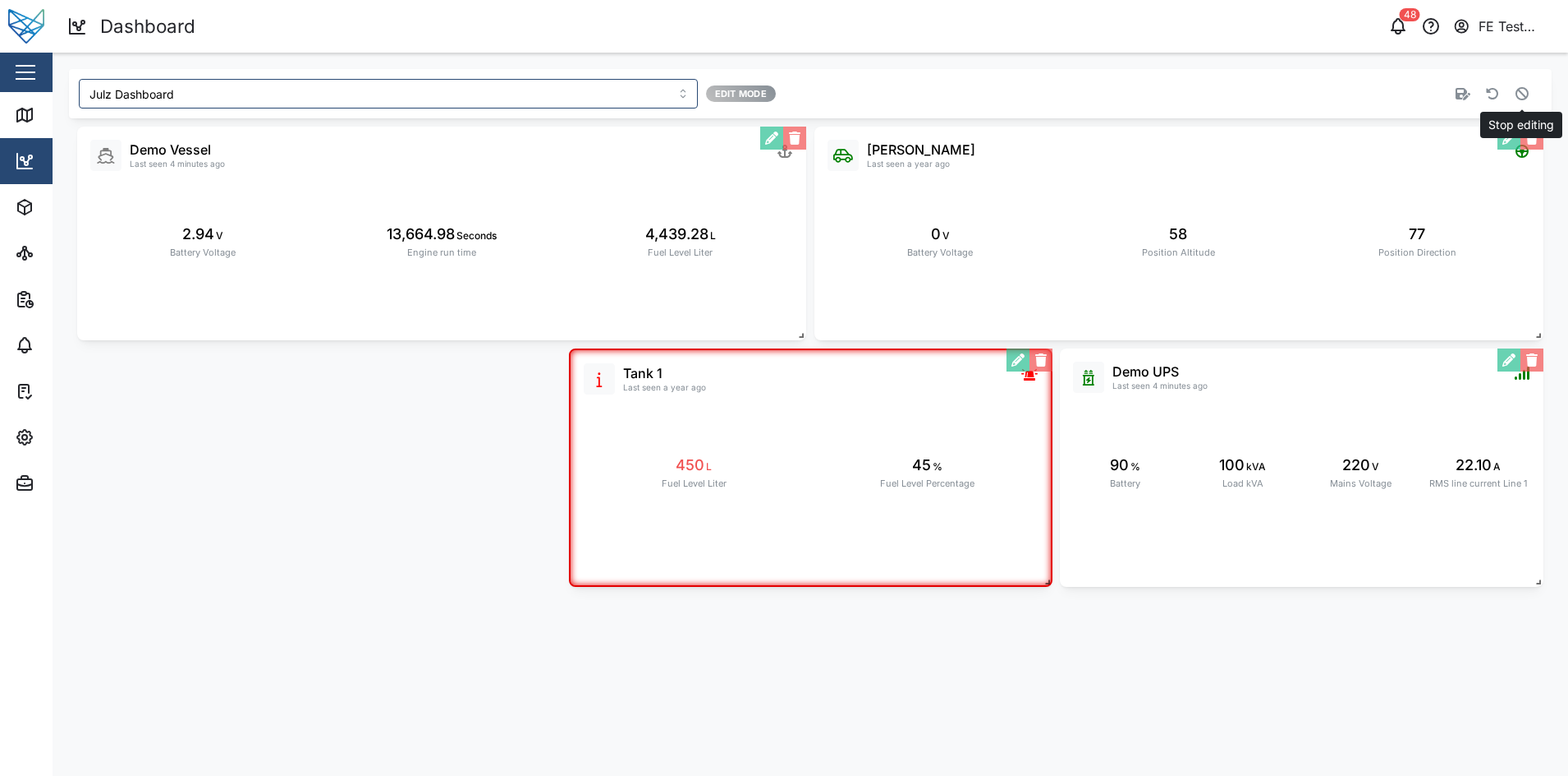
click at [1527, 89] on icon "button" at bounding box center [1522, 94] width 13 height 13
click at [1523, 98] on icon "button" at bounding box center [1522, 94] width 13 height 13
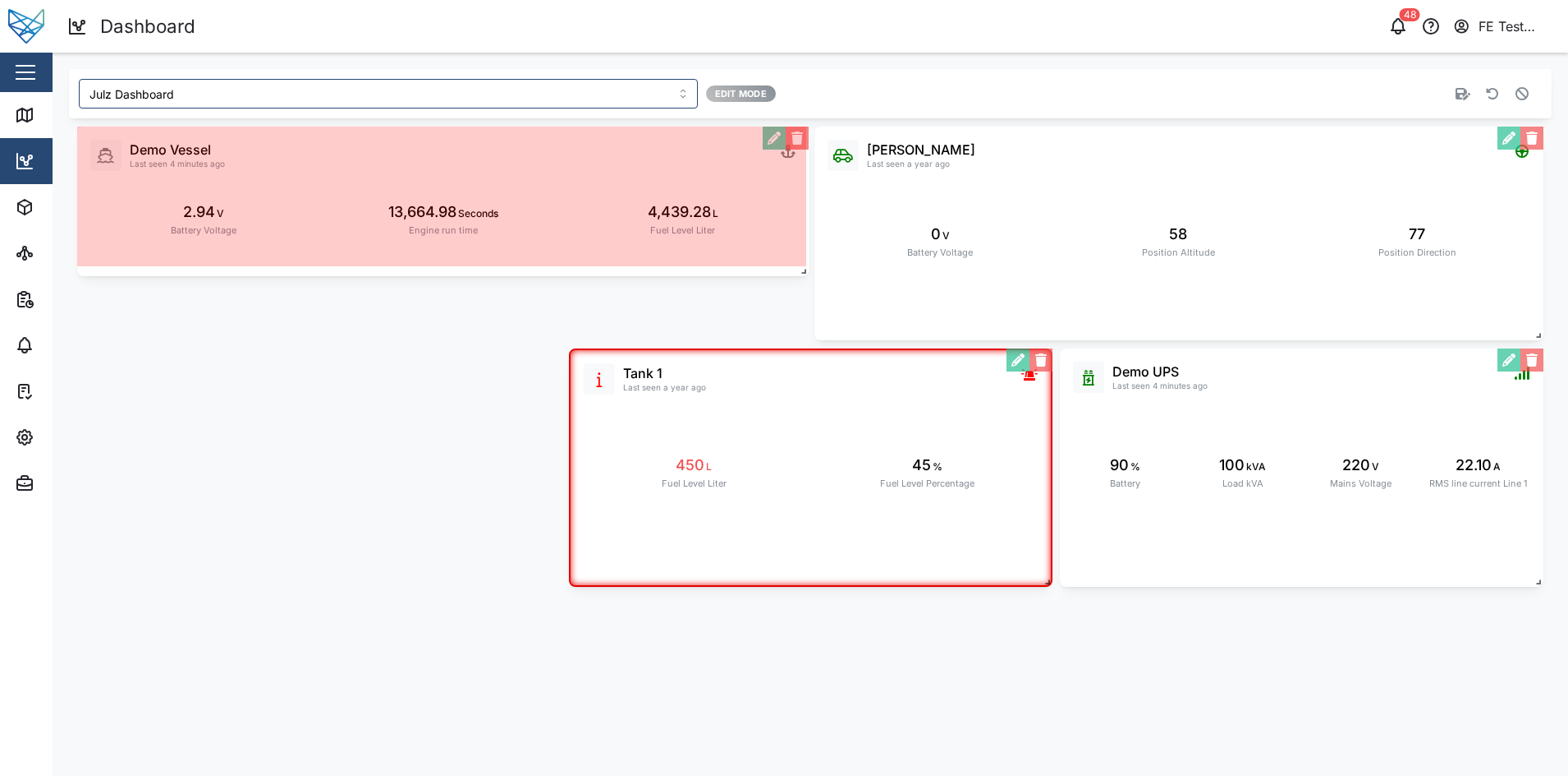
drag, startPoint x: 796, startPoint y: 335, endPoint x: 797, endPoint y: 271, distance: 64.0
click at [797, 271] on span at bounding box center [800, 267] width 16 height 16
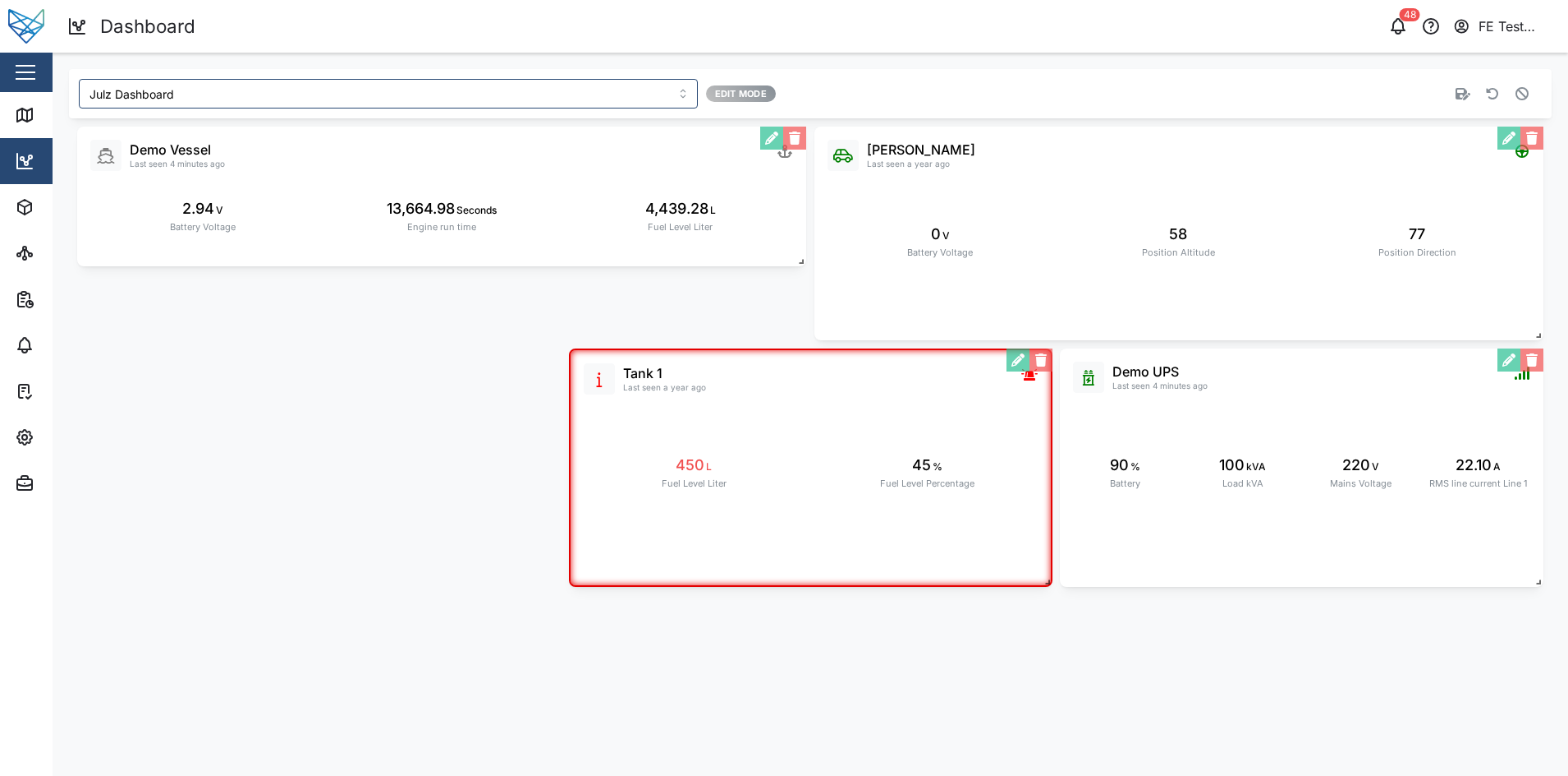
click at [1533, 330] on span at bounding box center [1535, 331] width 16 height 16
drag, startPoint x: 1533, startPoint y: 330, endPoint x: 1522, endPoint y: 280, distance: 51.2
drag, startPoint x: 1522, startPoint y: 280, endPoint x: 1487, endPoint y: 249, distance: 46.8
click at [1487, 249] on div "Liam Audi Last seen a year ago 0 V Battery Voltage 58 Position Altitude 77 Posi…" at bounding box center [1179, 233] width 729 height 214
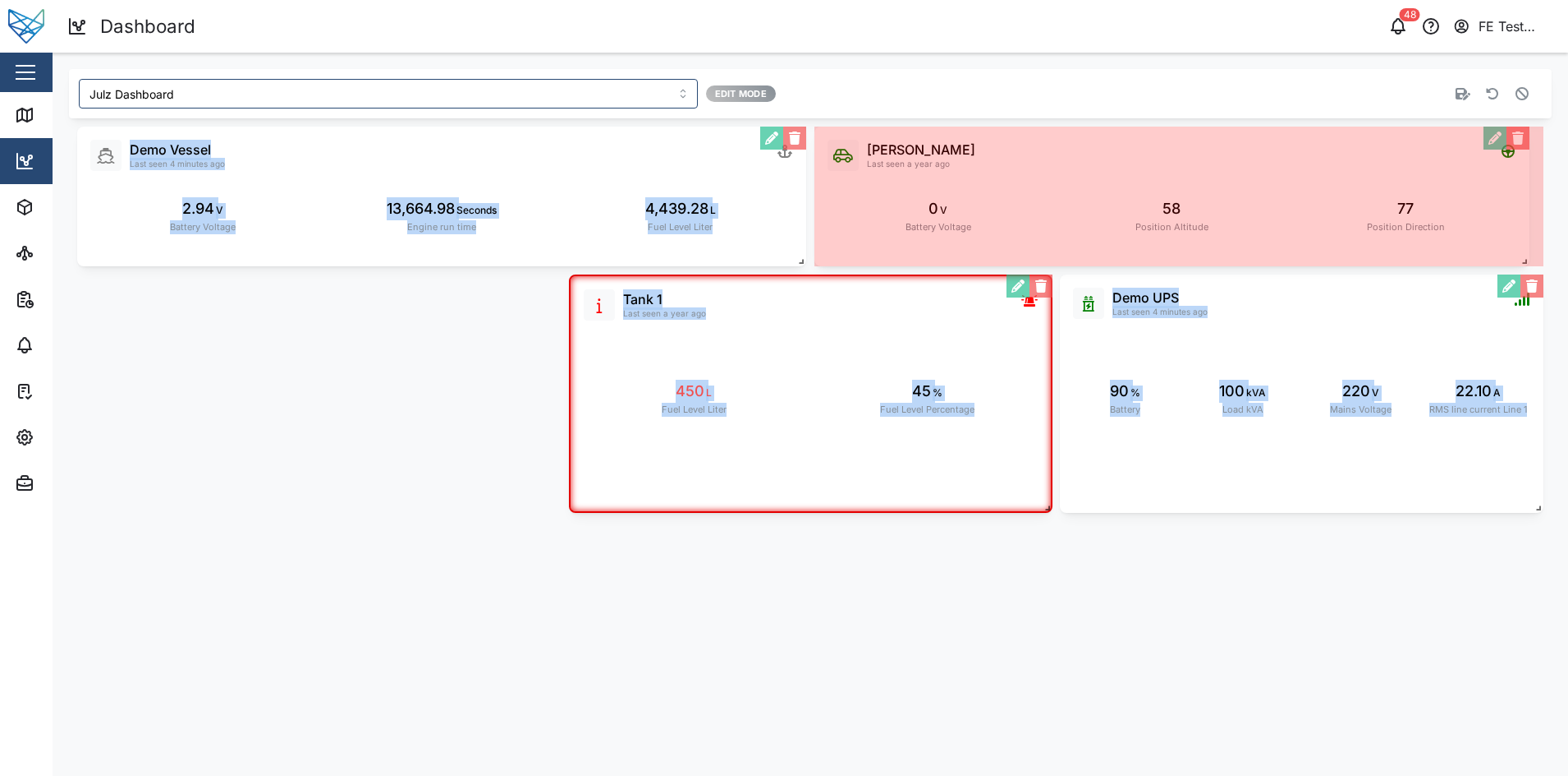
drag, startPoint x: 1536, startPoint y: 335, endPoint x: 1516, endPoint y: 249, distance: 88.3
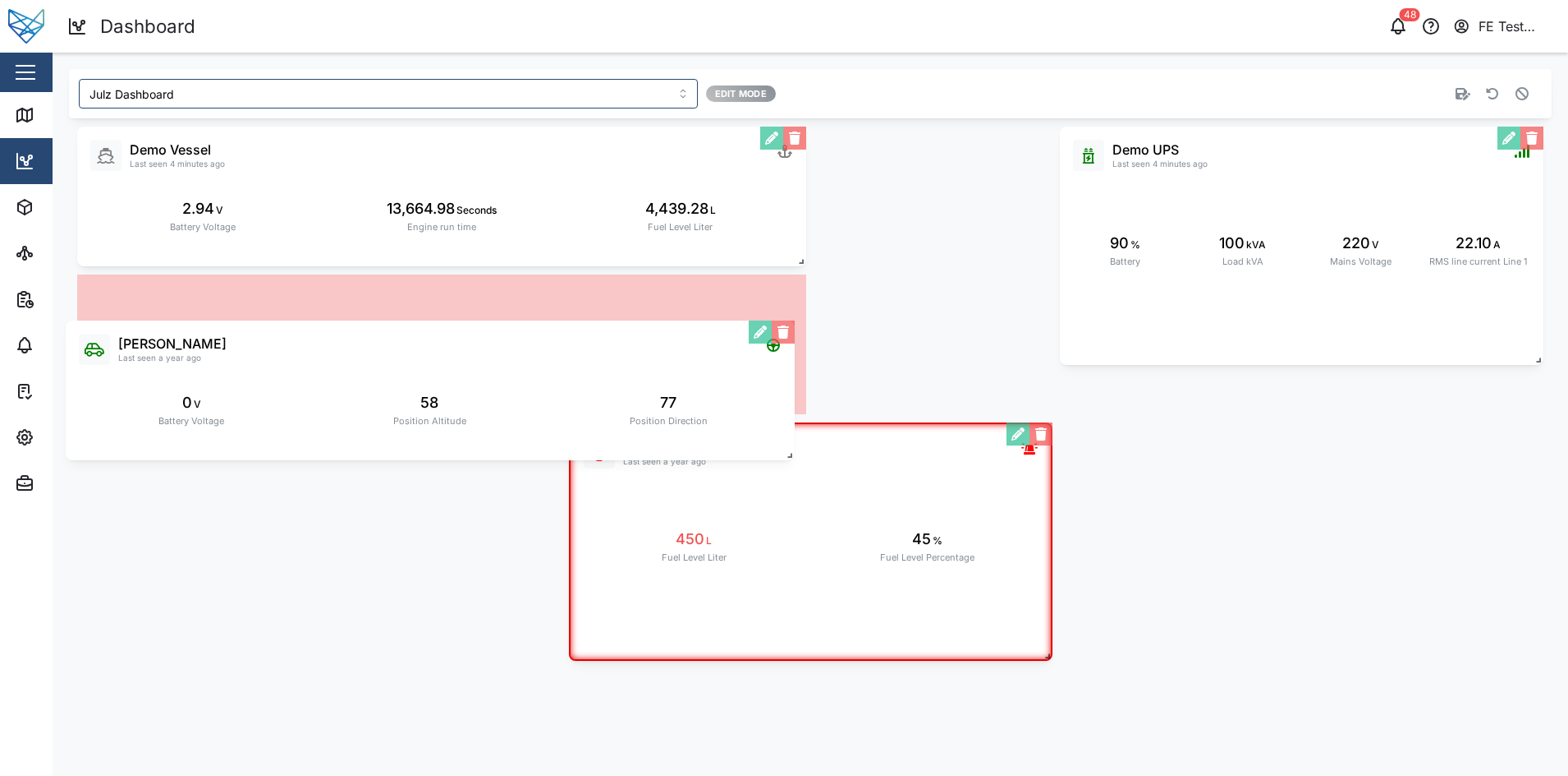
drag, startPoint x: 1419, startPoint y: 208, endPoint x: 670, endPoint y: 403, distance: 774.0
click at [670, 403] on div "Liam Audi Last seen a year ago 0 V Battery Voltage 58 Position Altitude 77 Posi…" at bounding box center [430, 390] width 729 height 140
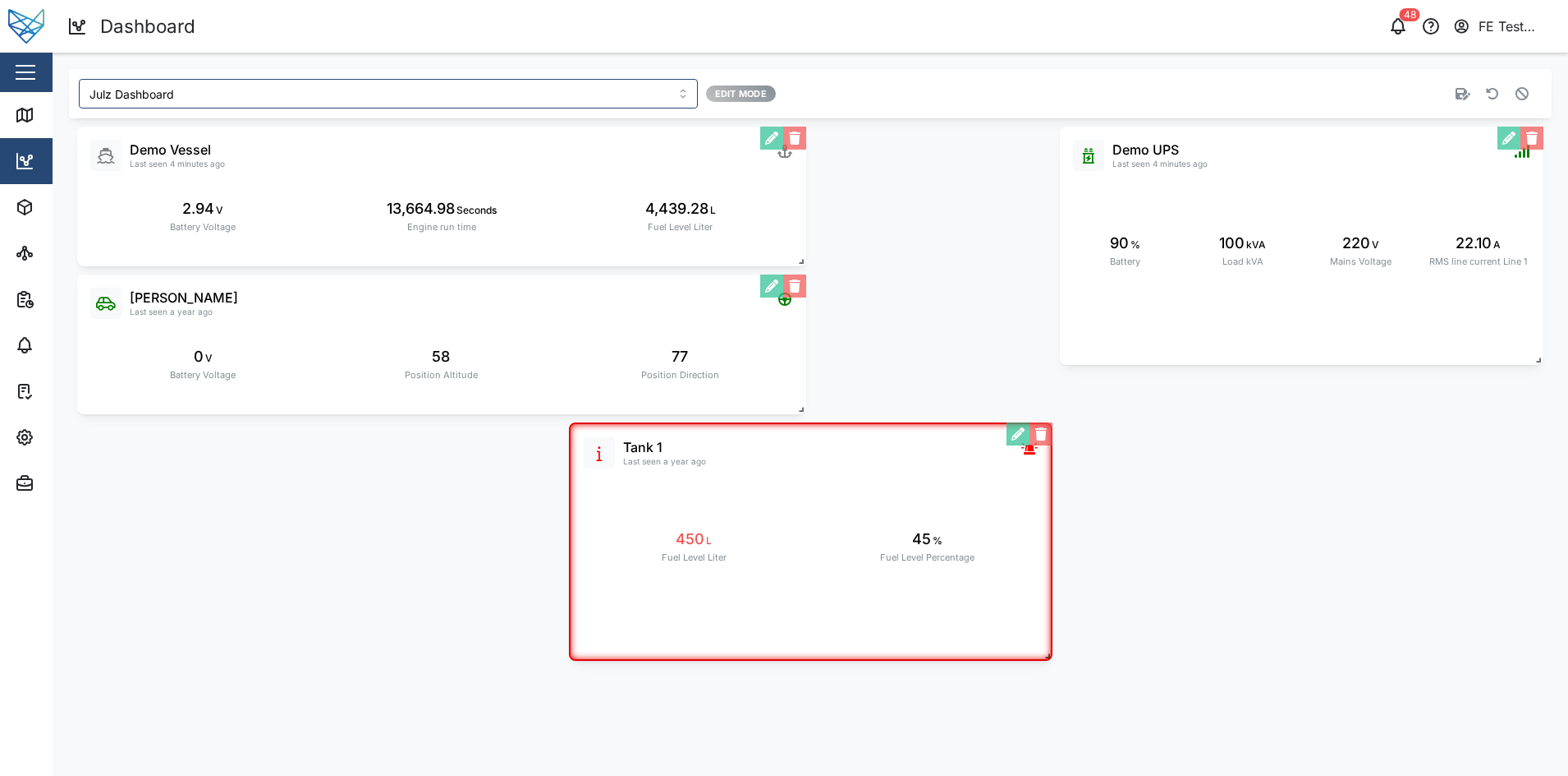
drag, startPoint x: 1244, startPoint y: 266, endPoint x: 1131, endPoint y: 306, distance: 119.9
drag, startPoint x: 1131, startPoint y: 306, endPoint x: 1215, endPoint y: 240, distance: 106.8
click at [1215, 240] on div "Demo UPS Last seen 4 minutes ago 90 % Battery 100 kVA Load kVA 220 V Mains Volt…" at bounding box center [1303, 247] width 483 height 238
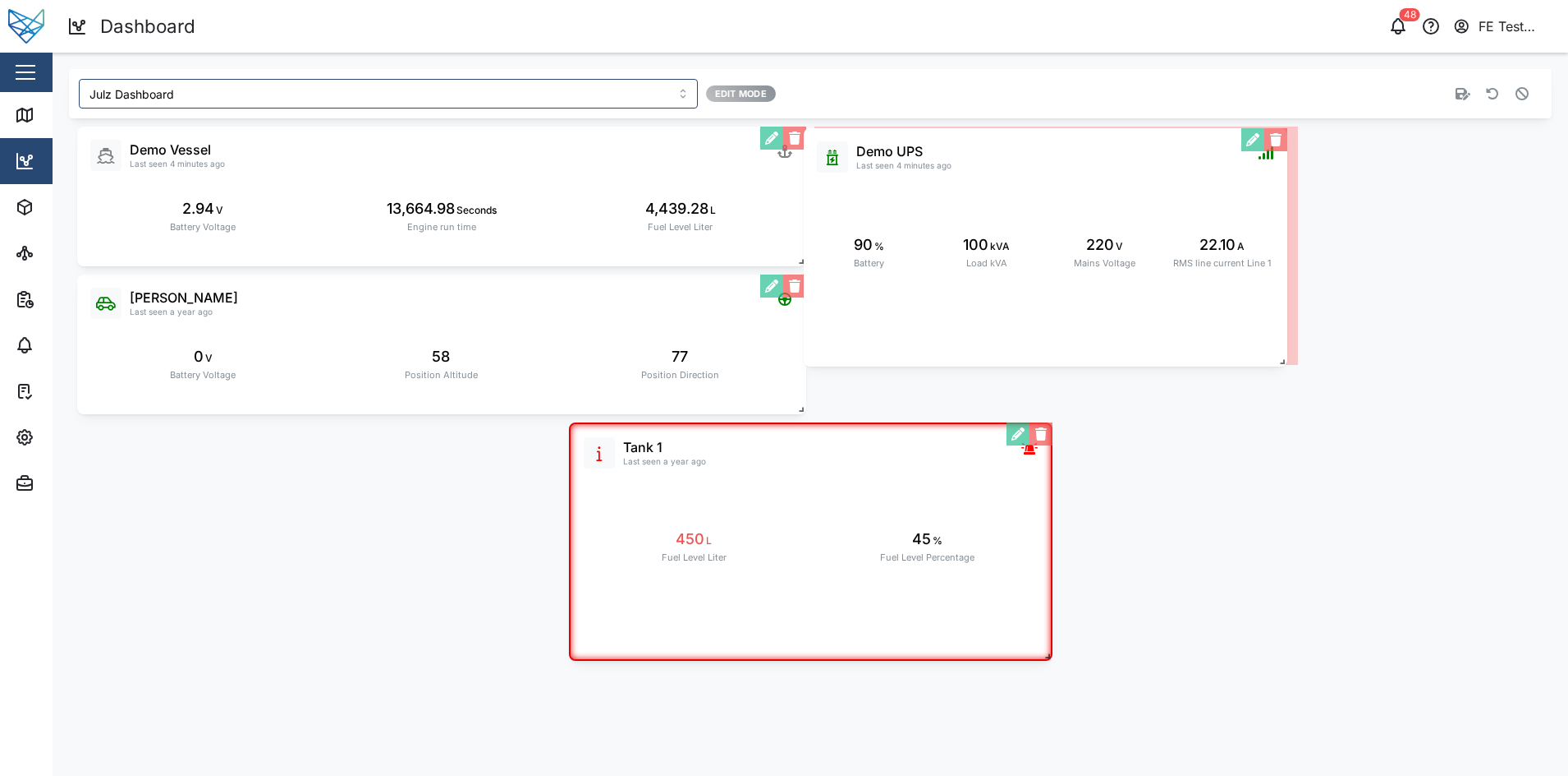
drag, startPoint x: 1292, startPoint y: 199, endPoint x: 1036, endPoint y: 203, distance: 256.0
click at [1036, 203] on div "Demo UPS Last seen 4 minutes ago 90 % Battery 100 kVA Load kVA 220 V Mains Volt…" at bounding box center [1045, 247] width 483 height 238
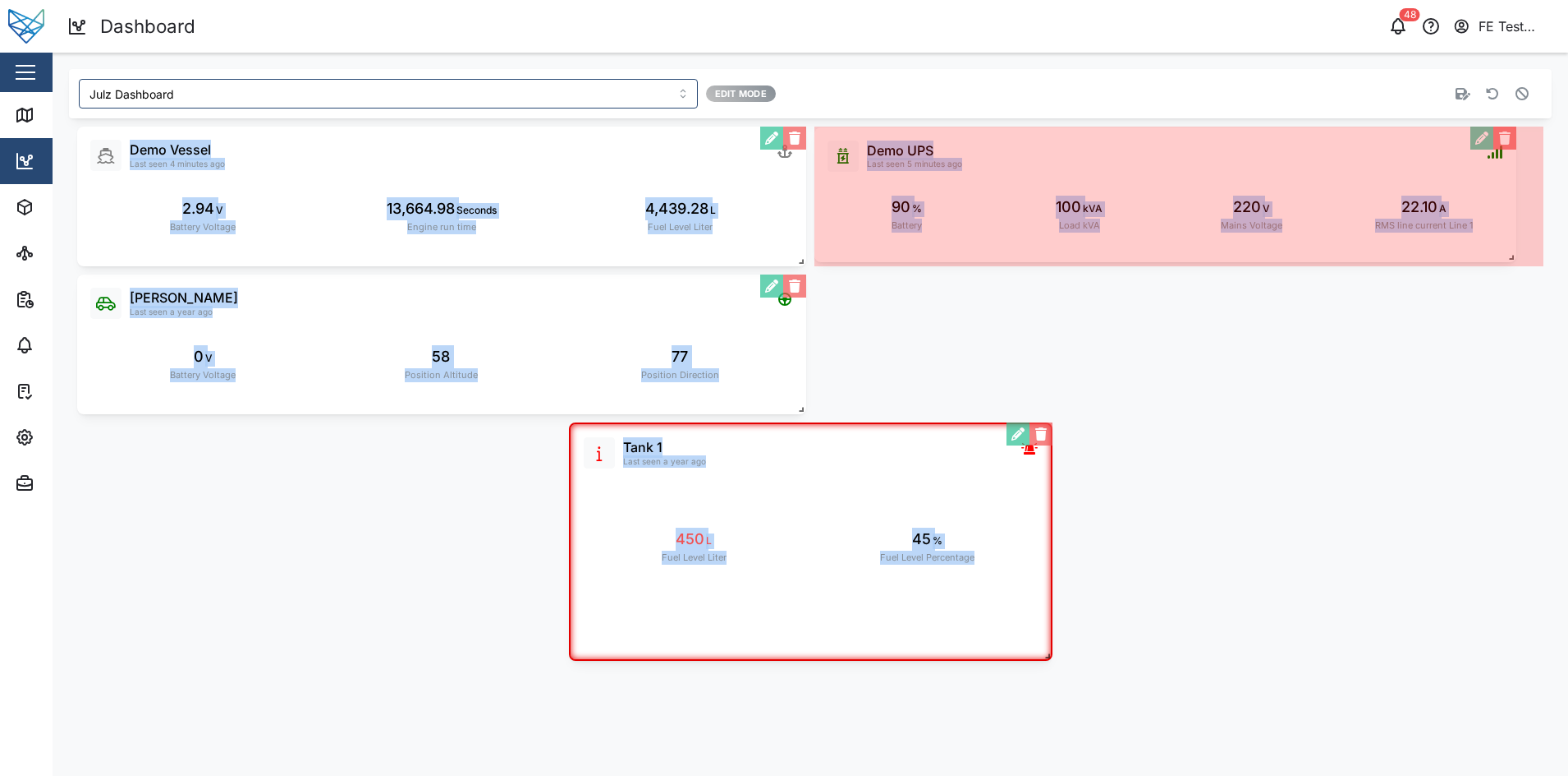
drag, startPoint x: 1287, startPoint y: 359, endPoint x: 1509, endPoint y: 255, distance: 245.2
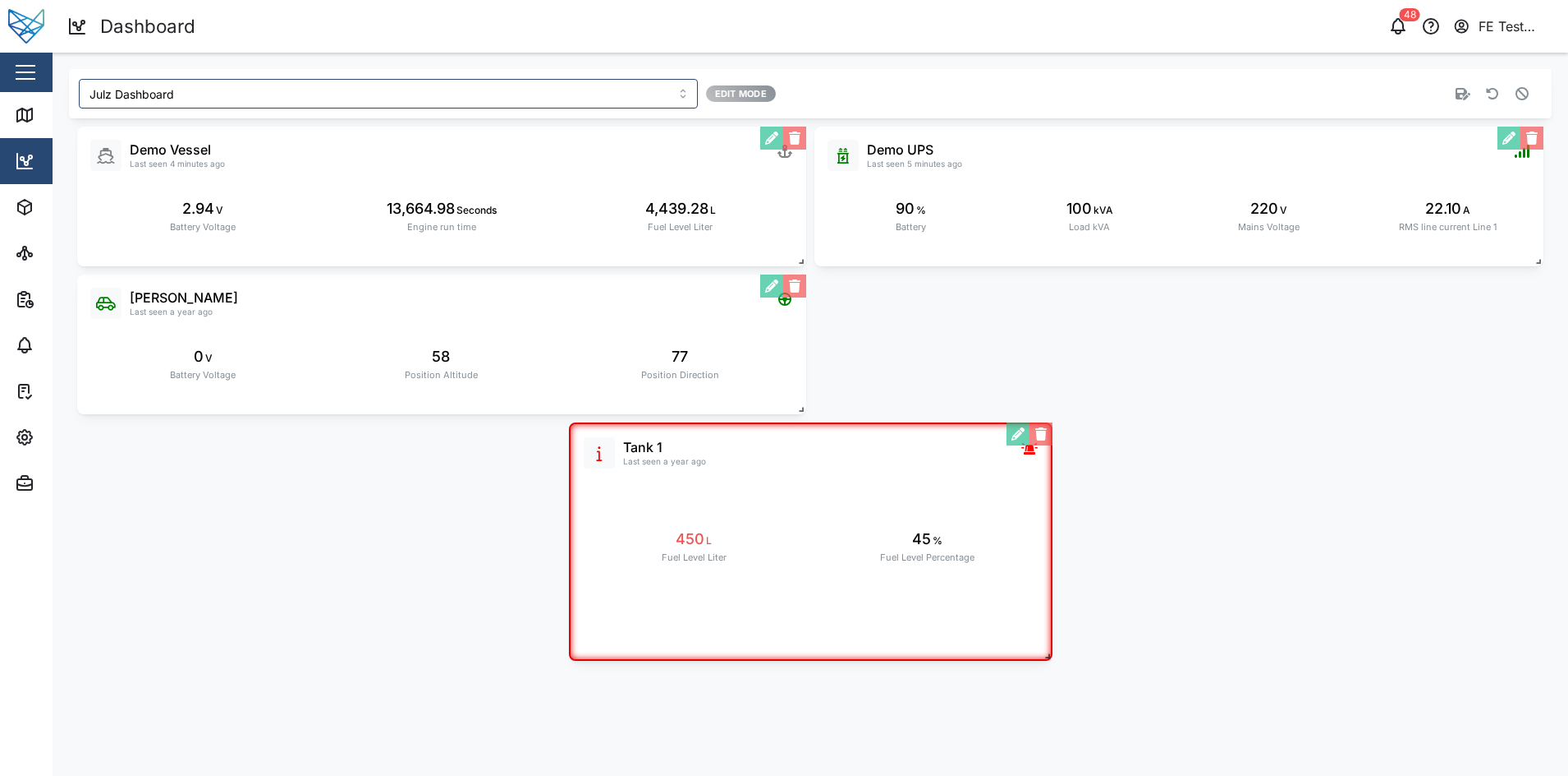
drag, startPoint x: 1042, startPoint y: 655, endPoint x: 1025, endPoint y: 585, distance: 72.0
drag, startPoint x: 1025, startPoint y: 585, endPoint x: 1028, endPoint y: 640, distance: 55.1
click at [1028, 640] on div "Tank 1 Last seen a year ago 450 L Fuel Level Liter 45 % Fuel Level Percentage" at bounding box center [810, 541] width 483 height 238
drag, startPoint x: 1043, startPoint y: 650, endPoint x: 957, endPoint y: 600, distance: 99.5
click at [957, 600] on div "Tank 1 Last seen a year ago 450 L Fuel Level Liter 45 % Fuel Level Percentage" at bounding box center [811, 542] width 483 height 238
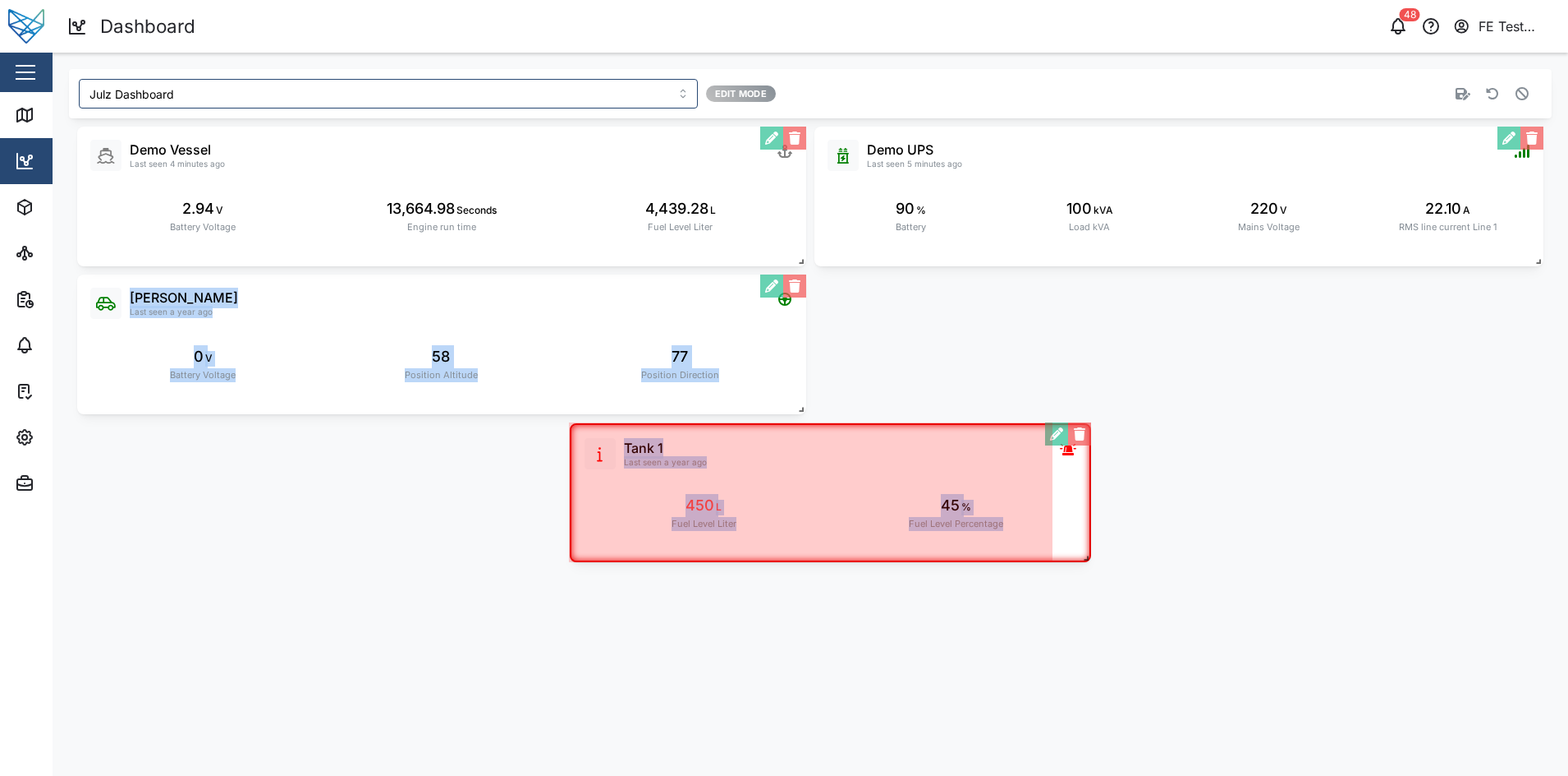
drag, startPoint x: 1047, startPoint y: 654, endPoint x: 1087, endPoint y: 557, distance: 104.9
click at [1087, 557] on span at bounding box center [1083, 554] width 16 height 16
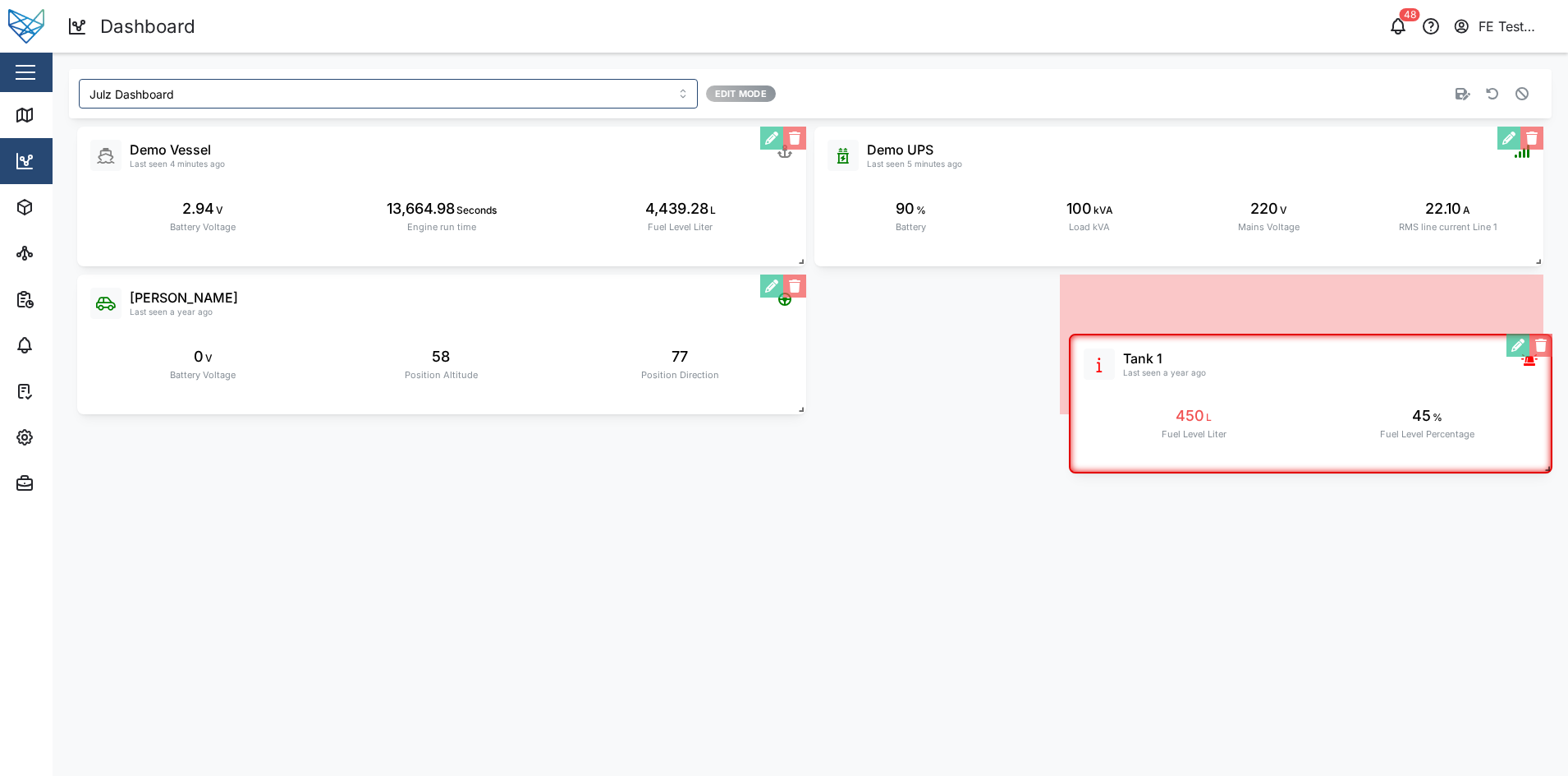
drag, startPoint x: 952, startPoint y: 527, endPoint x: 1453, endPoint y: 437, distance: 509.0
click at [1453, 437] on div "Tank 1 Last seen a year ago 450 L Fuel Level Liter 45 % Fuel Level Percentage" at bounding box center [1311, 403] width 483 height 140
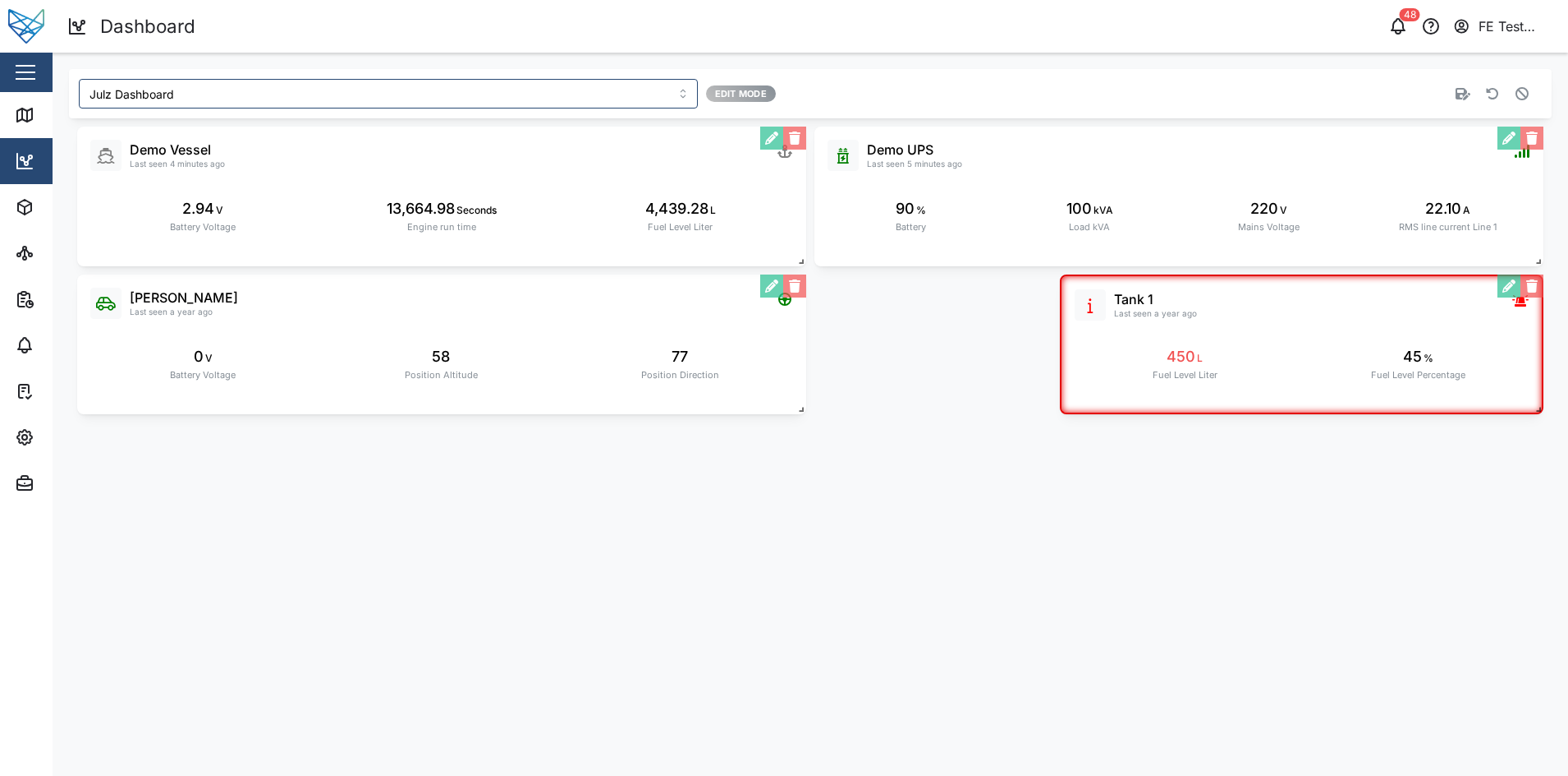
drag, startPoint x: 802, startPoint y: 408, endPoint x: 908, endPoint y: 413, distance: 106.1
drag, startPoint x: 908, startPoint y: 413, endPoint x: 893, endPoint y: 418, distance: 15.8
drag, startPoint x: 893, startPoint y: 418, endPoint x: 1460, endPoint y: 85, distance: 657.6
click at [1460, 85] on button "button" at bounding box center [1463, 94] width 23 height 23
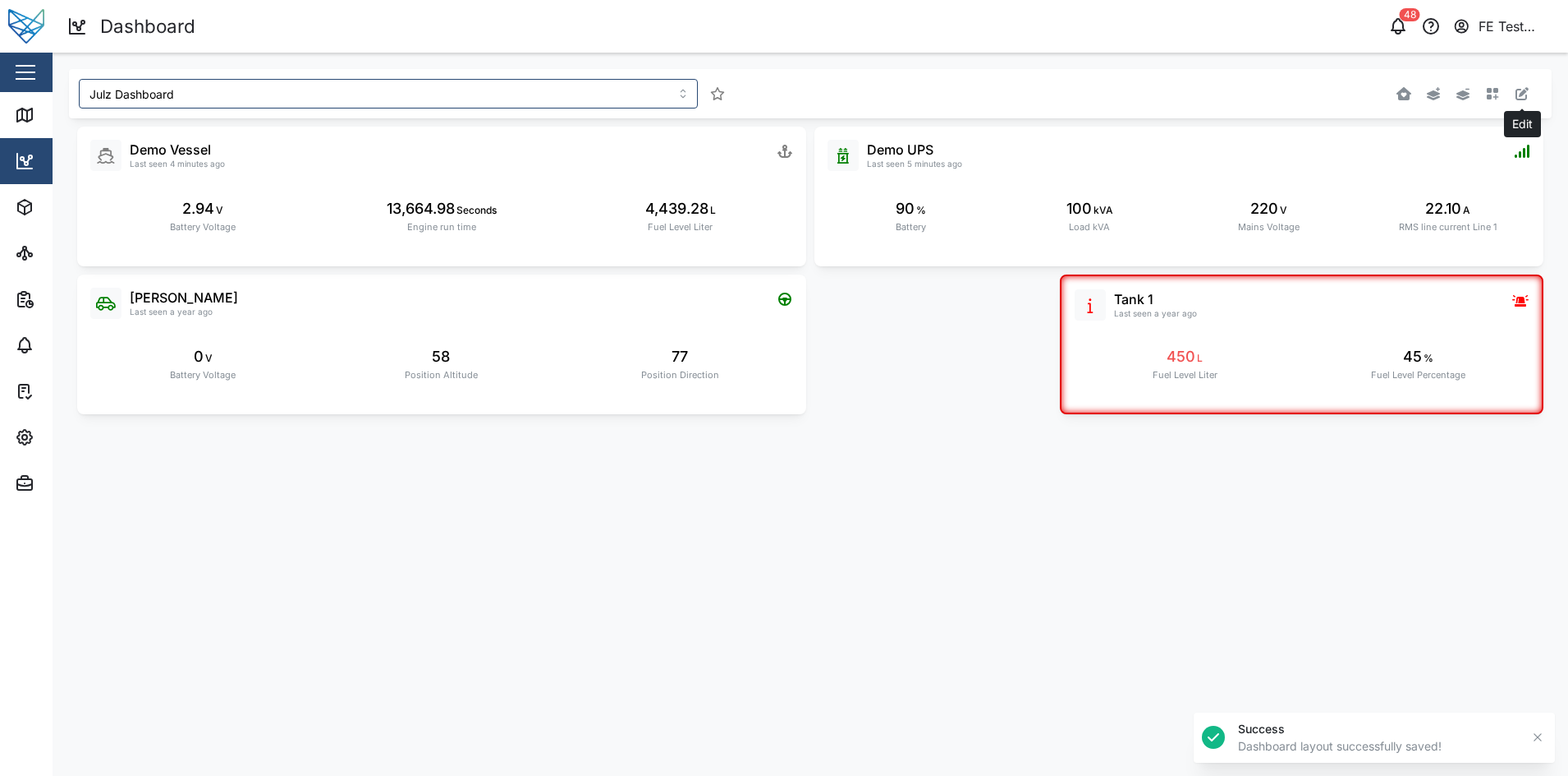
click at [1527, 93] on icon "button" at bounding box center [1522, 94] width 13 height 13
drag, startPoint x: 801, startPoint y: 408, endPoint x: 902, endPoint y: 434, distance: 104.3
drag, startPoint x: 902, startPoint y: 434, endPoint x: 797, endPoint y: 416, distance: 106.5
click at [797, 416] on div "Liam Audi Last seen a year ago 0 V Battery Voltage 58 Position Altitude 77 Posi…" at bounding box center [809, 270] width 1483 height 304
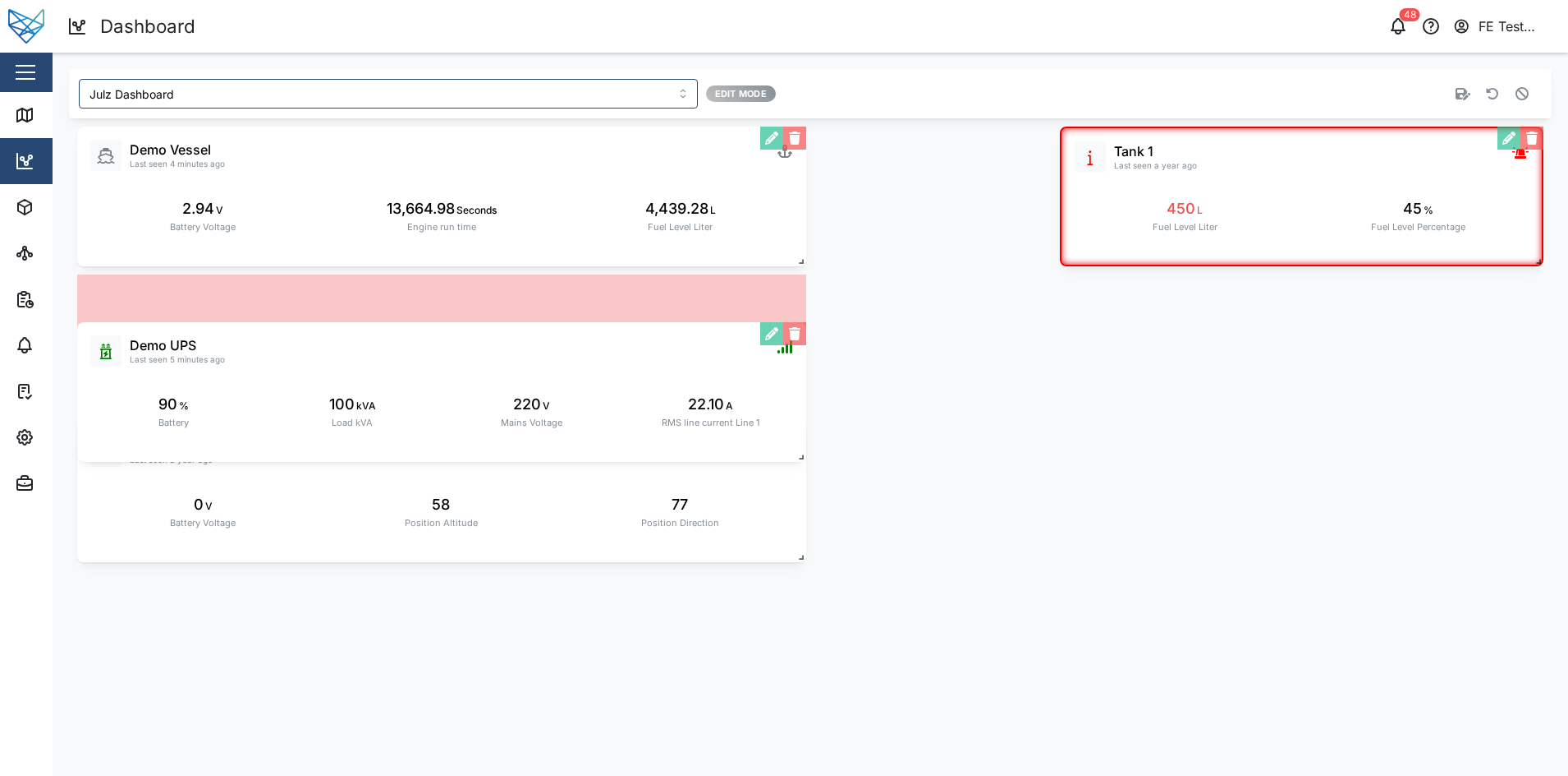
drag, startPoint x: 984, startPoint y: 193, endPoint x: 242, endPoint y: 389, distance: 767.5
click at [242, 389] on div "Demo UPS Last seen 5 minutes ago 90 % Battery 100 kVA Load kVA 220 V Mains Volt…" at bounding box center [442, 392] width 729 height 140
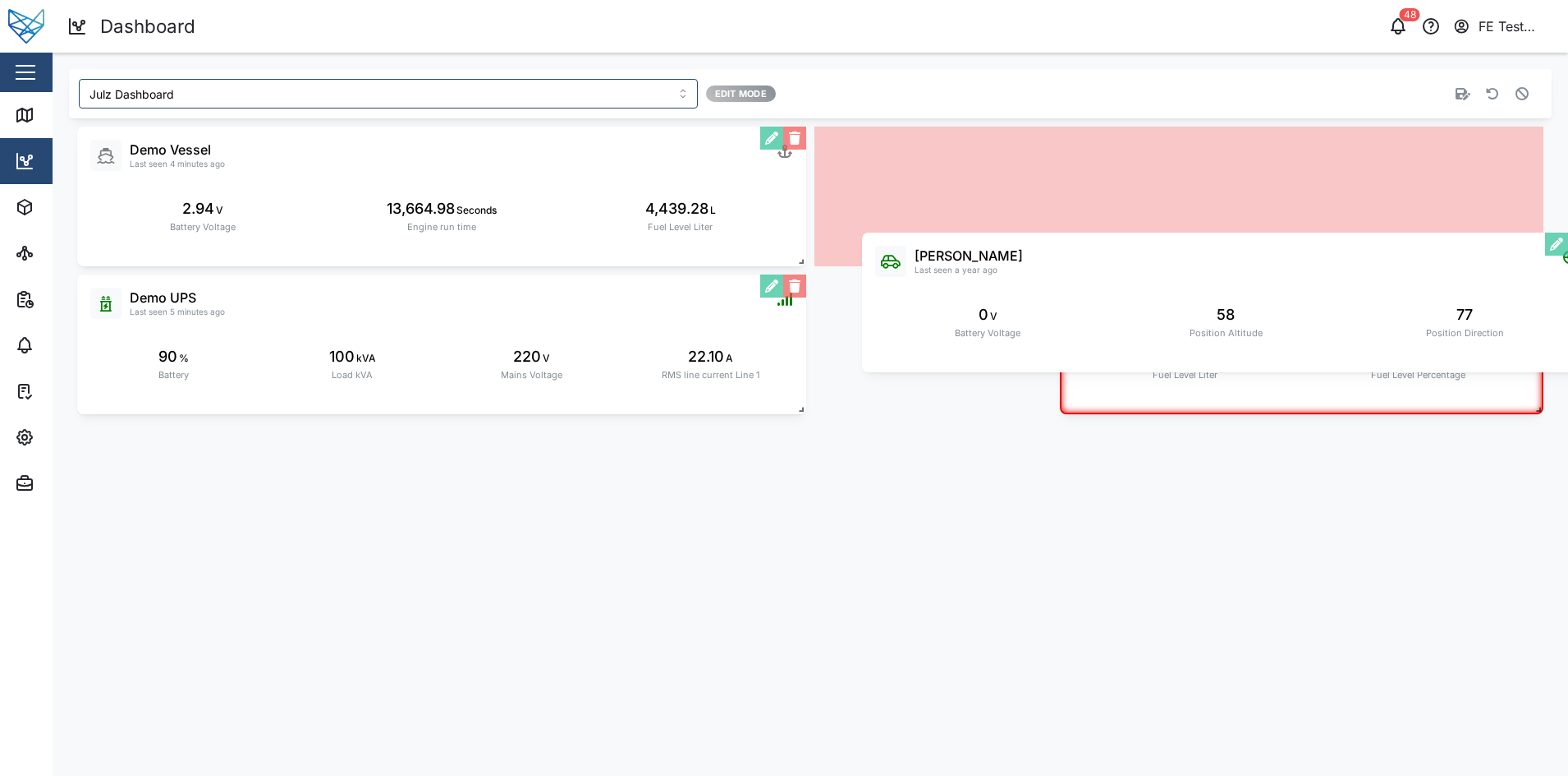
drag, startPoint x: 587, startPoint y: 479, endPoint x: 1370, endPoint y: 281, distance: 807.6
click at [1370, 281] on div "Liam Audi Last seen a year ago 0 V Battery Voltage 58 Position Altitude 77 Posi…" at bounding box center [1226, 302] width 729 height 140
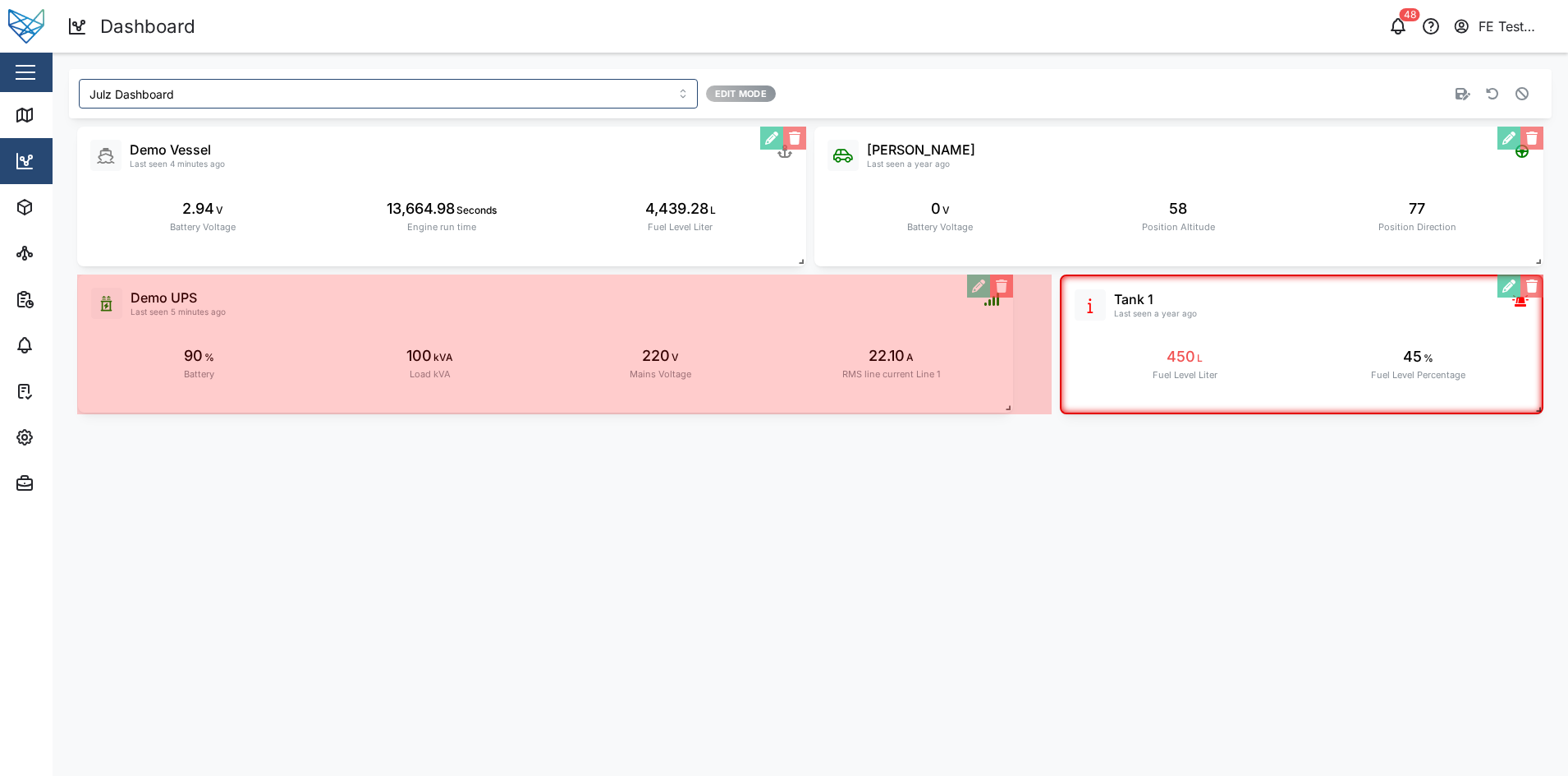
drag, startPoint x: 804, startPoint y: 404, endPoint x: 1012, endPoint y: 403, distance: 208.0
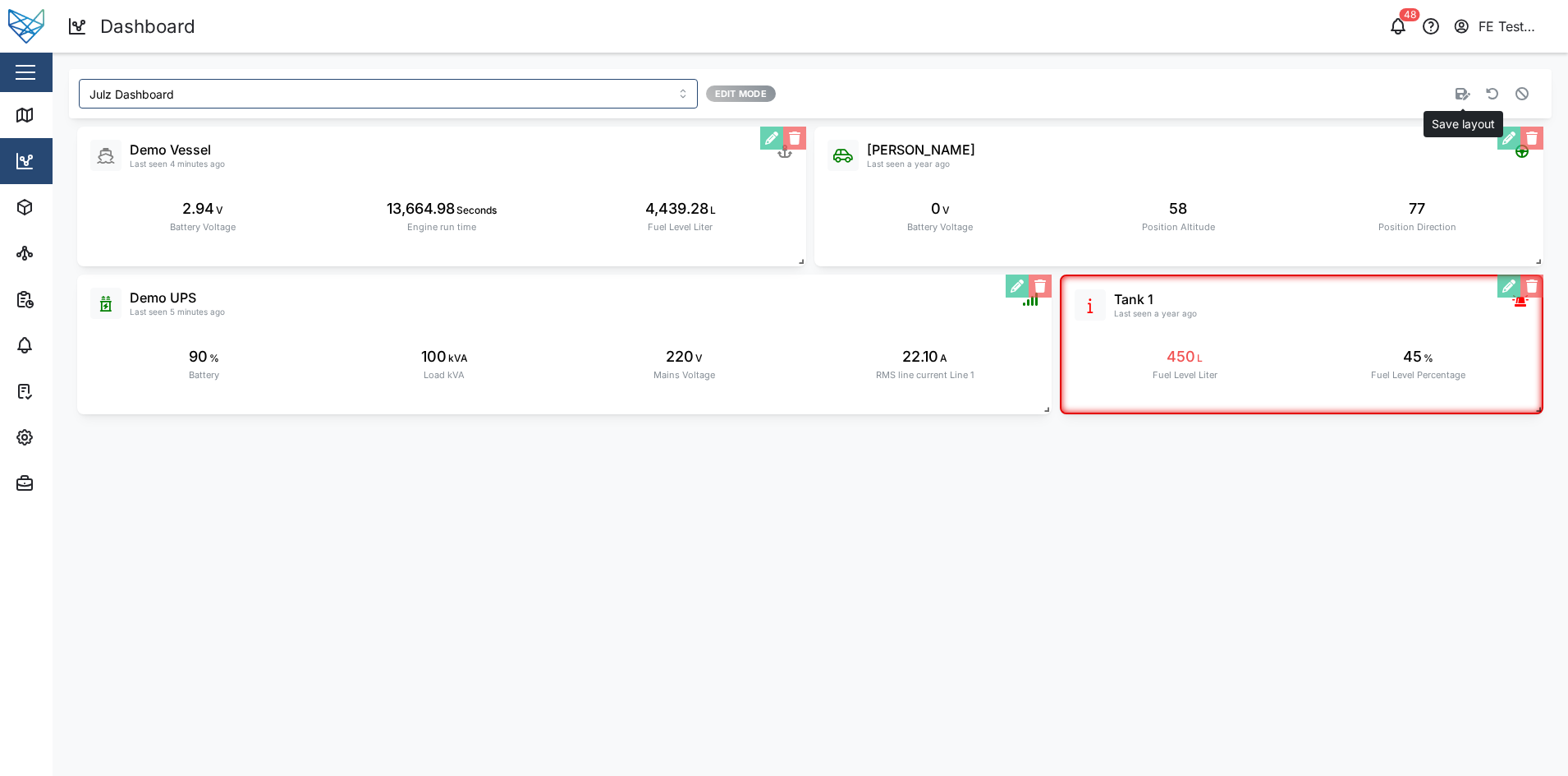
click at [1461, 90] on icon "button" at bounding box center [1463, 94] width 15 height 12
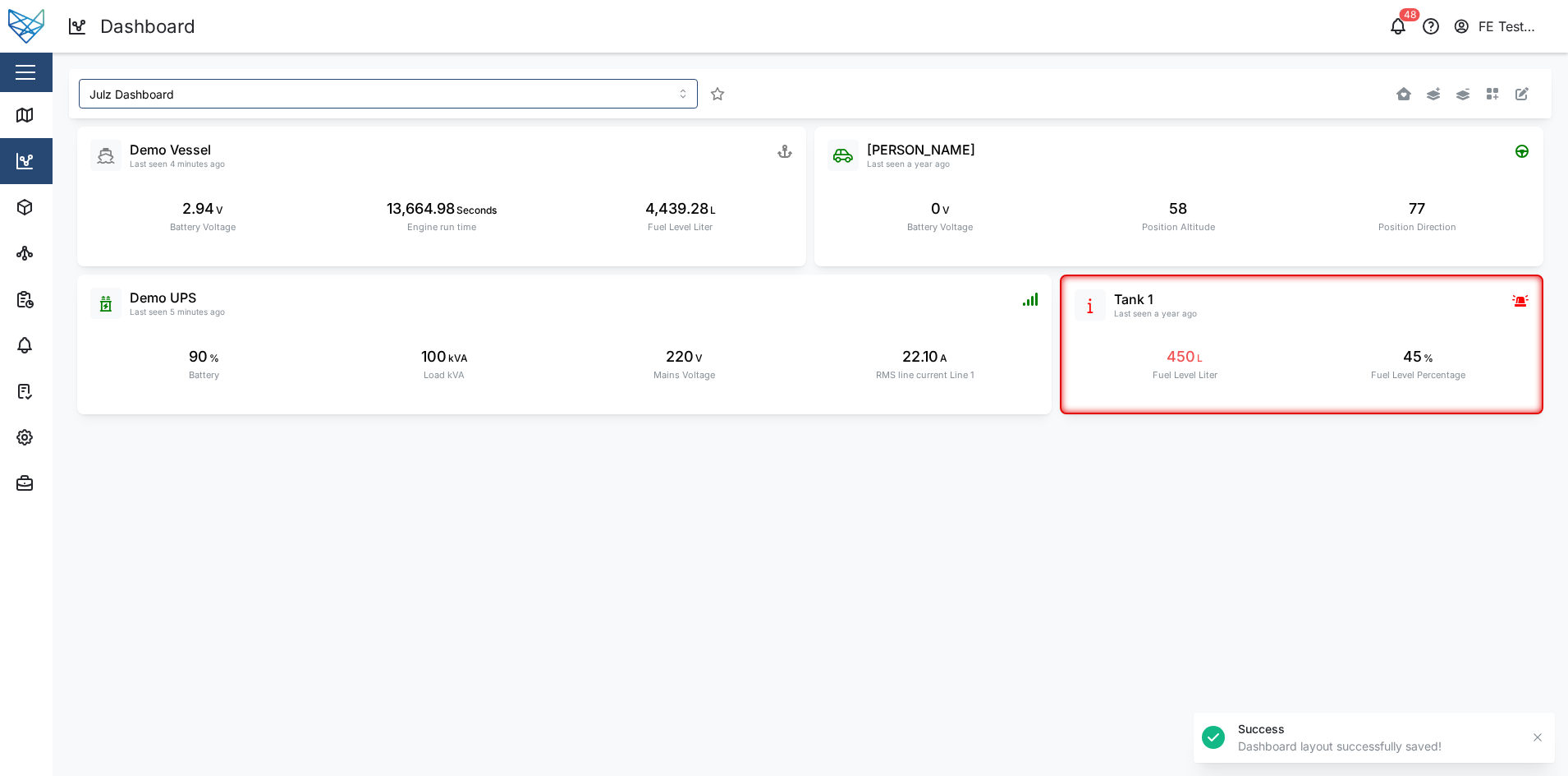
click at [1161, 613] on main "Julz Dashboard Liam Audi Last seen a year ago 0 V Battery Voltage 58 Position A…" at bounding box center [810, 414] width 1515 height 723
